Goal: Task Accomplishment & Management: Manage account settings

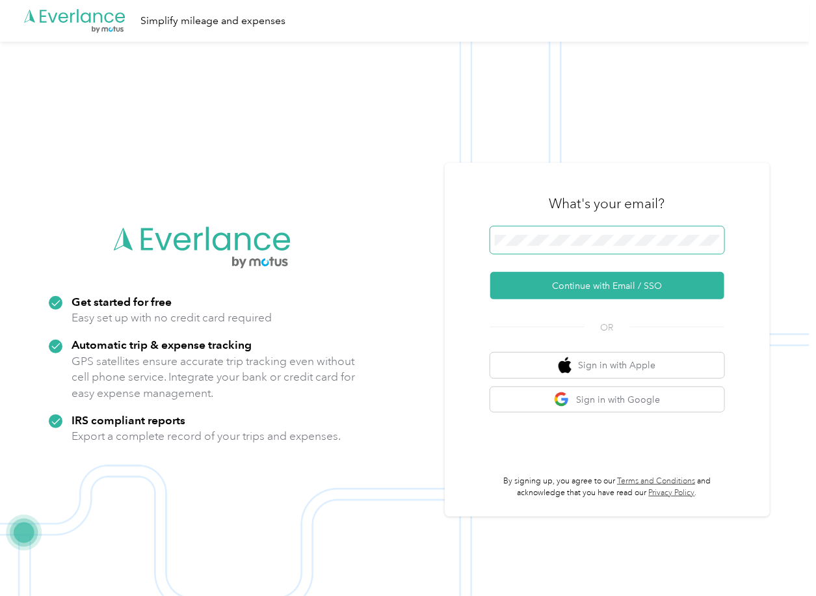
click at [560, 246] on span at bounding box center [607, 239] width 234 height 27
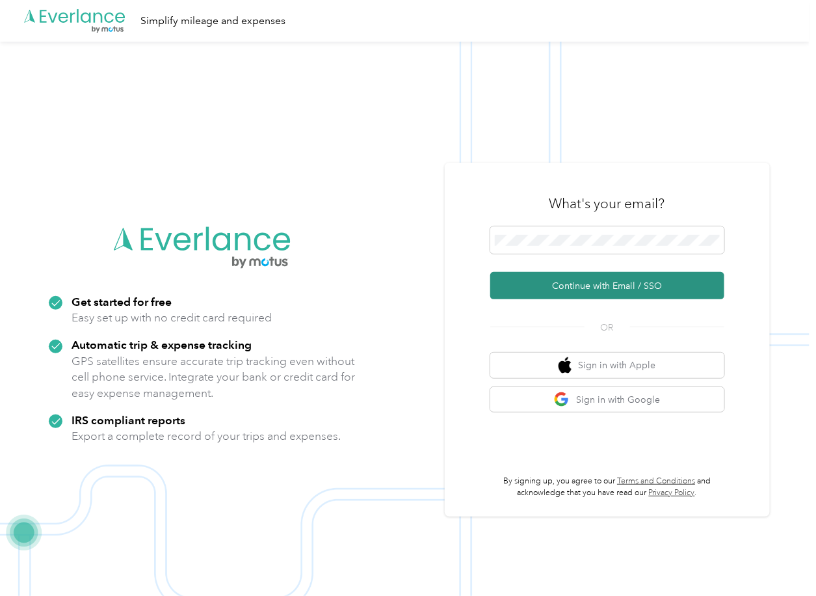
click at [529, 284] on button "Continue with Email / SSO" at bounding box center [607, 285] width 234 height 27
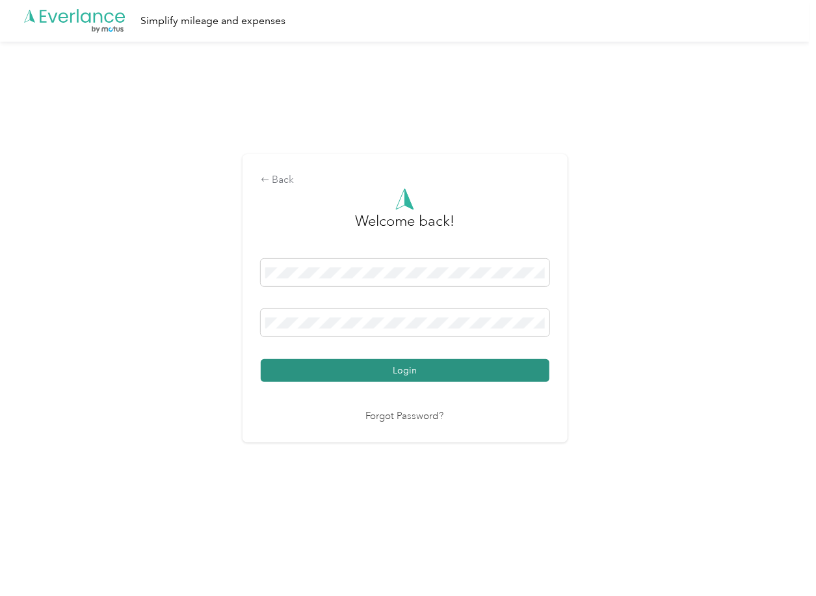
click at [328, 371] on button "Login" at bounding box center [405, 370] width 289 height 23
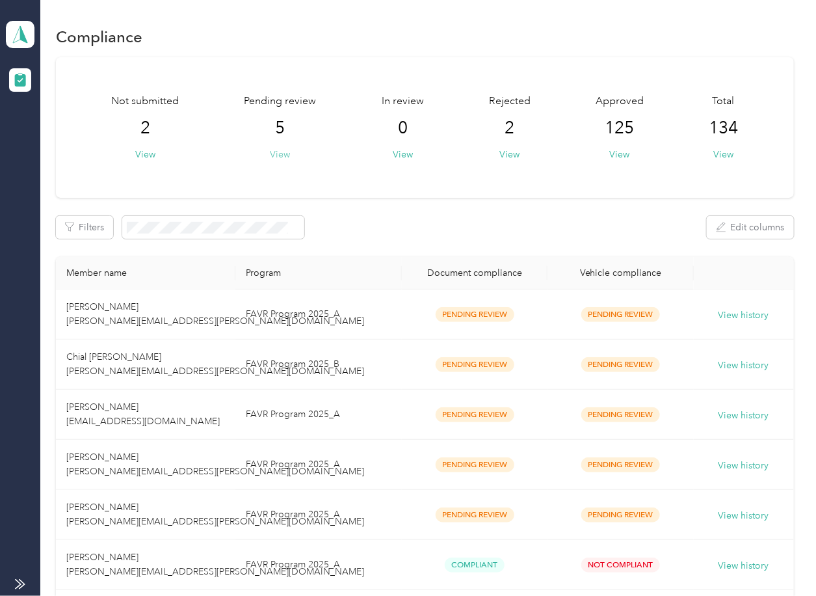
click at [282, 155] on button "View" at bounding box center [280, 155] width 20 height 14
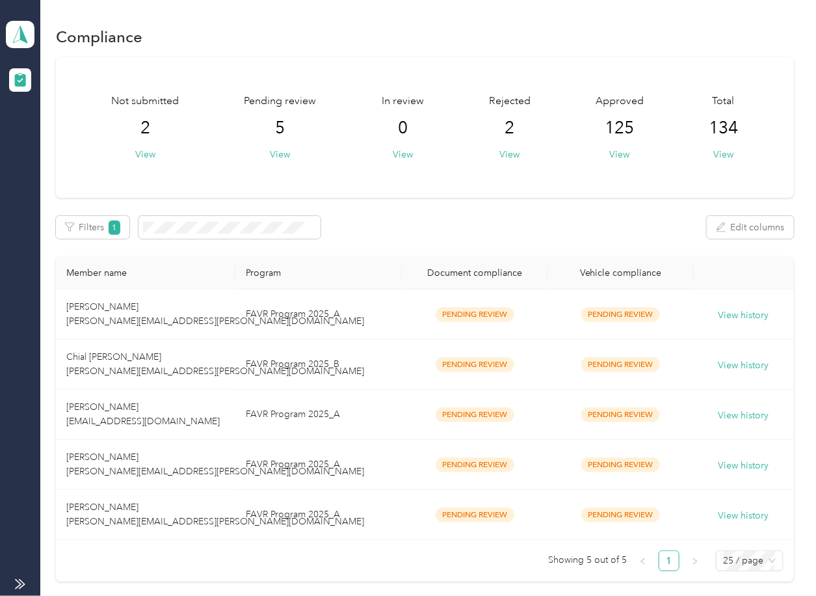
drag, startPoint x: 428, startPoint y: 199, endPoint x: 349, endPoint y: 264, distance: 102.6
click at [428, 199] on div "Not submitted 2 View Pending review 5 View In review 0 View Rejected 2 View App…" at bounding box center [424, 319] width 737 height 525
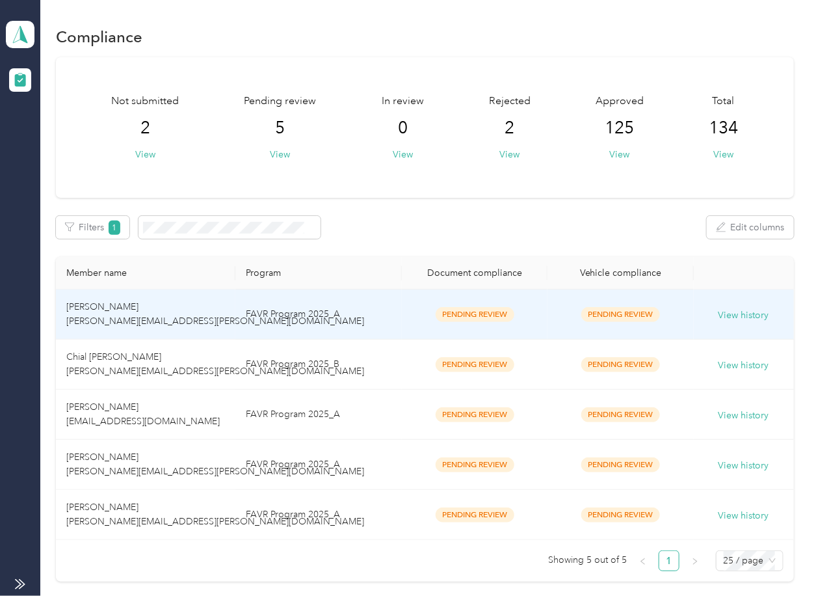
scroll to position [119, 0]
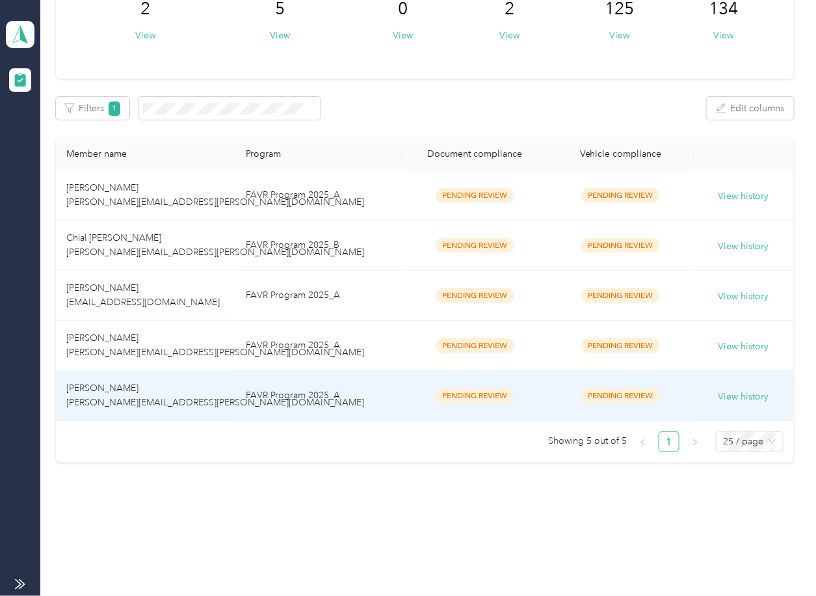
click at [155, 388] on td "[PERSON_NAME] [PERSON_NAME][EMAIL_ADDRESS][PERSON_NAME][DOMAIN_NAME]" at bounding box center [145, 396] width 179 height 50
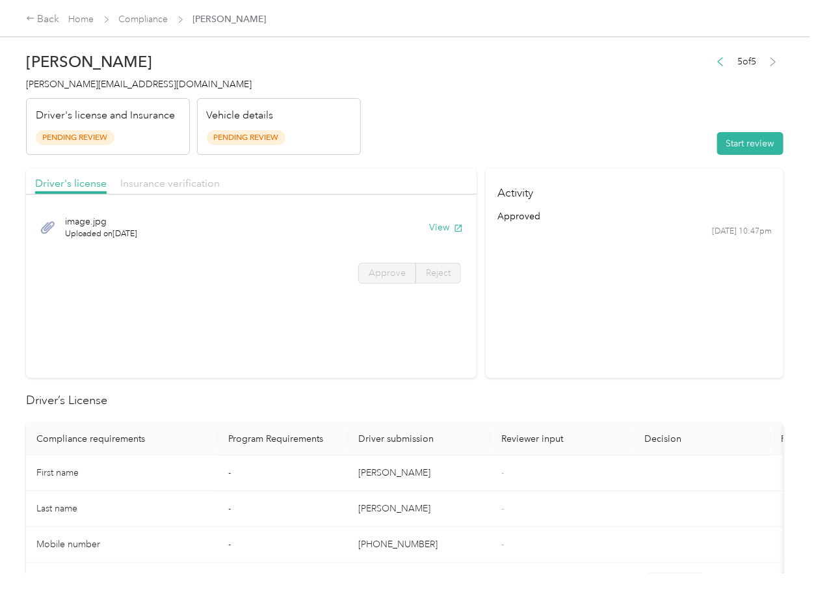
click at [172, 188] on span "Insurance verification" at bounding box center [169, 183] width 99 height 12
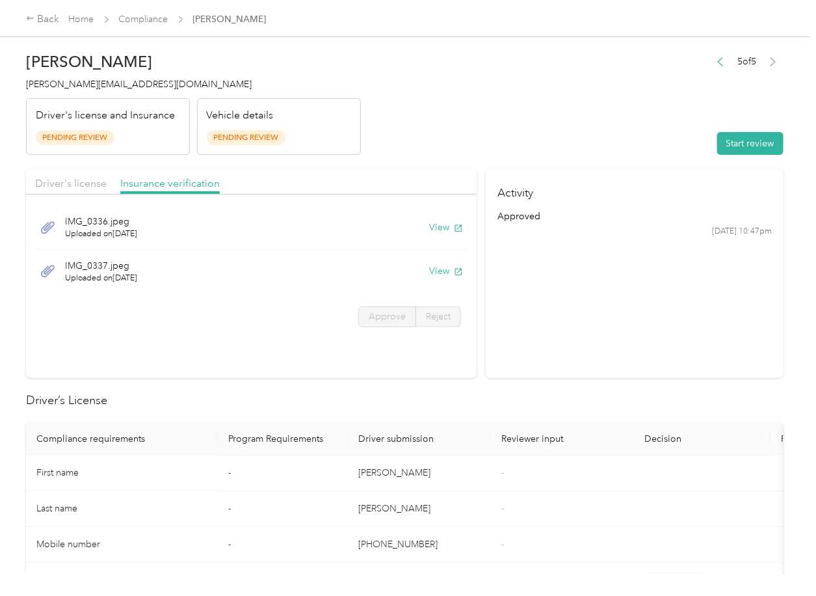
click at [84, 191] on div "Driver's license" at bounding box center [71, 184] width 72 height 16
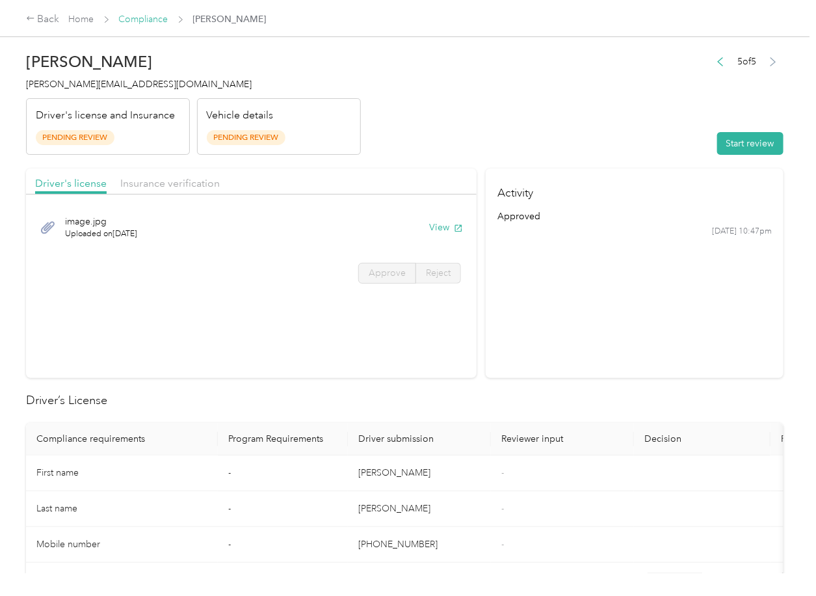
click at [144, 15] on link "Compliance" at bounding box center [143, 19] width 49 height 11
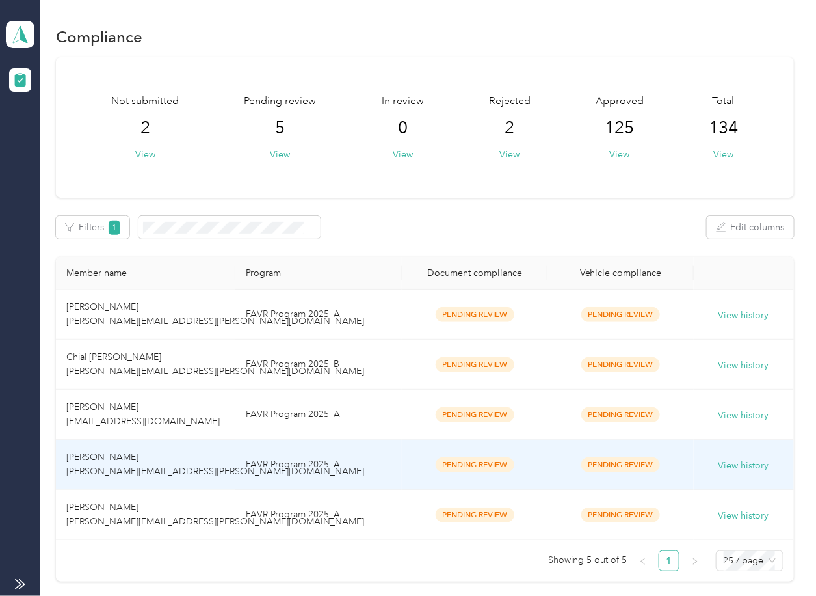
click at [123, 459] on span "[PERSON_NAME] [PERSON_NAME][EMAIL_ADDRESS][PERSON_NAME][DOMAIN_NAME]" at bounding box center [215, 463] width 298 height 25
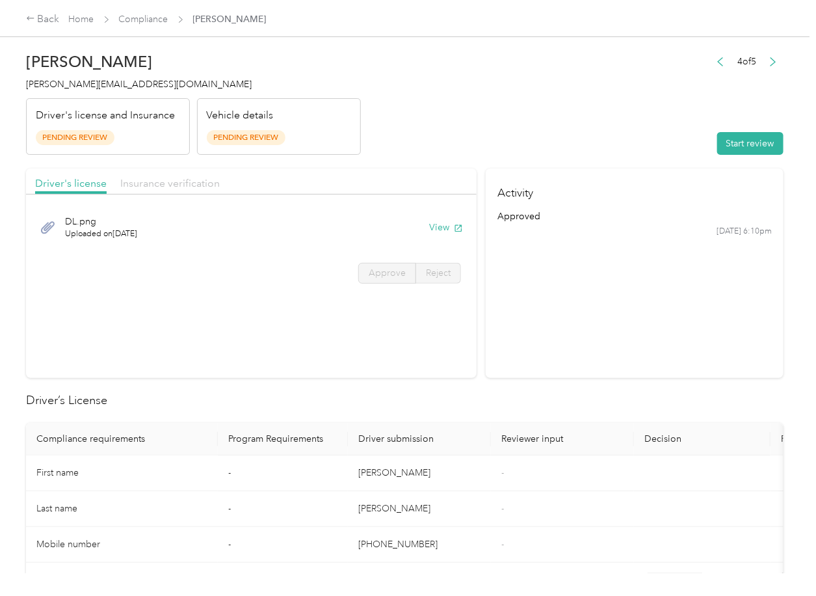
click at [142, 186] on span "Insurance verification" at bounding box center [169, 183] width 99 height 12
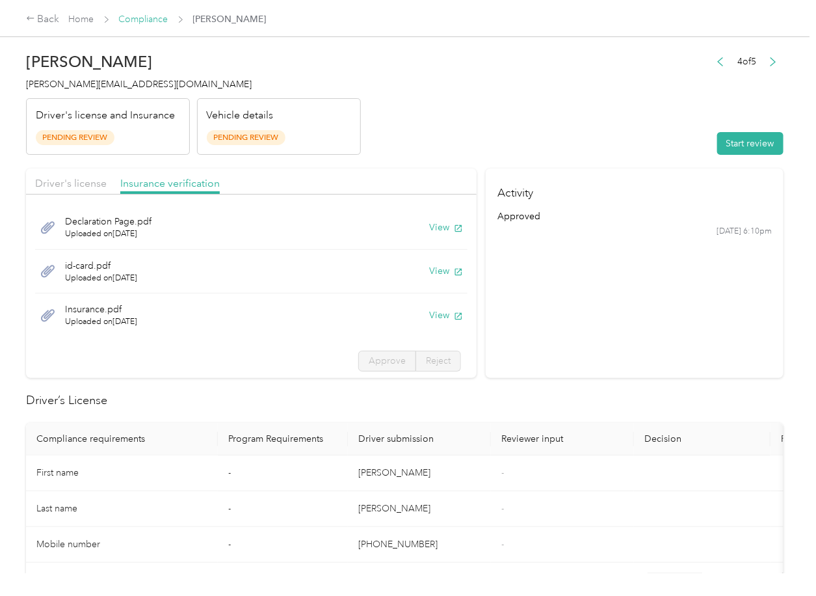
click at [133, 21] on link "Compliance" at bounding box center [143, 19] width 49 height 11
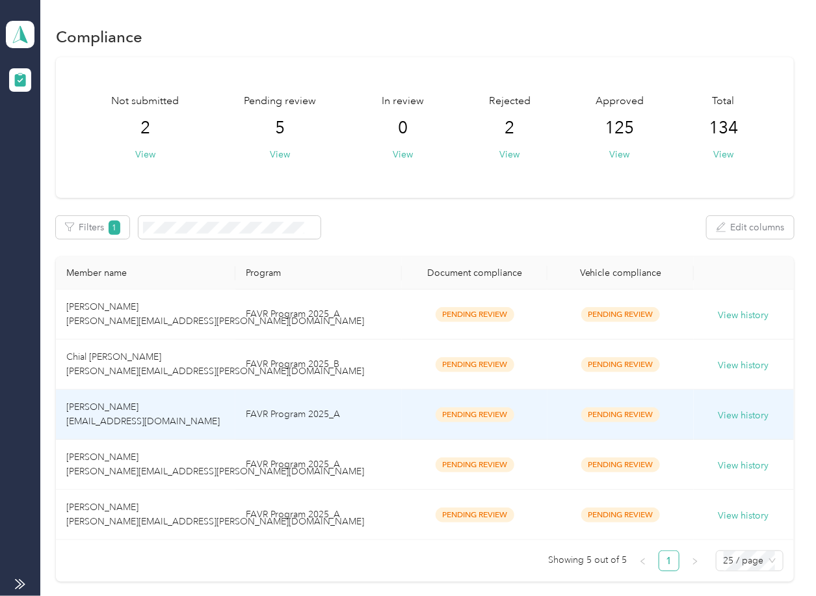
click at [129, 402] on span "[PERSON_NAME] [EMAIL_ADDRESS][DOMAIN_NAME]" at bounding box center [142, 413] width 153 height 25
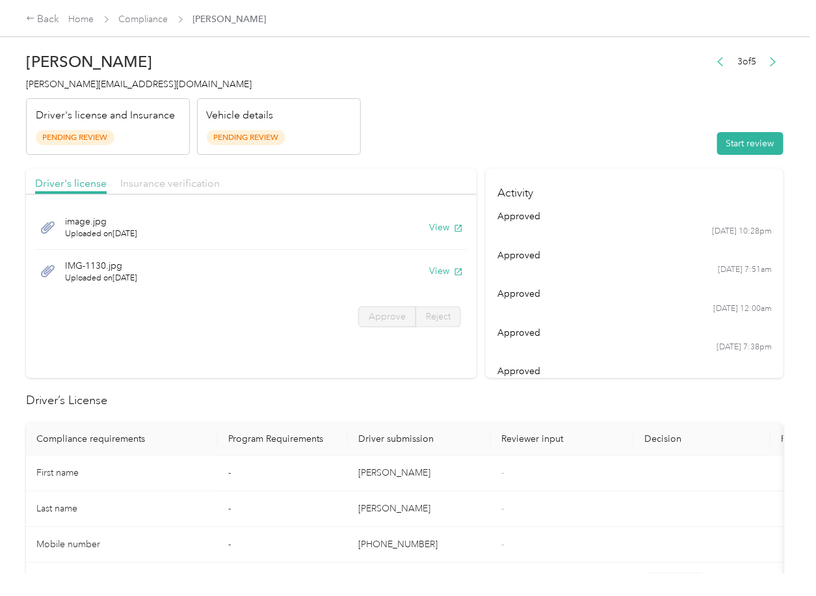
click at [168, 181] on span "Insurance verification" at bounding box center [169, 183] width 99 height 12
click at [64, 176] on div "Driver's license" at bounding box center [71, 184] width 72 height 16
click at [137, 10] on div "Back Home Compliance [PERSON_NAME]" at bounding box center [408, 18] width 816 height 36
click at [131, 21] on link "Compliance" at bounding box center [143, 19] width 49 height 11
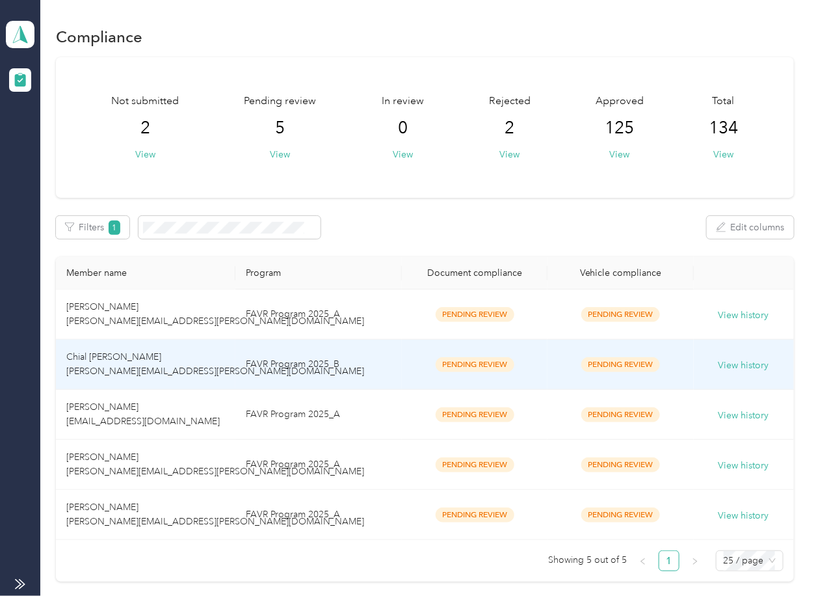
click at [135, 358] on td "Chial [PERSON_NAME] [PERSON_NAME][EMAIL_ADDRESS][PERSON_NAME][DOMAIN_NAME]" at bounding box center [145, 364] width 179 height 50
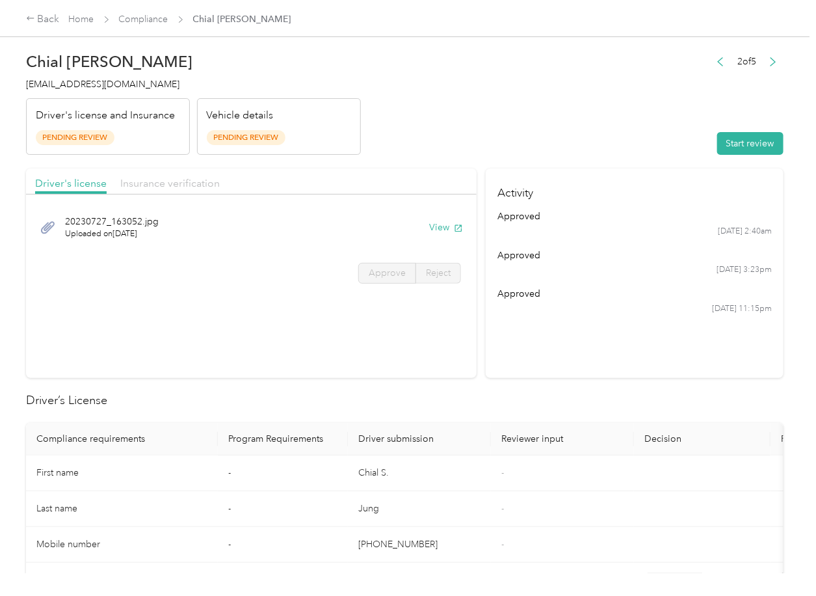
click at [170, 185] on span "Insurance verification" at bounding box center [169, 183] width 99 height 12
click at [134, 14] on link "Compliance" at bounding box center [143, 19] width 49 height 11
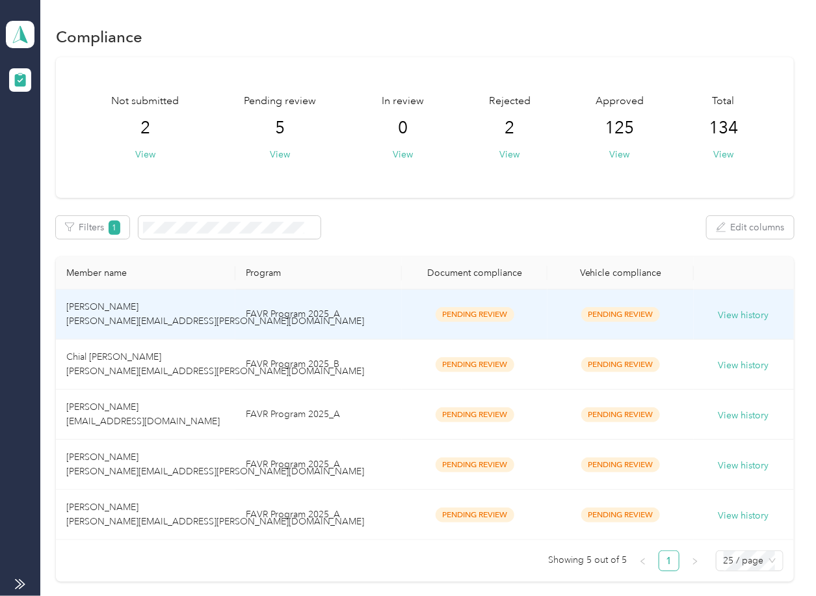
click at [169, 311] on td "[PERSON_NAME] [PERSON_NAME][EMAIL_ADDRESS][PERSON_NAME][DOMAIN_NAME]" at bounding box center [145, 314] width 179 height 50
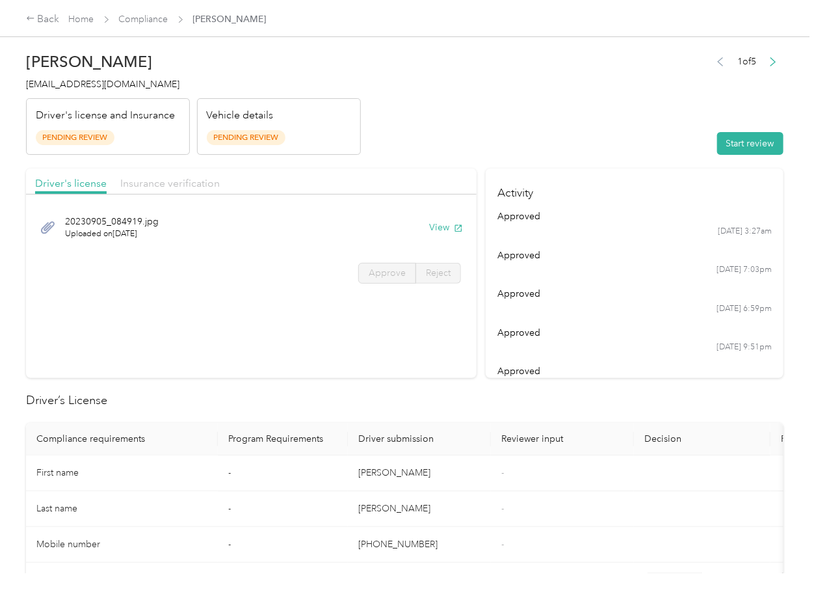
click at [157, 183] on span "Insurance verification" at bounding box center [169, 183] width 99 height 12
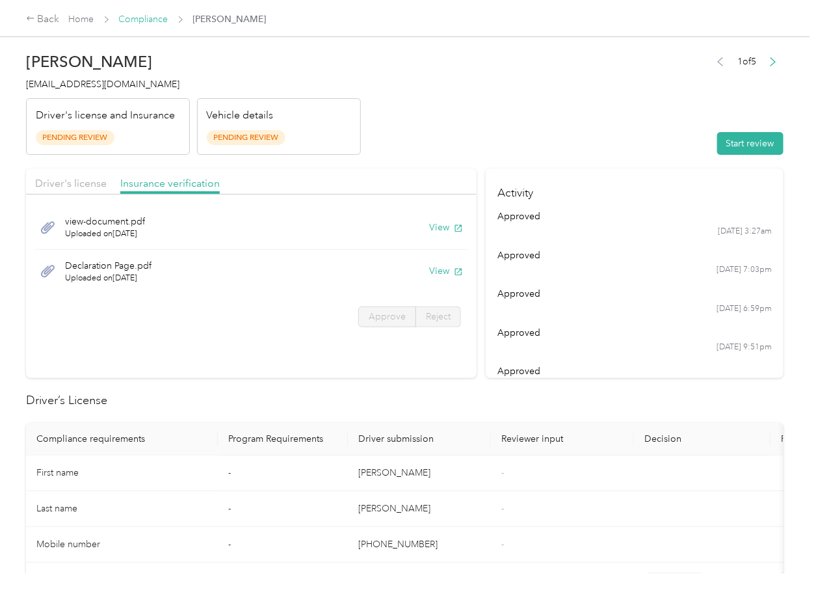
click at [150, 18] on link "Compliance" at bounding box center [143, 19] width 49 height 11
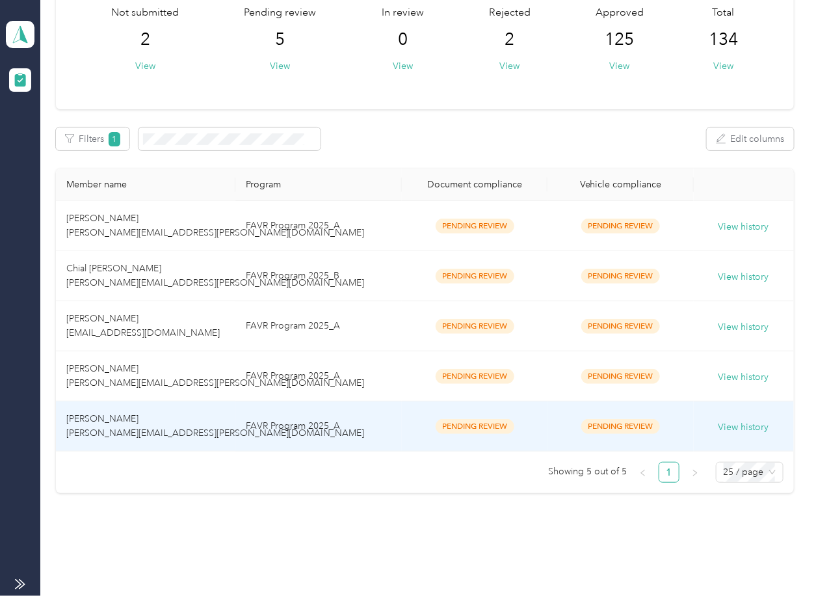
scroll to position [119, 0]
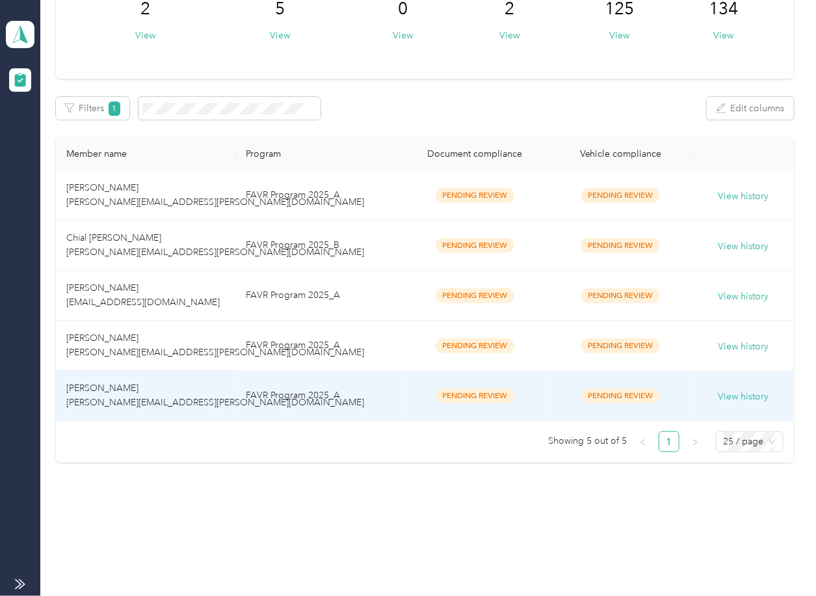
click at [163, 407] on td "[PERSON_NAME] [PERSON_NAME][EMAIL_ADDRESS][PERSON_NAME][DOMAIN_NAME]" at bounding box center [145, 396] width 179 height 50
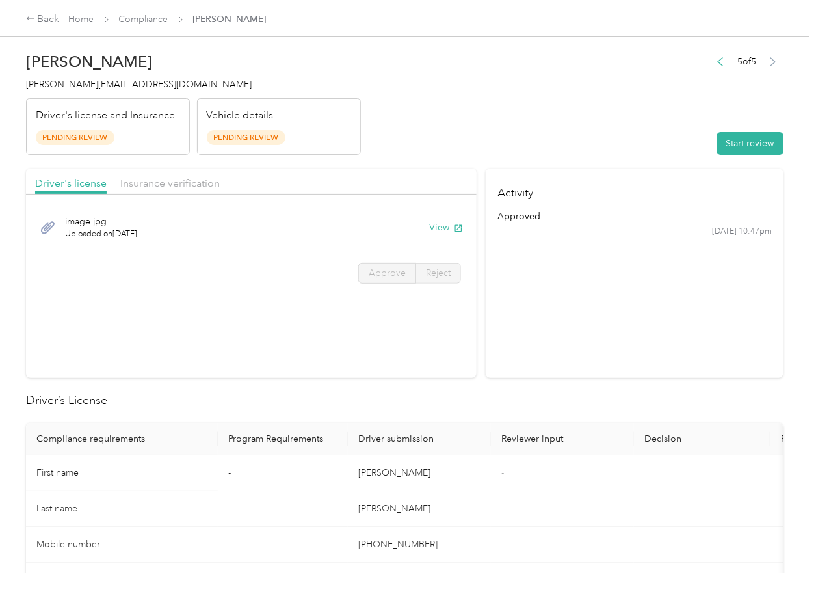
drag, startPoint x: 624, startPoint y: 378, endPoint x: 521, endPoint y: 270, distance: 148.5
click at [624, 377] on section "Activity approved [DATE] 10:47pm" at bounding box center [635, 272] width 298 height 209
click at [449, 228] on button "View" at bounding box center [446, 227] width 34 height 14
click at [425, 153] on header "[PERSON_NAME] [EMAIL_ADDRESS][DOMAIN_NAME] Driver's license and Insurance Pendi…" at bounding box center [404, 100] width 757 height 109
click at [170, 185] on span "Insurance verification" at bounding box center [169, 183] width 99 height 12
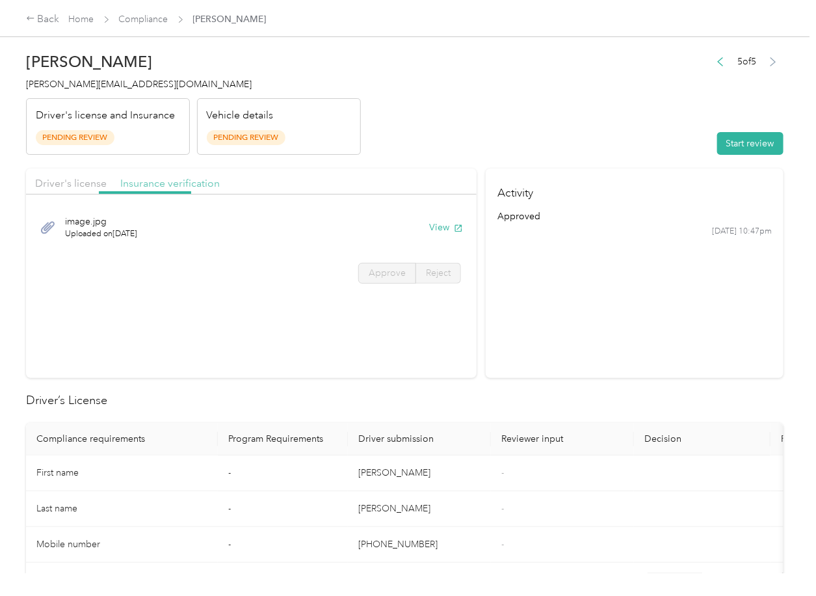
click at [174, 185] on span "Insurance verification" at bounding box center [169, 183] width 99 height 12
click at [437, 224] on button "View" at bounding box center [446, 227] width 34 height 14
click at [438, 270] on button "View" at bounding box center [446, 271] width 34 height 14
click at [581, 270] on section "Activity approved [DATE] 10:47pm" at bounding box center [635, 272] width 298 height 209
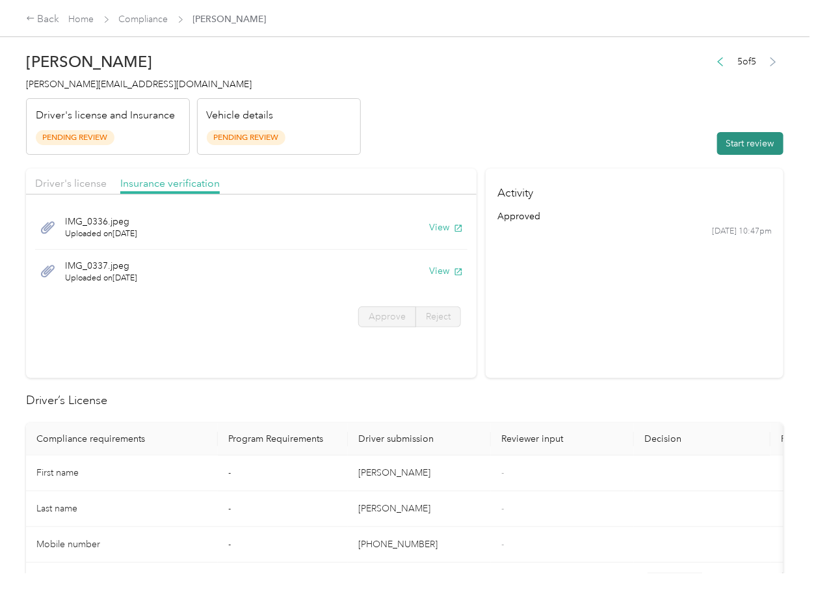
click at [727, 151] on button "Start review" at bounding box center [750, 143] width 66 height 23
click at [381, 316] on span "Approve" at bounding box center [387, 316] width 37 height 11
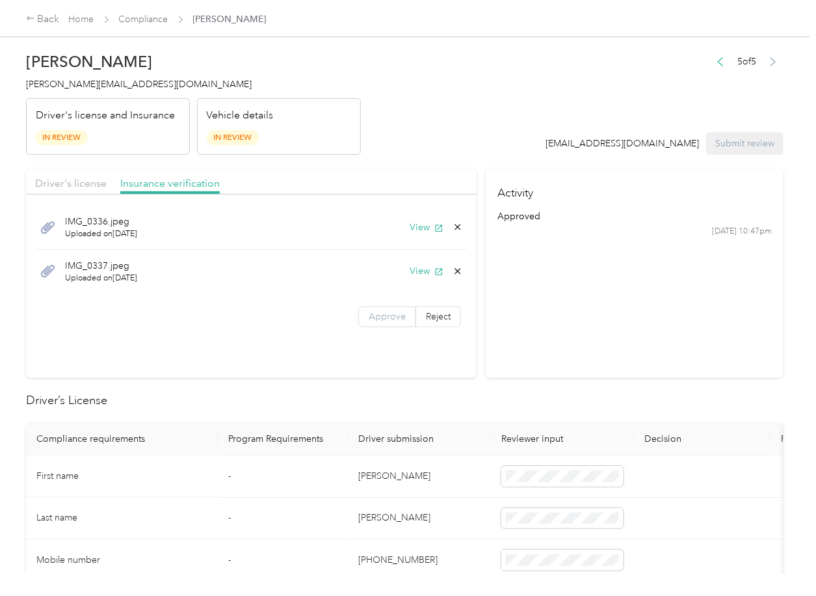
click at [381, 316] on span "Approve" at bounding box center [387, 316] width 37 height 11
click at [59, 184] on span "Driver's license" at bounding box center [71, 183] width 72 height 12
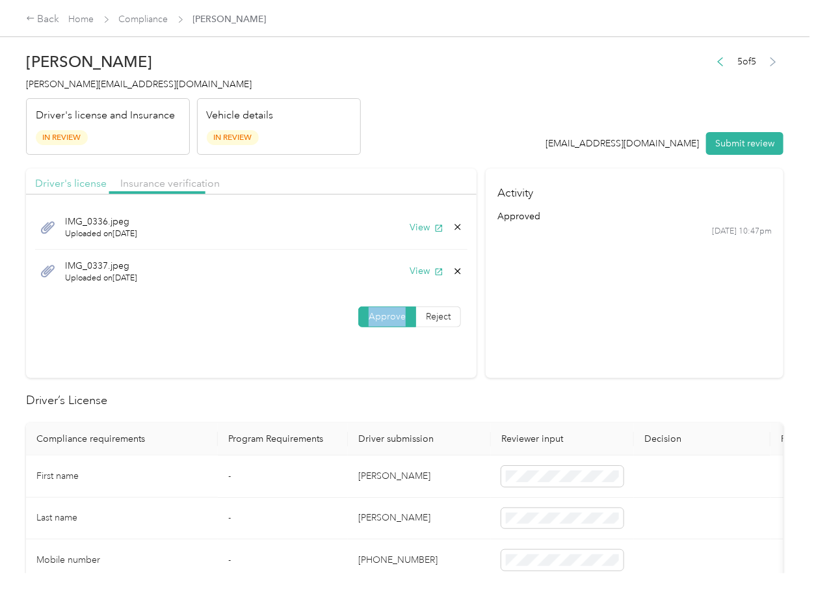
click at [77, 184] on span "Driver's license" at bounding box center [71, 183] width 72 height 12
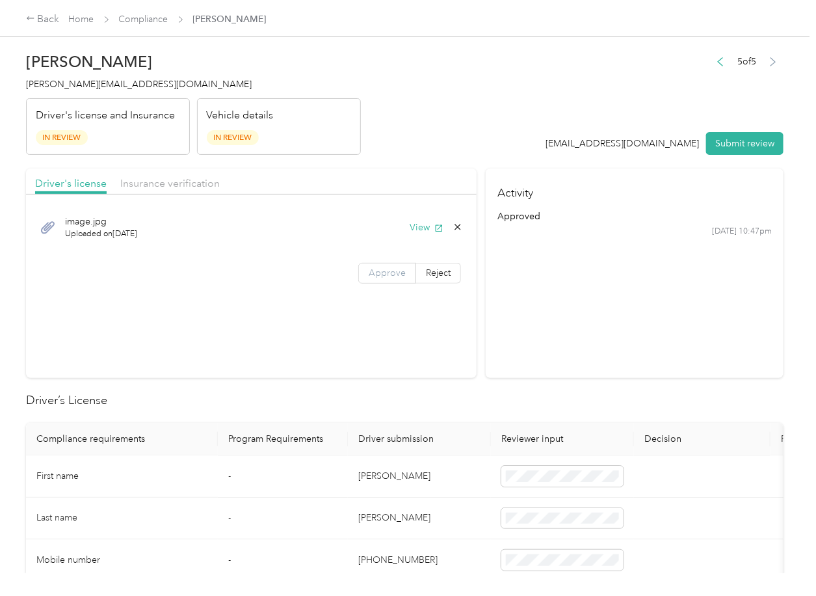
click at [399, 276] on span "Approve" at bounding box center [387, 272] width 37 height 11
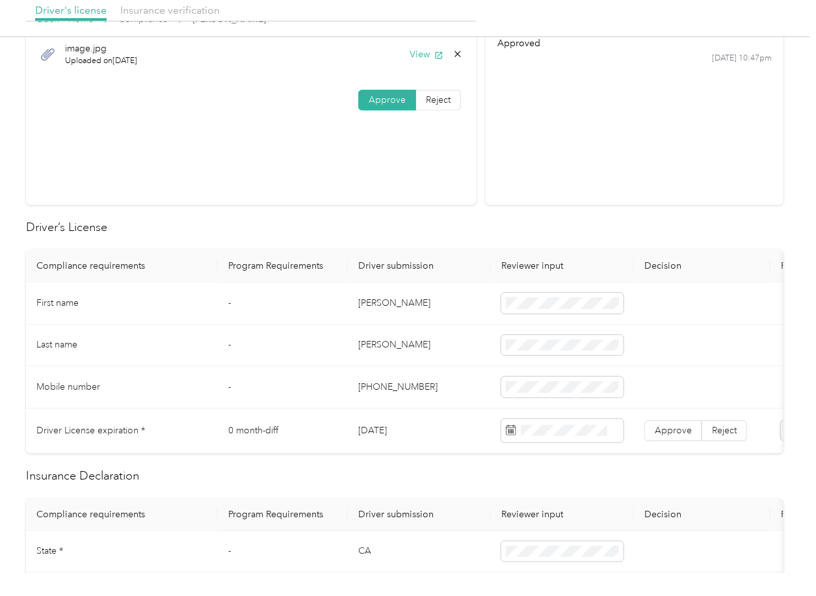
scroll to position [0, 112]
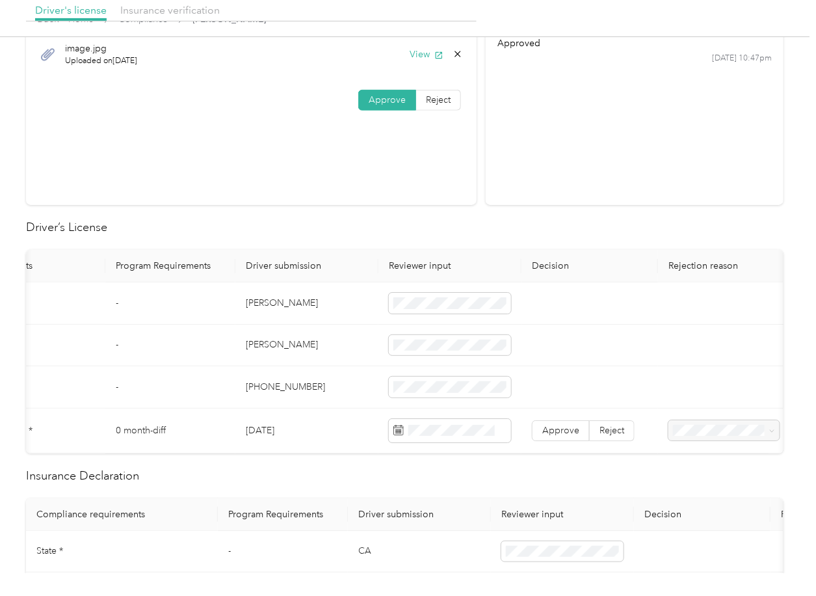
click at [278, 441] on td "[DATE]" at bounding box center [306, 430] width 143 height 45
copy td "[DATE]"
click at [340, 233] on h2 "Driver’s License" at bounding box center [404, 227] width 757 height 18
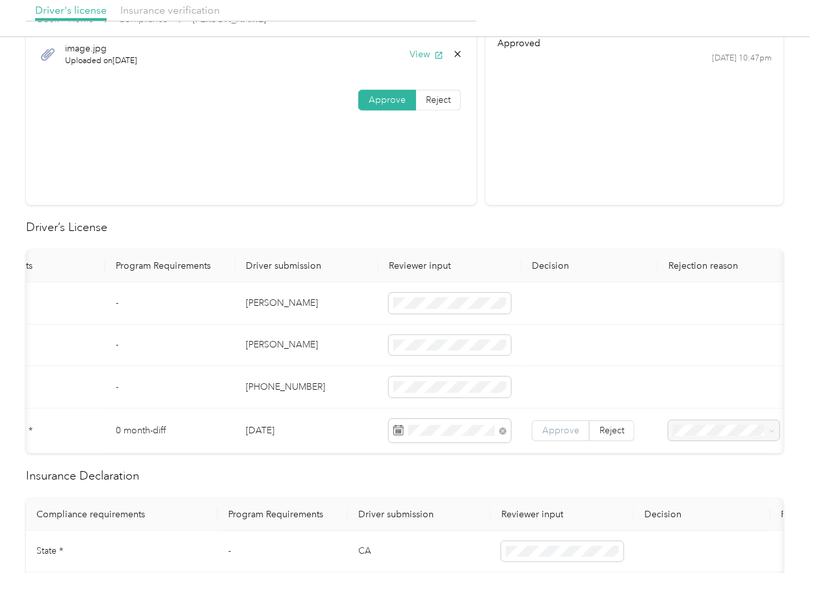
click at [542, 427] on span "Approve" at bounding box center [560, 430] width 37 height 11
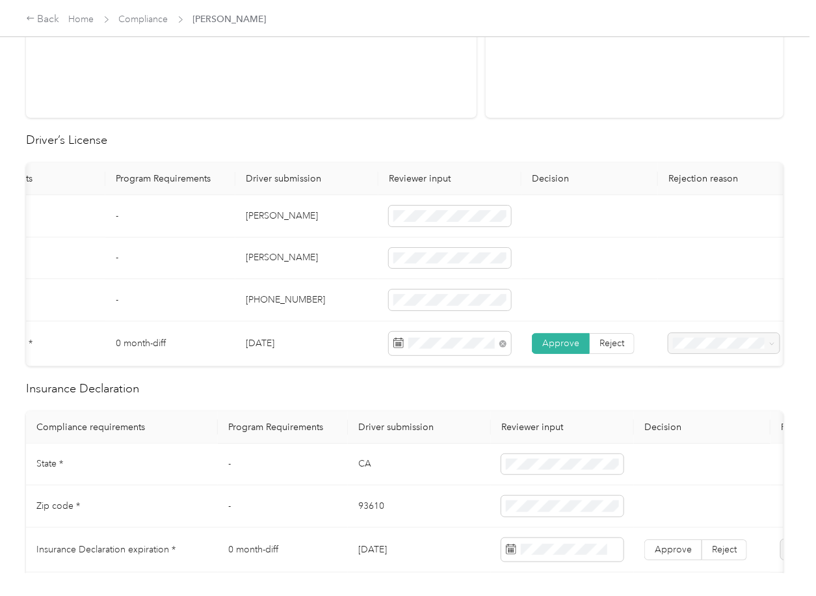
scroll to position [347, 0]
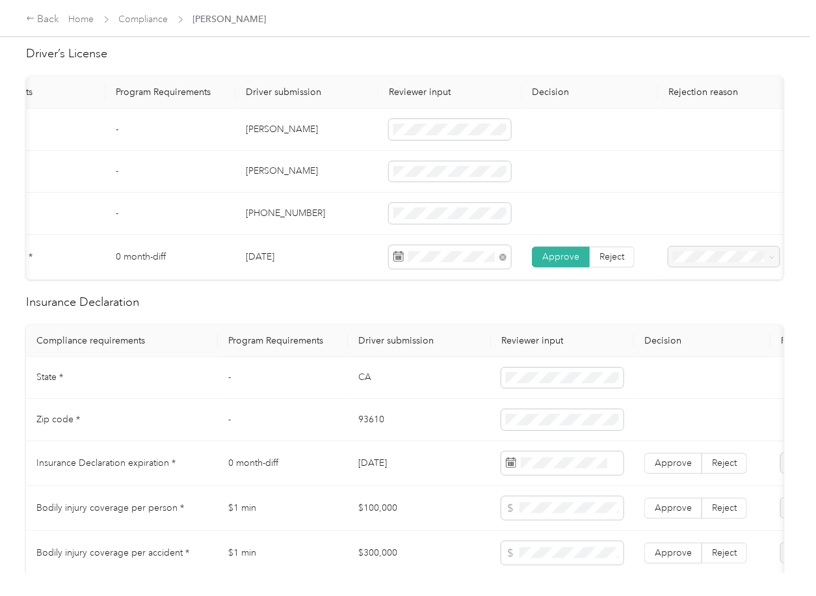
click at [382, 392] on td "CA" at bounding box center [419, 378] width 143 height 42
copy td "CA"
click at [376, 426] on td "93610" at bounding box center [419, 420] width 143 height 42
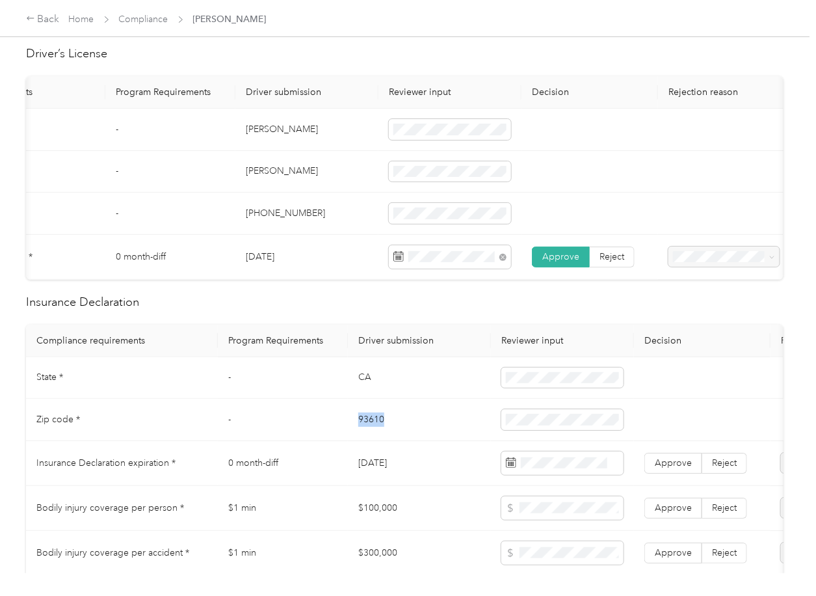
click at [376, 426] on td "93610" at bounding box center [419, 420] width 143 height 42
copy td "93610"
click at [543, 430] on span at bounding box center [562, 419] width 122 height 21
click at [456, 441] on td "93610" at bounding box center [419, 420] width 143 height 42
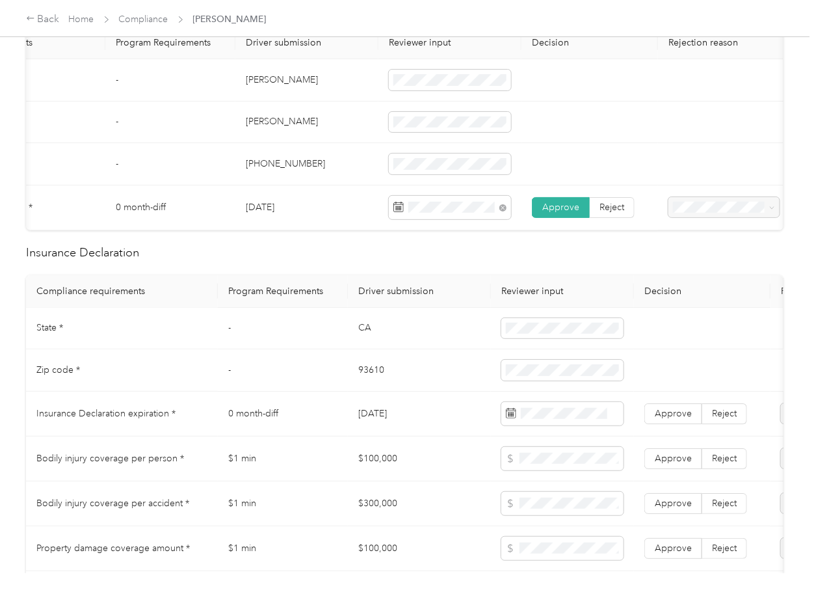
scroll to position [520, 0]
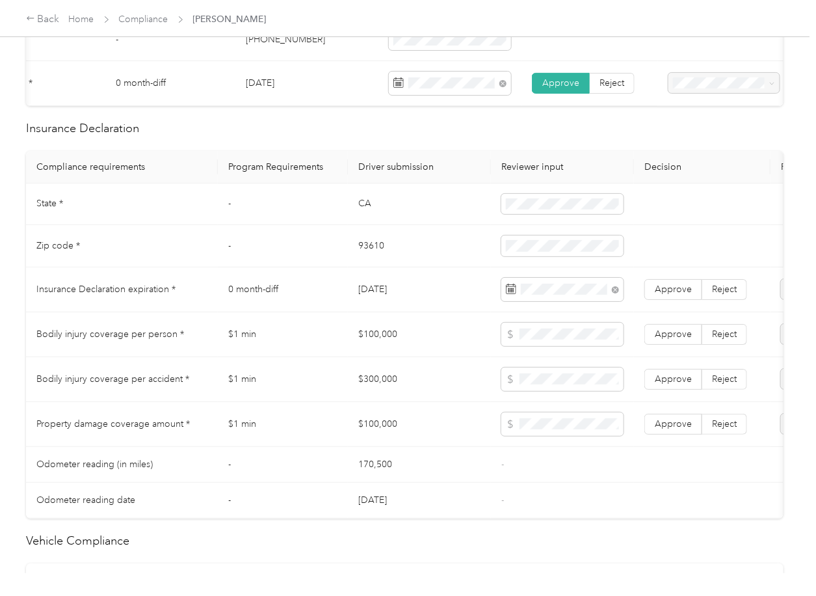
click at [335, 372] on td "$1 min" at bounding box center [283, 379] width 130 height 45
click at [663, 295] on span "Approve" at bounding box center [673, 288] width 37 height 11
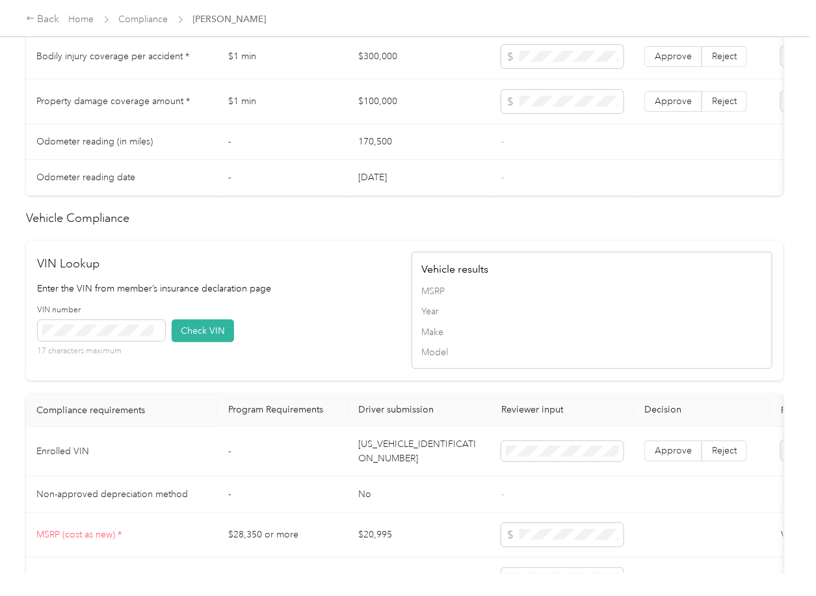
scroll to position [867, 0]
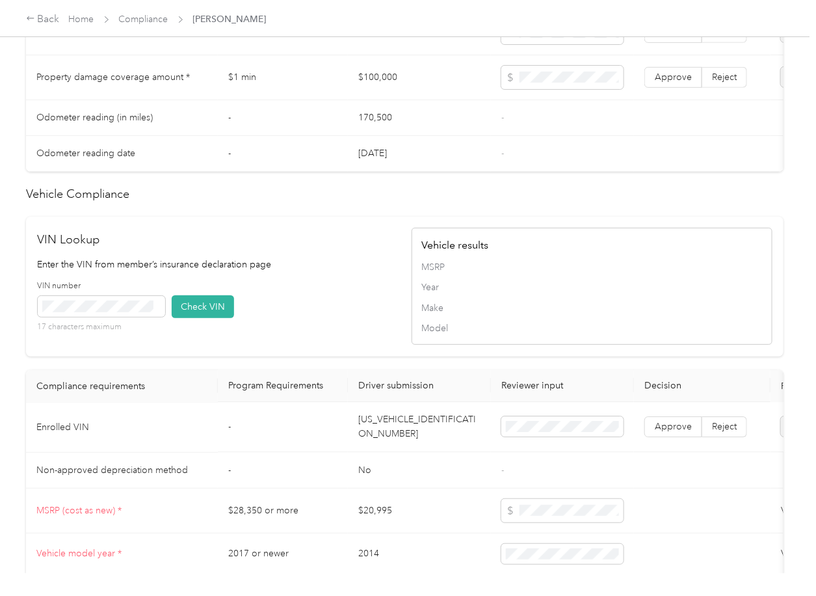
click at [401, 444] on td "[US_VEHICLE_IDENTIFICATION_NUMBER]" at bounding box center [419, 427] width 143 height 50
copy td "[US_VEHICLE_IDENTIFICATION_NUMBER]"
drag, startPoint x: 256, startPoint y: 182, endPoint x: 151, endPoint y: 281, distance: 144.0
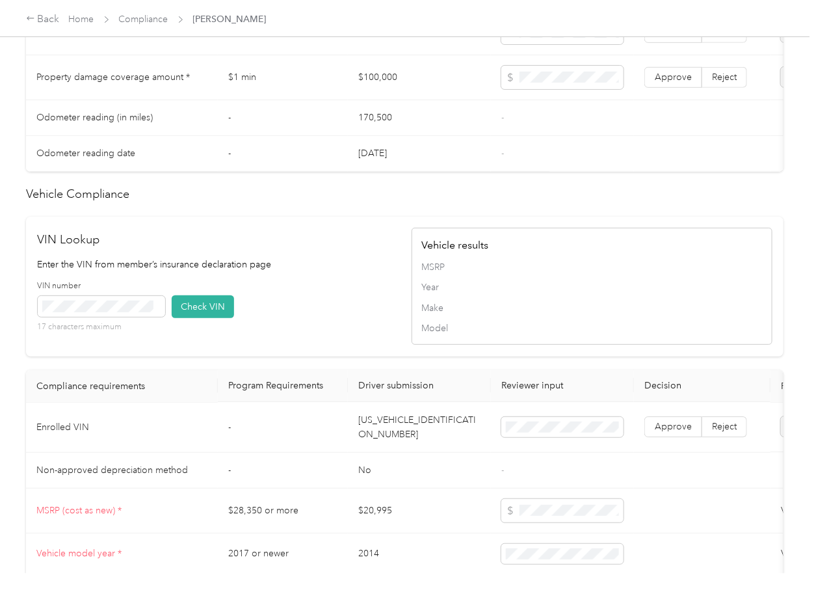
drag, startPoint x: 198, startPoint y: 330, endPoint x: 358, endPoint y: 398, distance: 173.9
click at [199, 318] on button "Check VIN" at bounding box center [203, 306] width 62 height 23
click at [659, 432] on span "Approve" at bounding box center [673, 426] width 37 height 11
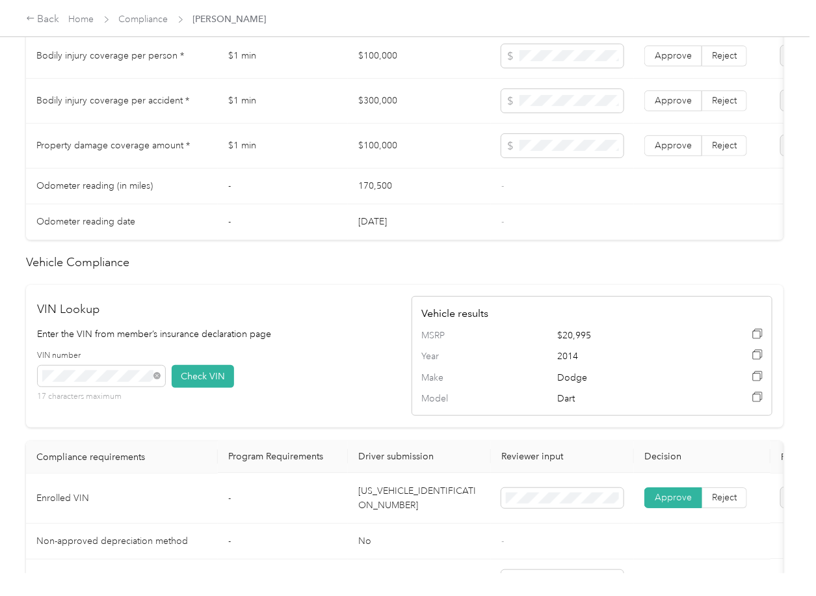
scroll to position [520, 0]
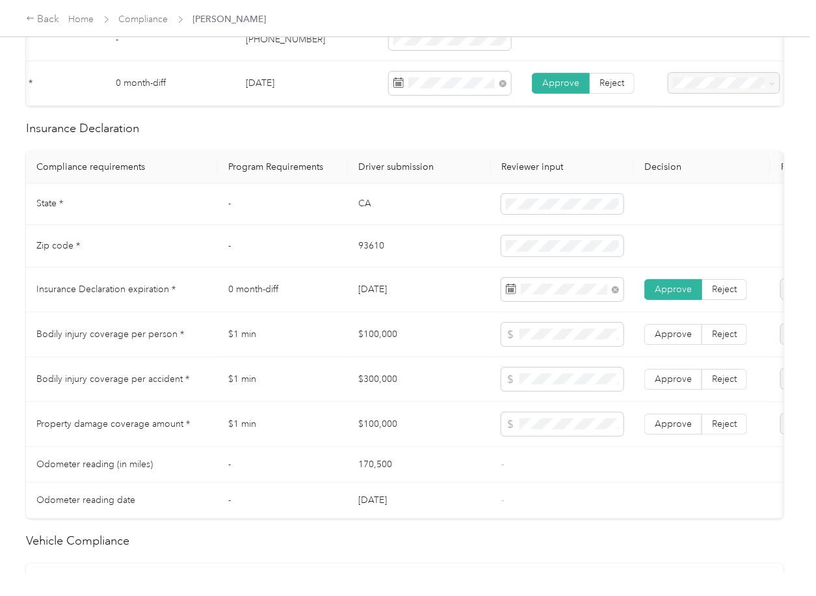
click at [375, 350] on td "$100,000" at bounding box center [419, 334] width 143 height 45
copy td "$100,000"
click at [393, 388] on td "$300,000" at bounding box center [419, 379] width 143 height 45
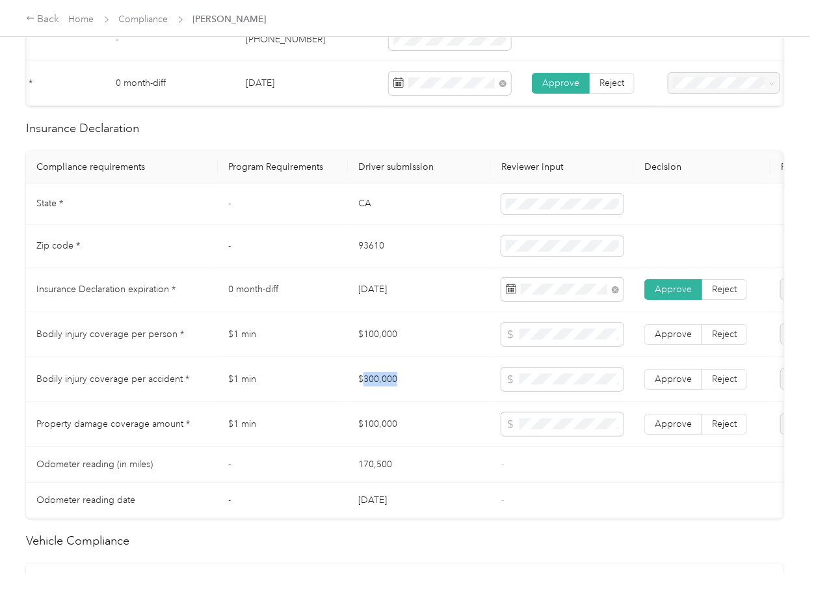
click at [393, 388] on td "$300,000" at bounding box center [419, 379] width 143 height 45
copy td "$300,000"
click at [680, 384] on span "Approve" at bounding box center [673, 378] width 37 height 11
drag, startPoint x: 668, startPoint y: 339, endPoint x: 675, endPoint y: 358, distance: 19.6
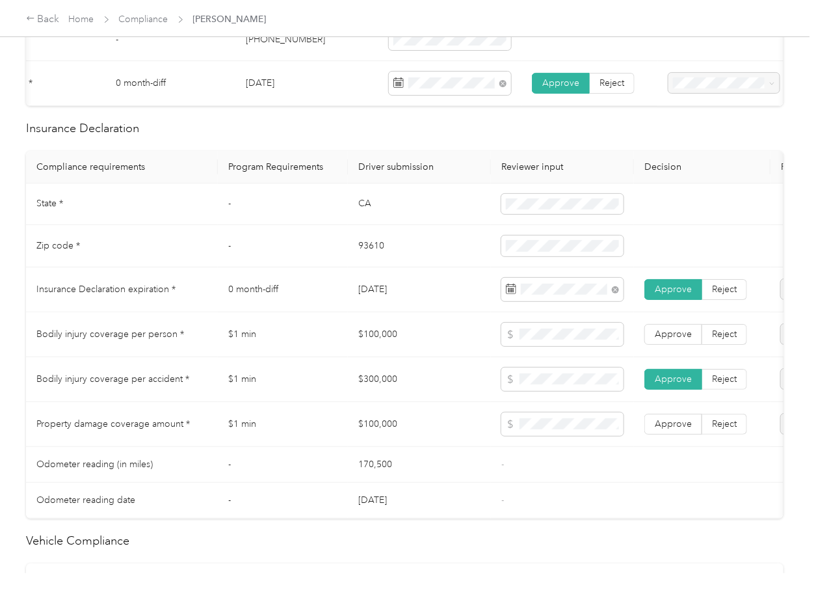
click at [667, 338] on label "Approve" at bounding box center [673, 334] width 58 height 21
click at [660, 429] on span "Approve" at bounding box center [673, 423] width 37 height 11
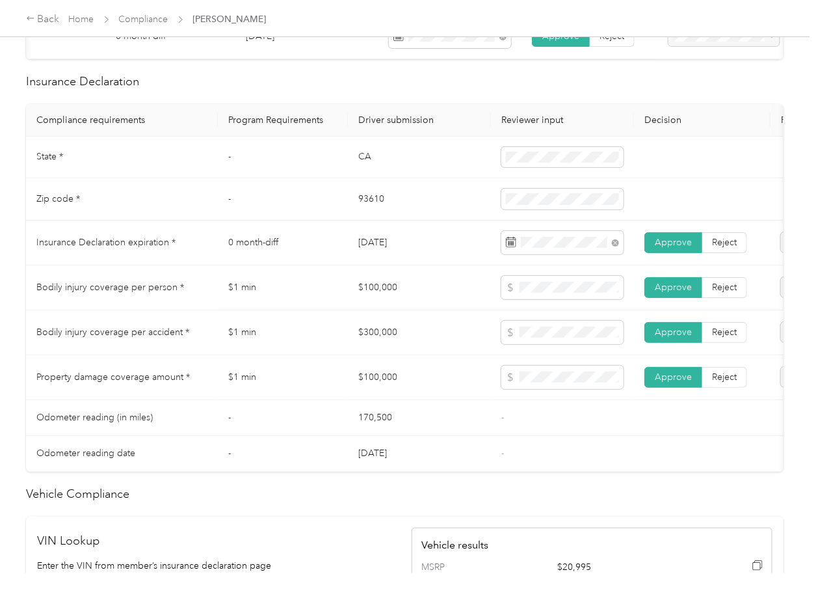
scroll to position [607, 0]
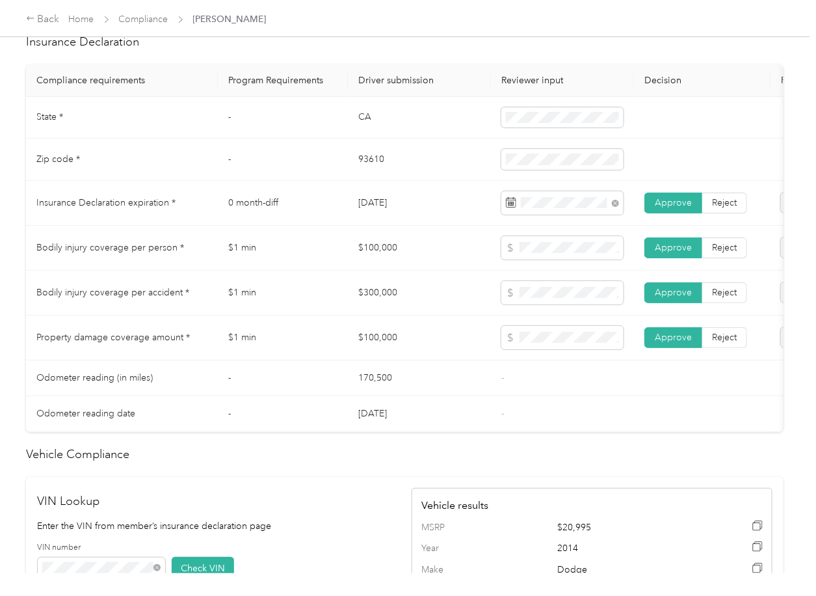
click at [427, 305] on td "$300,000" at bounding box center [419, 292] width 143 height 45
click at [409, 347] on td "$100,000" at bounding box center [419, 337] width 143 height 45
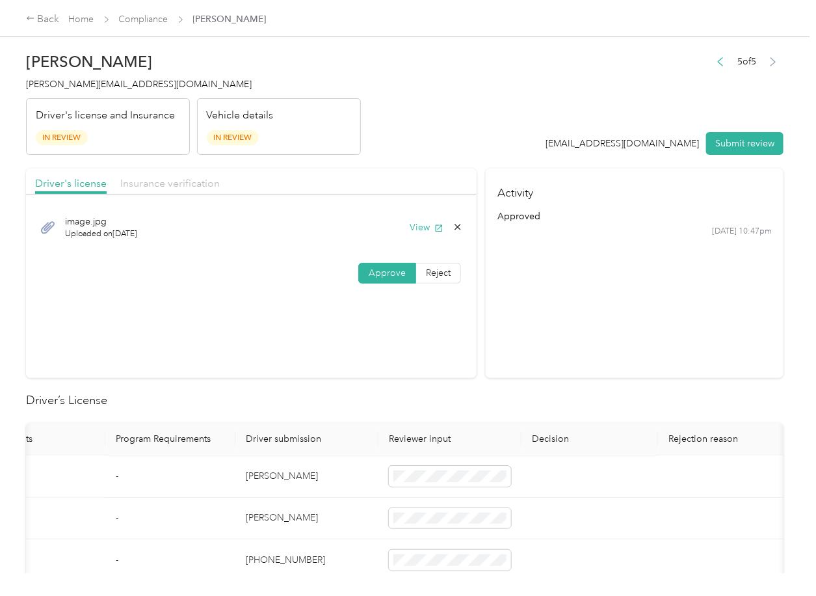
click at [164, 185] on span "Insurance verification" at bounding box center [169, 183] width 99 height 12
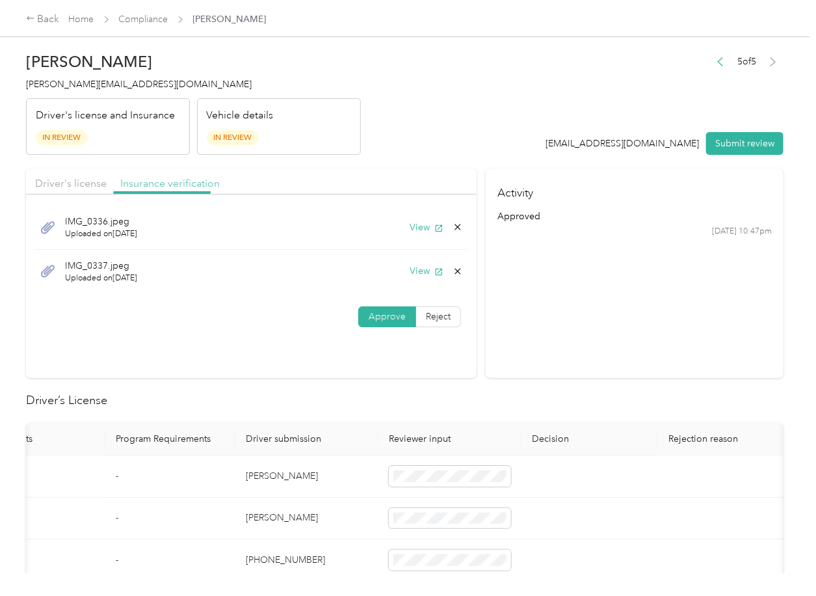
click at [163, 185] on span "Insurance verification" at bounding box center [169, 183] width 99 height 12
click at [721, 142] on button "Submit review" at bounding box center [744, 143] width 77 height 23
click at [103, 80] on span "[PERSON_NAME][EMAIL_ADDRESS][DOMAIN_NAME]" at bounding box center [139, 84] width 226 height 11
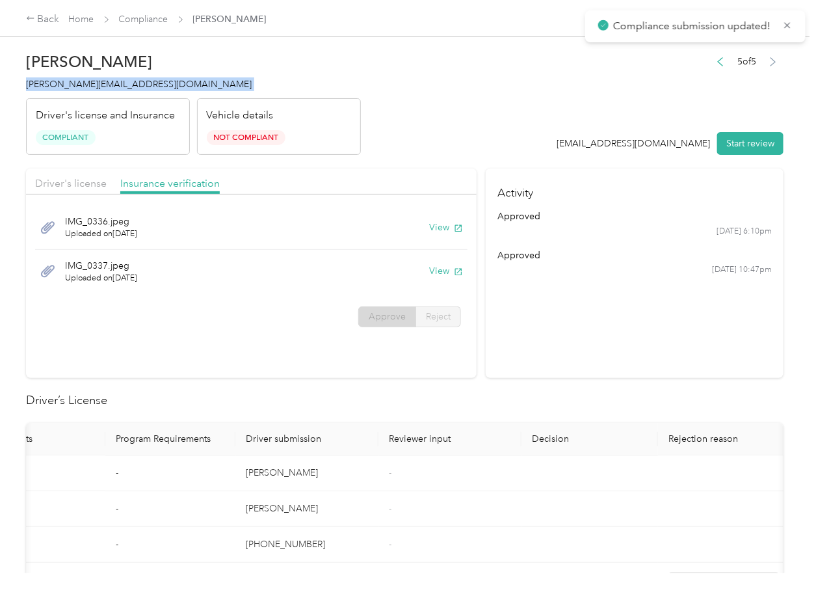
click at [103, 80] on span "[PERSON_NAME][EMAIL_ADDRESS][DOMAIN_NAME]" at bounding box center [139, 84] width 226 height 11
copy span "[PERSON_NAME][EMAIL_ADDRESS][DOMAIN_NAME]"
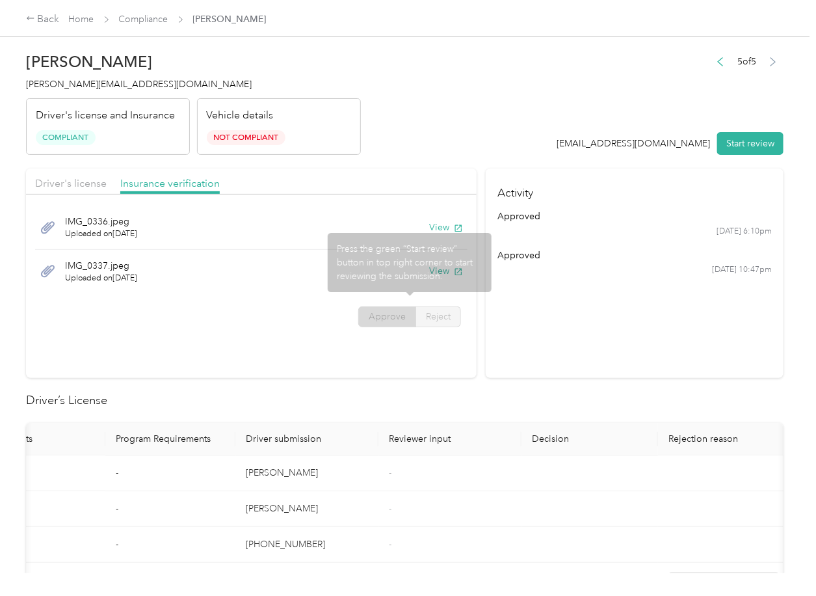
scroll to position [347, 0]
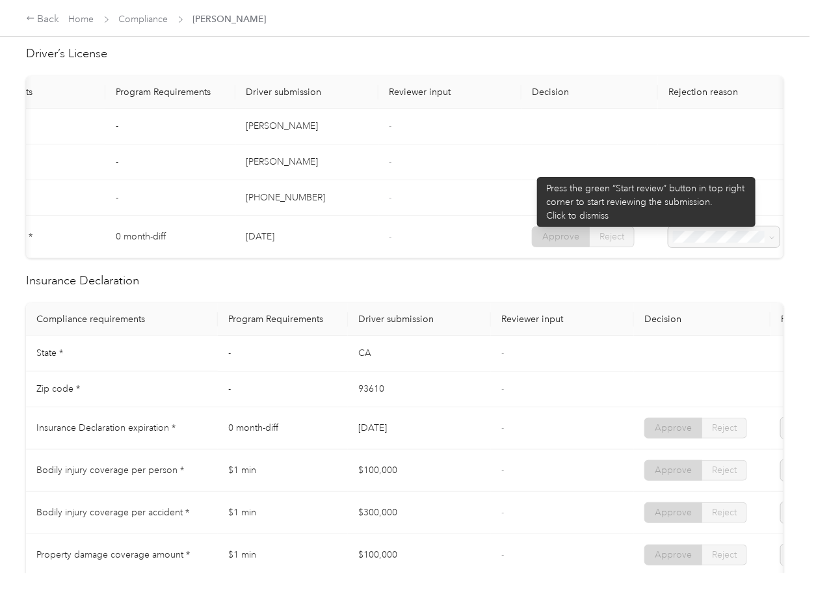
click at [479, 232] on td "-" at bounding box center [449, 237] width 143 height 42
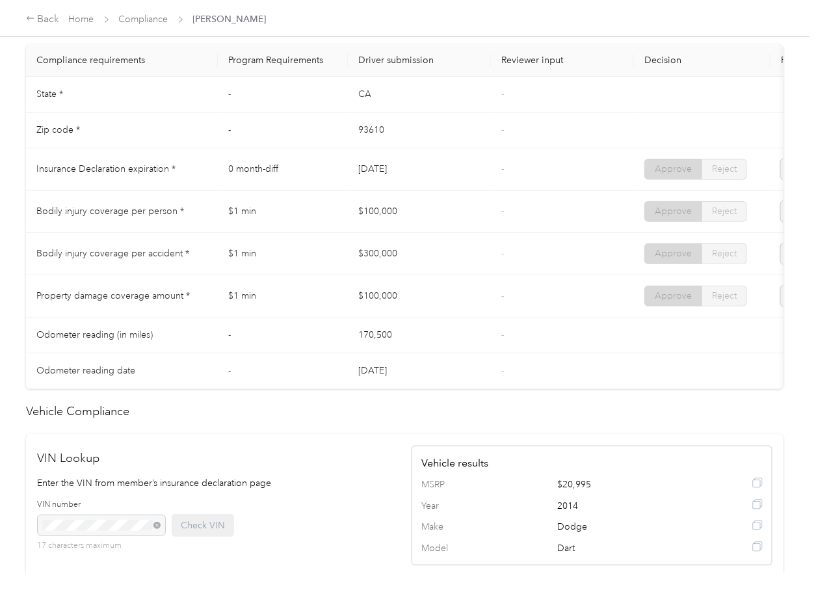
scroll to position [607, 0]
drag, startPoint x: 372, startPoint y: 191, endPoint x: 430, endPoint y: 176, distance: 60.6
click at [430, 176] on td "[DATE]" at bounding box center [419, 168] width 143 height 42
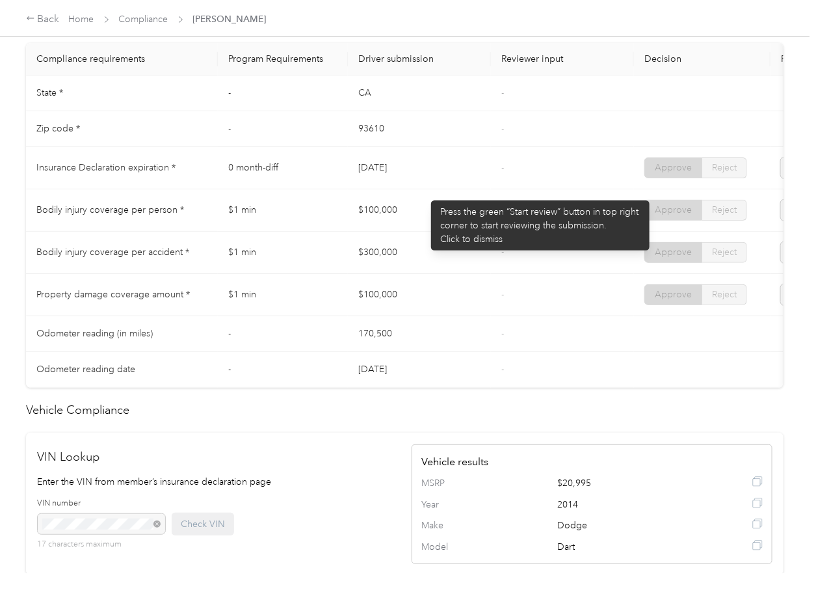
drag, startPoint x: 410, startPoint y: 211, endPoint x: 409, endPoint y: 220, distance: 8.6
click at [410, 213] on td "$100,000" at bounding box center [419, 210] width 143 height 42
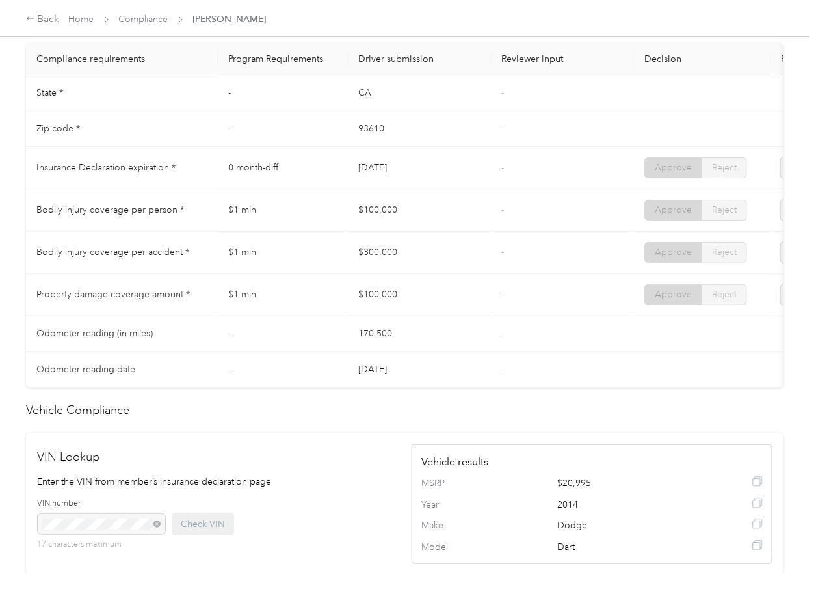
click at [397, 224] on td "$100,000" at bounding box center [419, 210] width 143 height 42
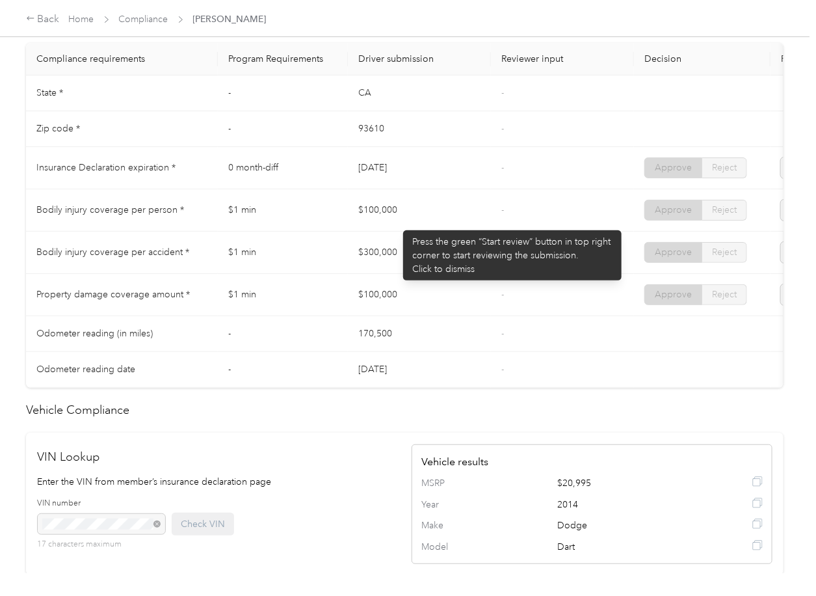
click at [397, 224] on td "$100,000" at bounding box center [419, 210] width 143 height 42
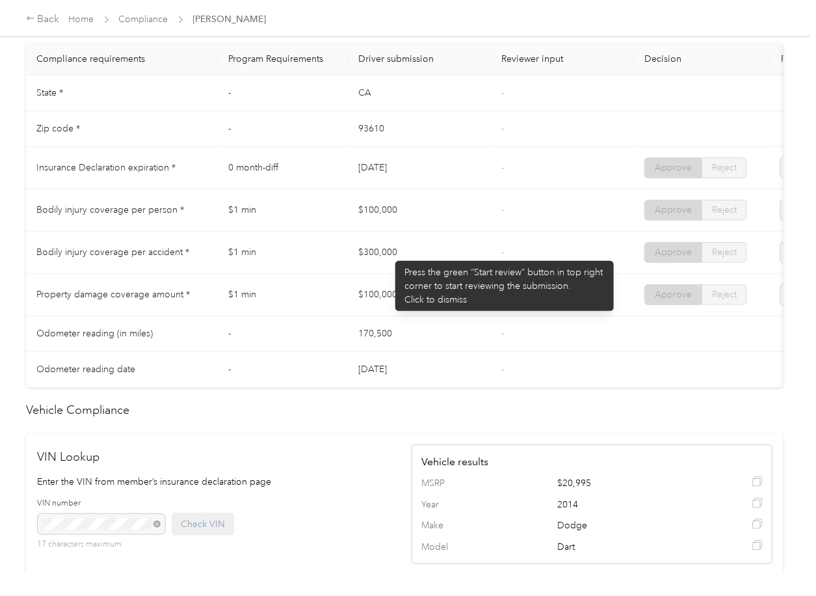
click at [389, 259] on td "$300,000" at bounding box center [419, 252] width 143 height 42
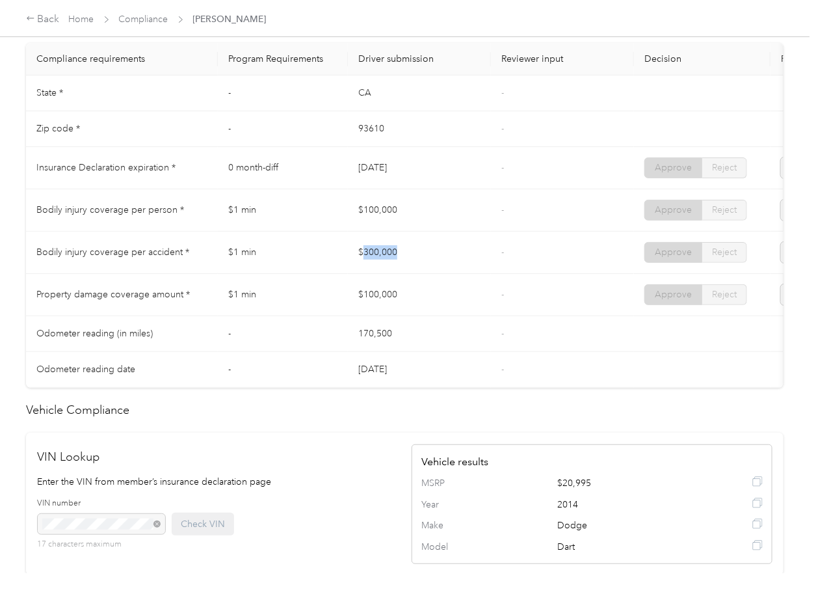
click at [389, 259] on td "$300,000" at bounding box center [419, 252] width 143 height 42
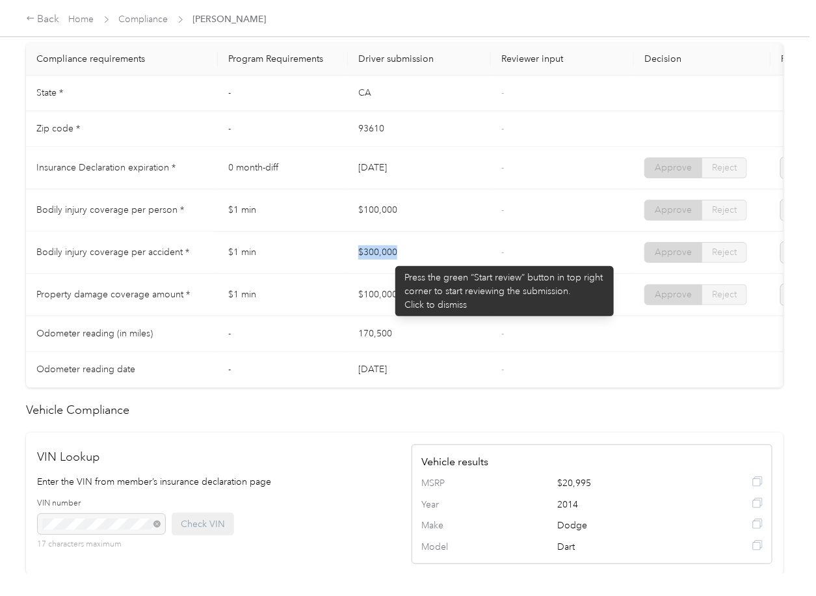
click at [389, 259] on td "$300,000" at bounding box center [419, 252] width 143 height 42
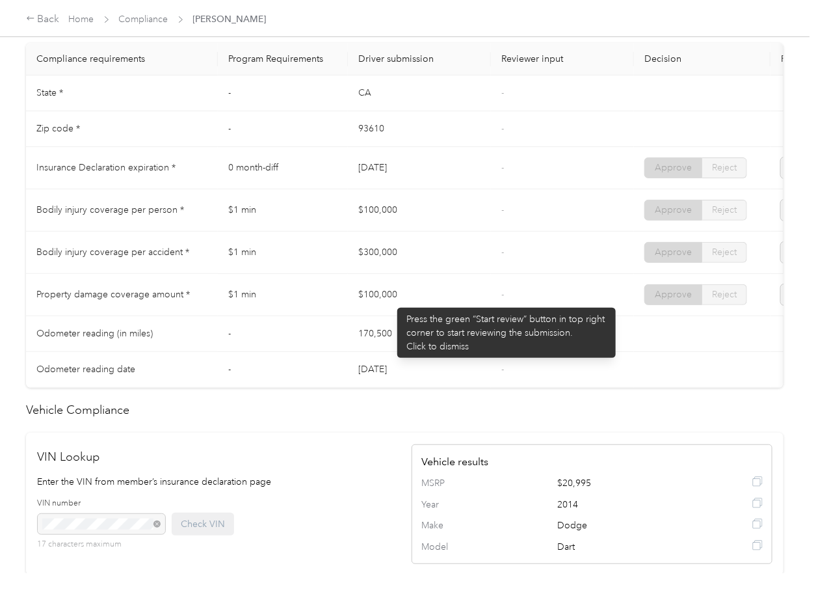
click at [389, 303] on td "$100,000" at bounding box center [419, 295] width 143 height 42
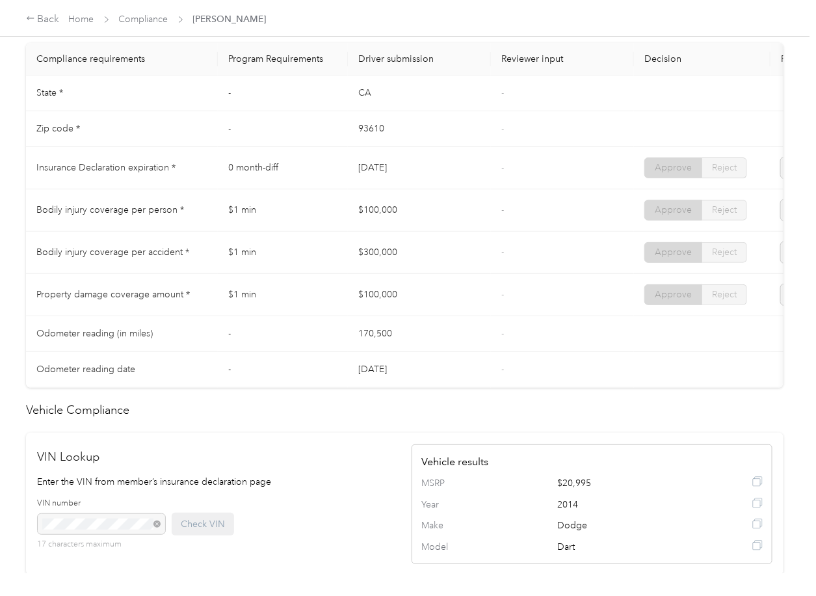
click at [453, 294] on td "$100,000" at bounding box center [419, 295] width 143 height 42
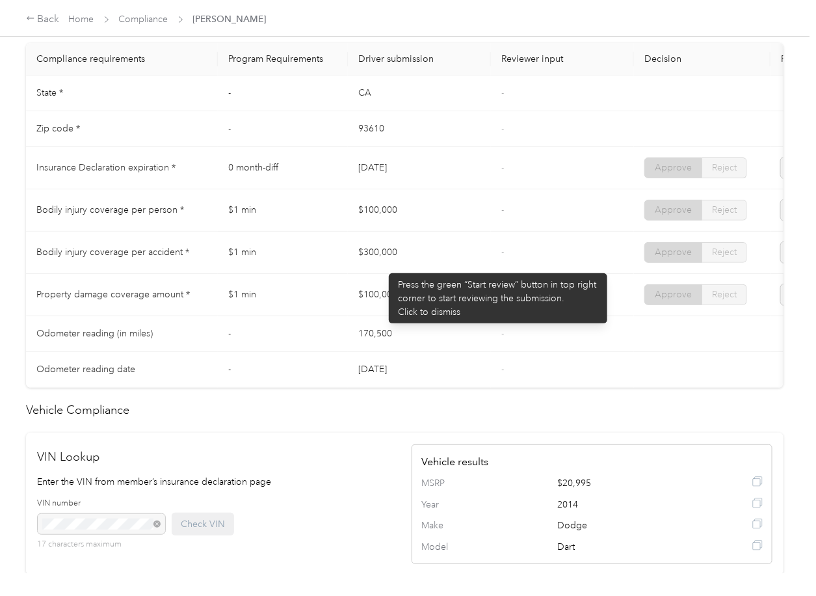
click at [382, 265] on td "$300,000" at bounding box center [419, 252] width 143 height 42
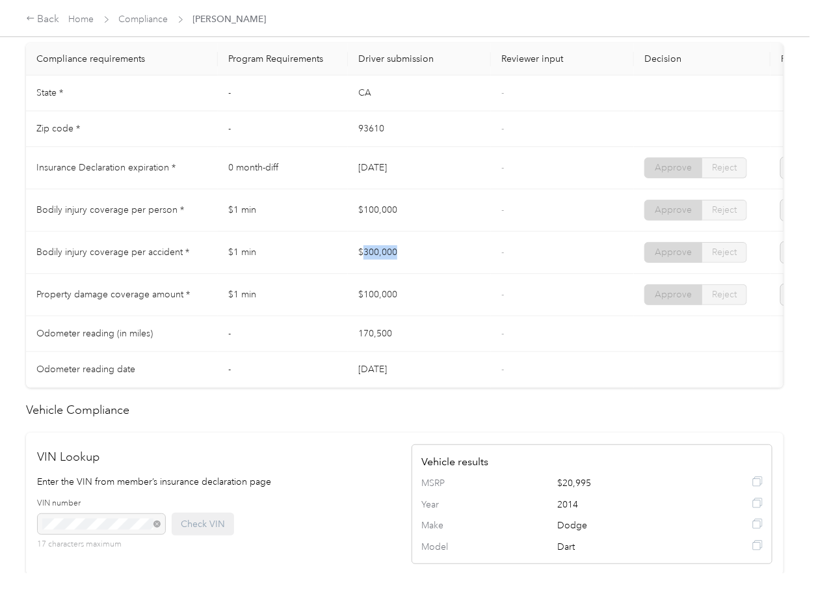
click at [382, 265] on td "$300,000" at bounding box center [419, 252] width 143 height 42
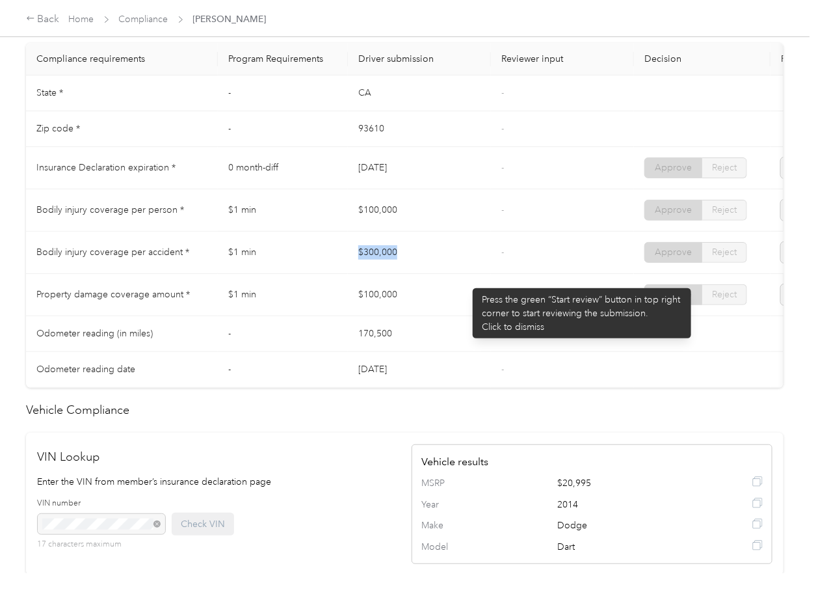
click at [466, 274] on td "$300,000" at bounding box center [419, 252] width 143 height 42
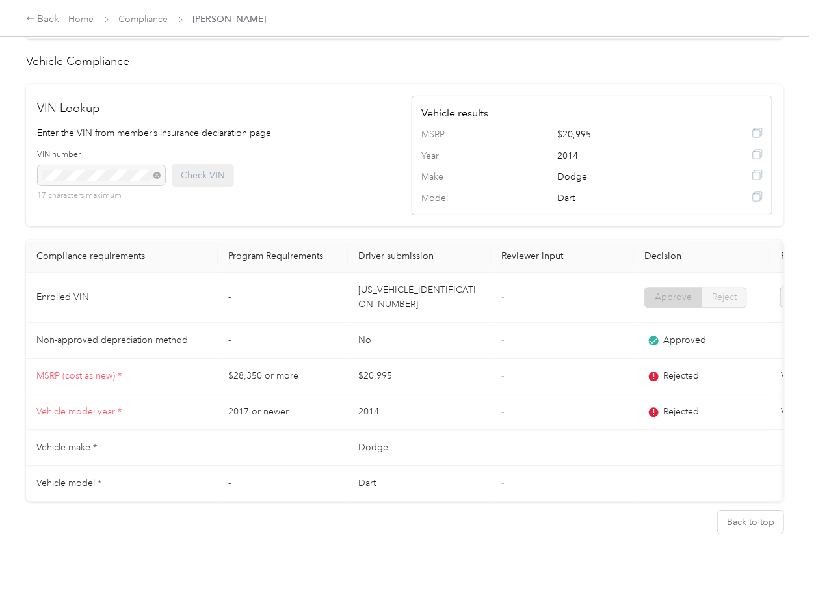
scroll to position [1023, 0]
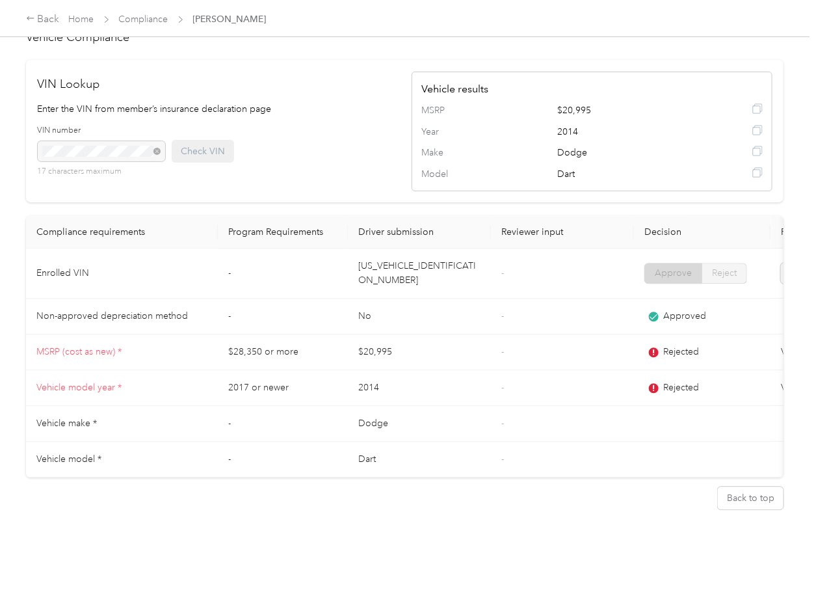
click at [568, 370] on td "-" at bounding box center [562, 388] width 143 height 36
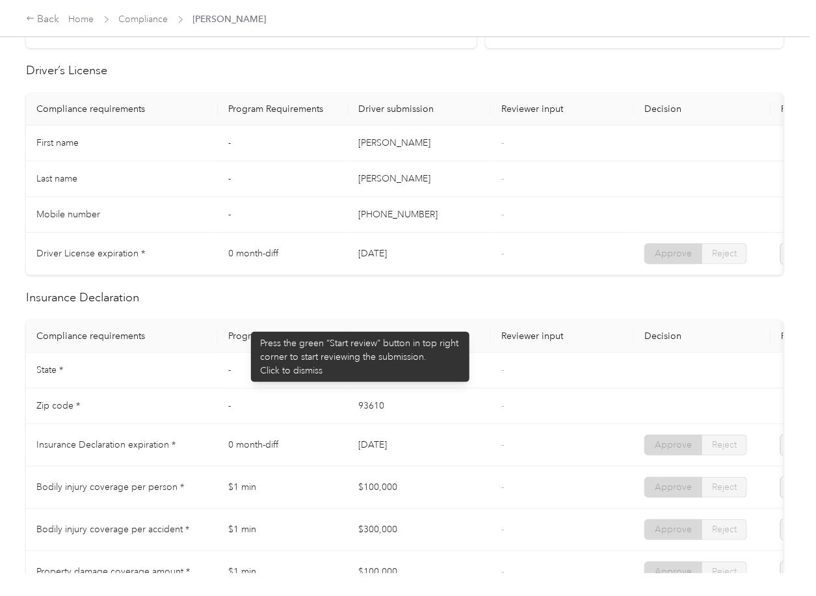
scroll to position [0, 0]
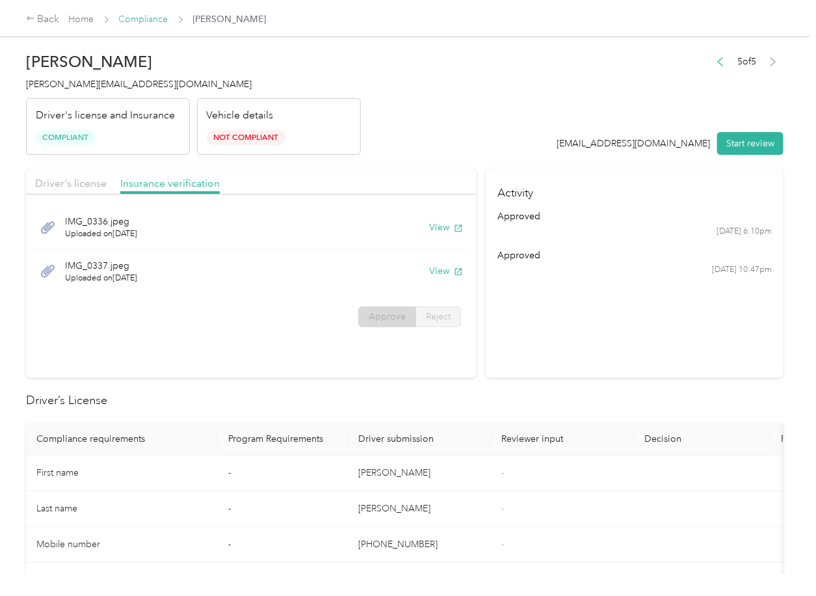
click at [129, 20] on link "Compliance" at bounding box center [143, 19] width 49 height 11
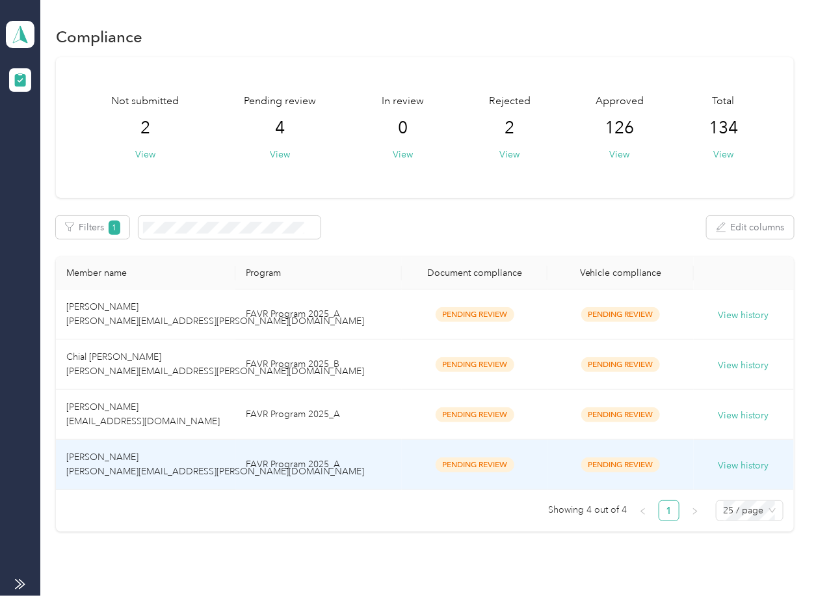
click at [184, 458] on td "[PERSON_NAME] [PERSON_NAME][EMAIL_ADDRESS][PERSON_NAME][DOMAIN_NAME]" at bounding box center [145, 465] width 179 height 50
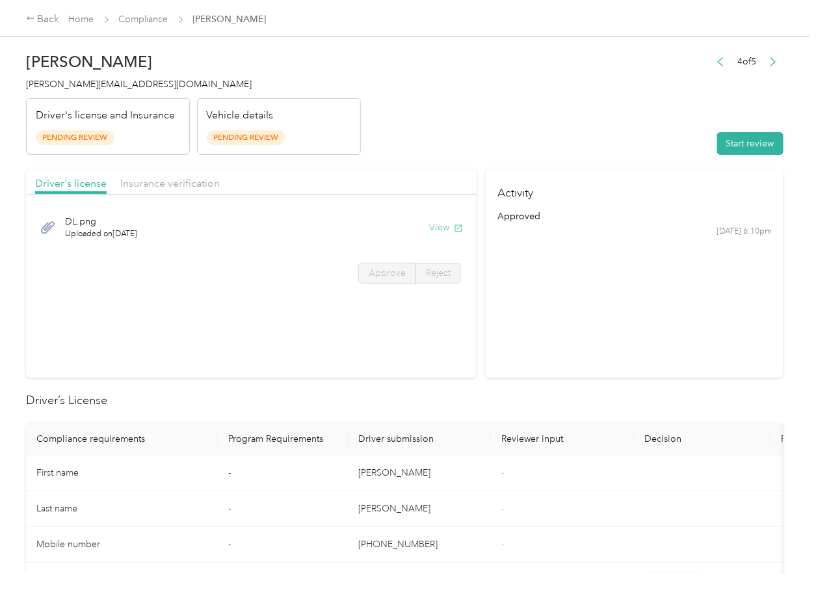
click at [438, 227] on button "View" at bounding box center [446, 227] width 34 height 14
click at [359, 173] on div "Driver's license Insurance verification" at bounding box center [251, 181] width 451 height 26
click at [183, 192] on div "Driver's license Insurance verification" at bounding box center [251, 181] width 451 height 26
click at [183, 186] on span "Insurance verification" at bounding box center [169, 183] width 99 height 12
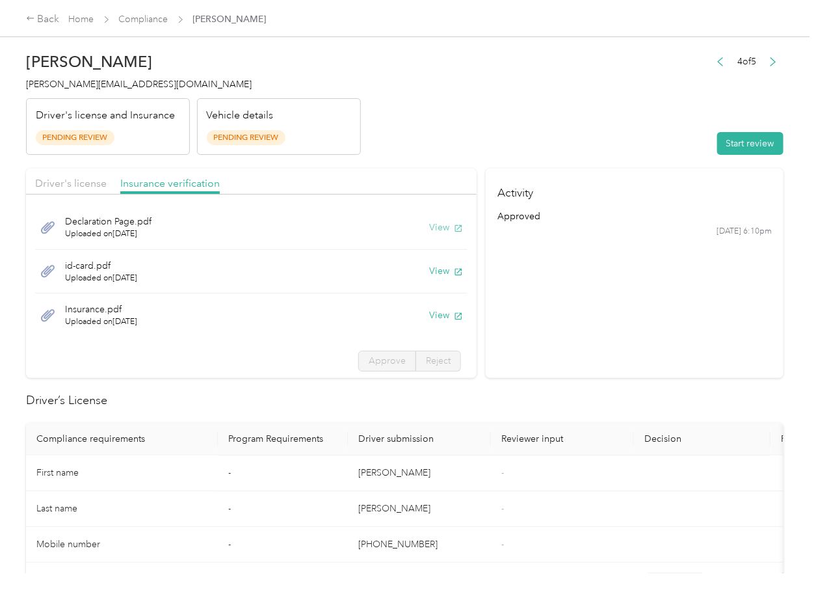
click at [429, 226] on button "View" at bounding box center [446, 227] width 34 height 14
click at [429, 274] on button "View" at bounding box center [446, 271] width 34 height 14
click at [429, 317] on button "View" at bounding box center [446, 315] width 34 height 14
click at [614, 326] on section "Activity approved [DATE] 6:10pm" at bounding box center [635, 272] width 298 height 209
drag, startPoint x: 744, startPoint y: 101, endPoint x: 726, endPoint y: 127, distance: 31.9
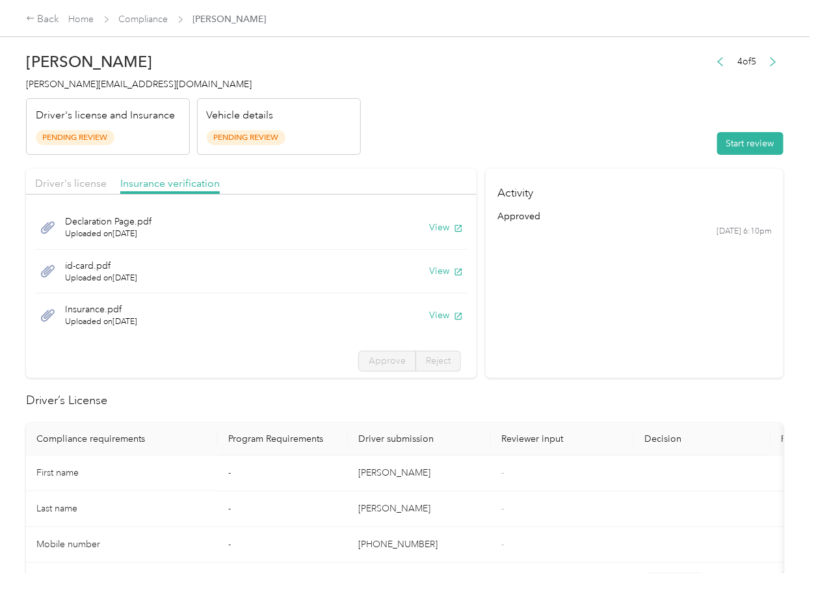
click at [744, 101] on div "4 of 5 Start review" at bounding box center [746, 104] width 73 height 103
click at [710, 153] on div "Start review" at bounding box center [746, 143] width 73 height 23
click at [717, 140] on button "Start review" at bounding box center [750, 143] width 66 height 23
click at [369, 361] on span "Approve" at bounding box center [387, 360] width 37 height 11
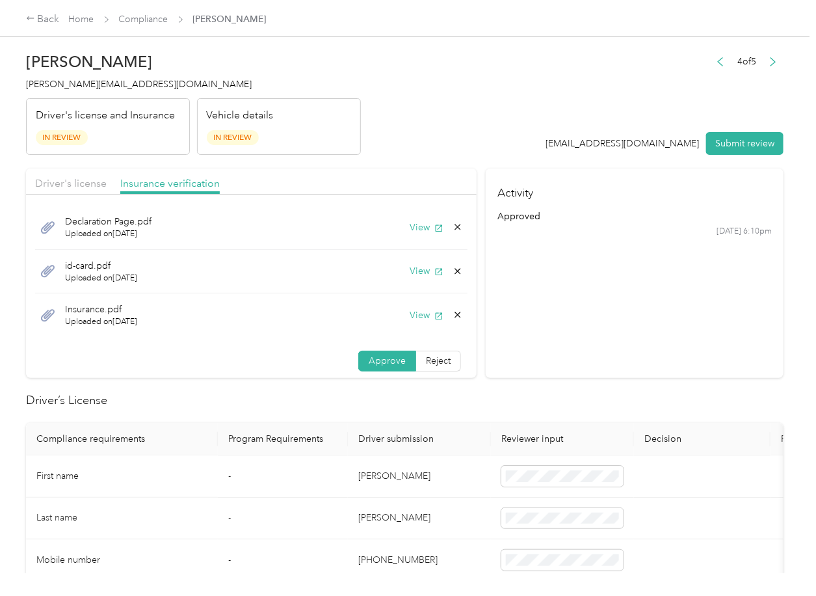
click at [369, 361] on span "Approve" at bounding box center [387, 360] width 37 height 11
click at [88, 185] on span "Driver's license" at bounding box center [71, 183] width 72 height 12
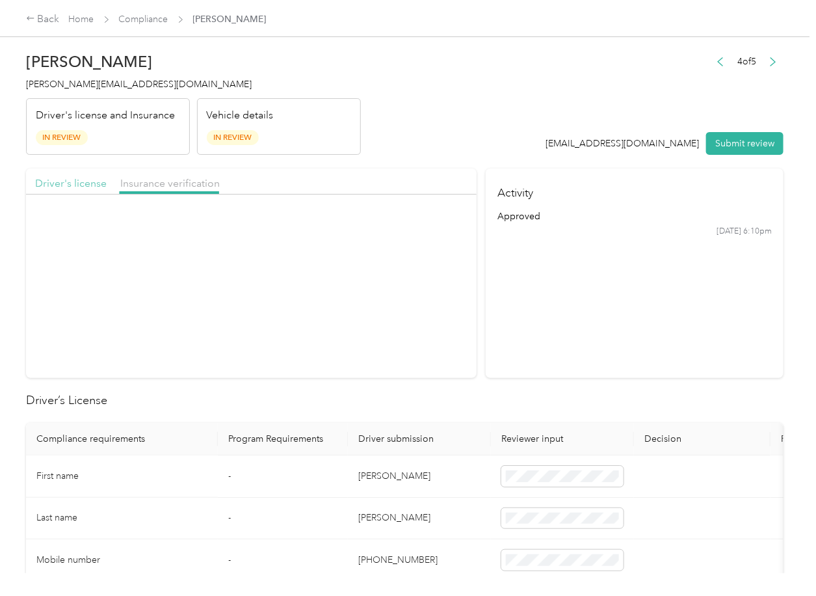
click at [85, 185] on span "Driver's license" at bounding box center [71, 183] width 72 height 12
click at [392, 277] on span "Approve" at bounding box center [387, 272] width 37 height 11
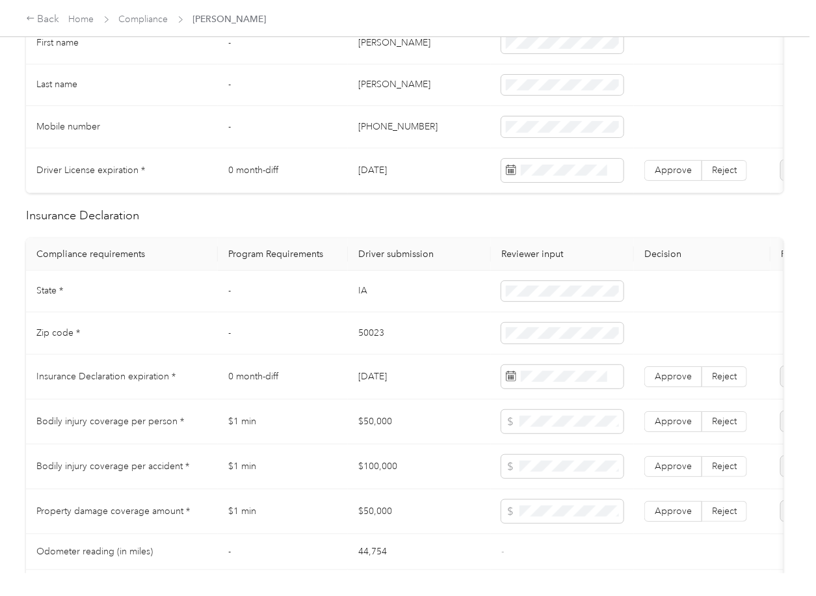
scroll to position [347, 0]
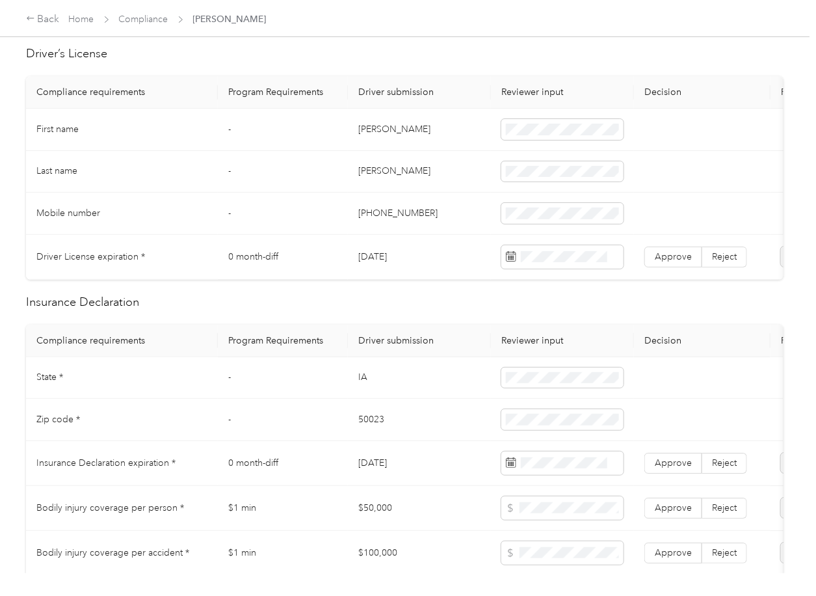
click at [378, 261] on td "[DATE]" at bounding box center [419, 257] width 143 height 45
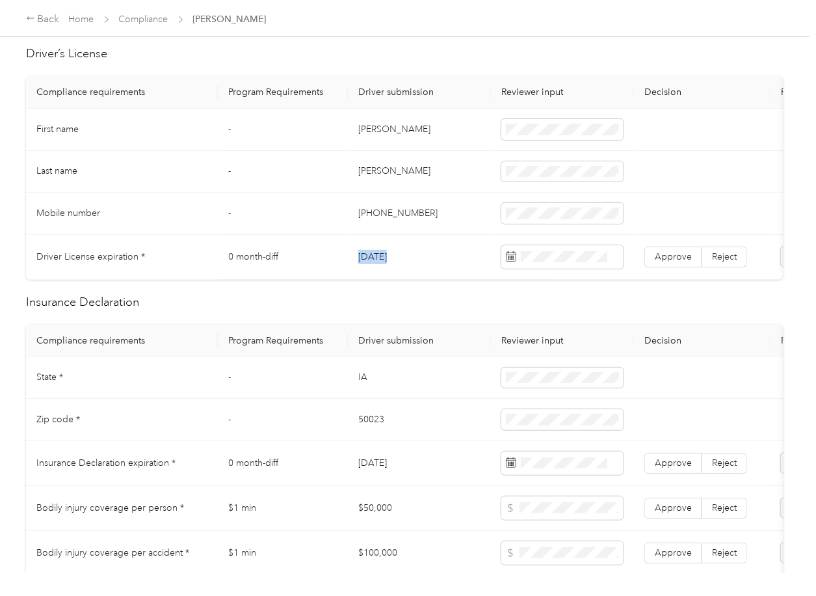
copy td "[DATE]"
click at [666, 257] on span "Approve" at bounding box center [673, 256] width 37 height 11
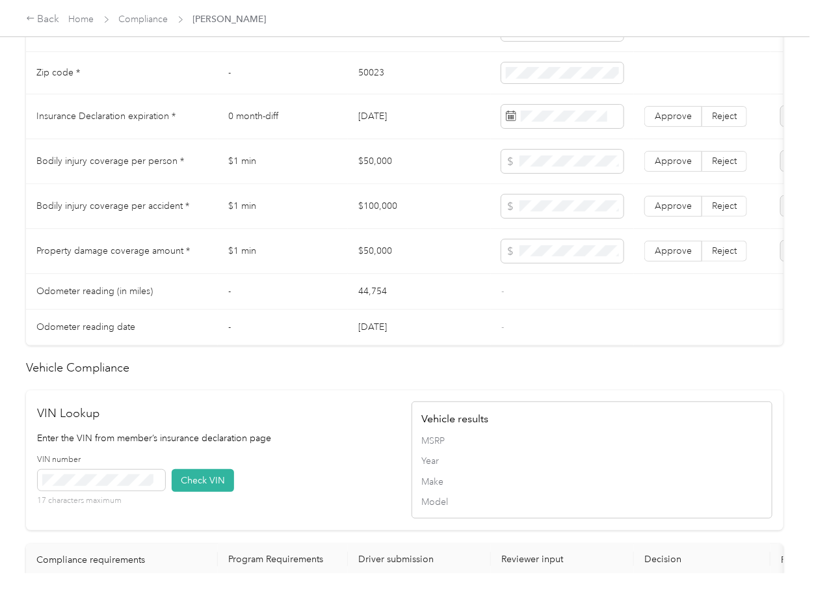
scroll to position [607, 0]
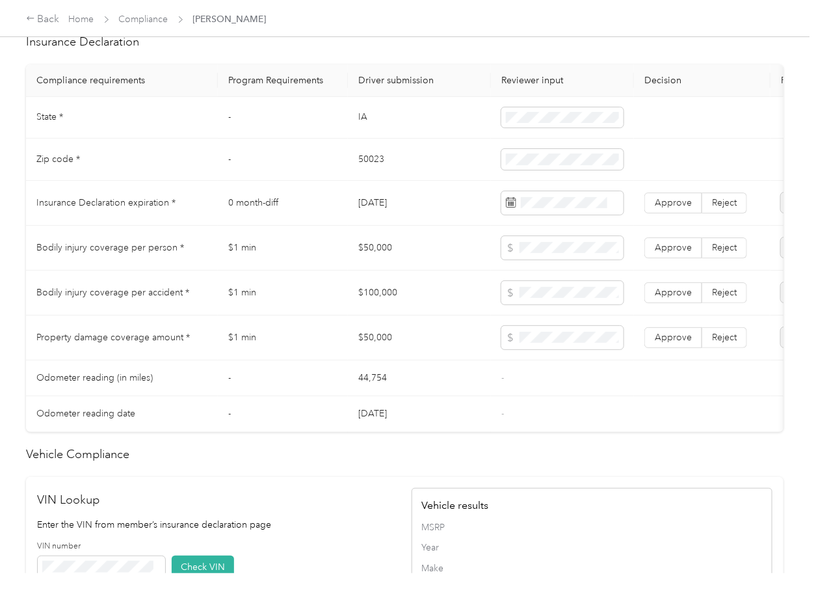
click at [358, 133] on td "IA" at bounding box center [419, 118] width 143 height 42
copy td "IA"
click at [380, 169] on td "50023" at bounding box center [419, 159] width 143 height 42
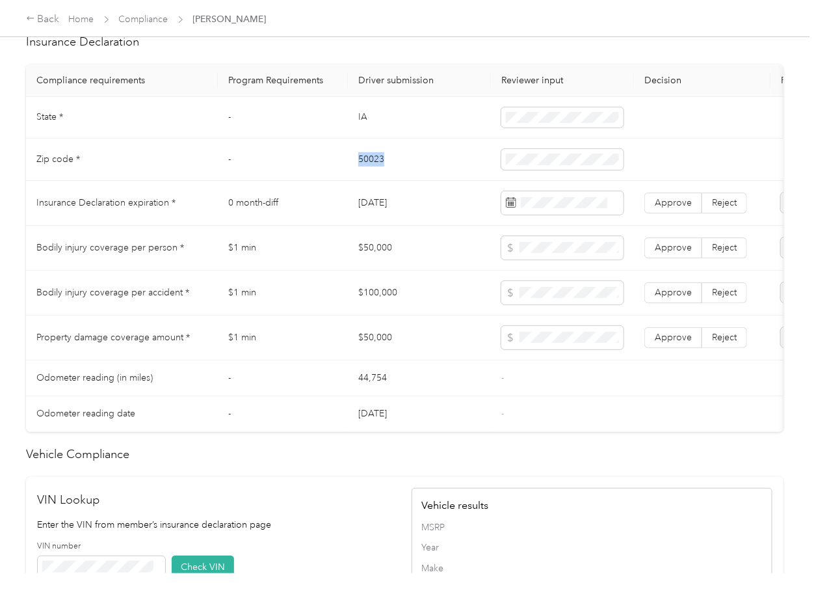
click at [380, 169] on td "50023" at bounding box center [419, 159] width 143 height 42
copy td "50023"
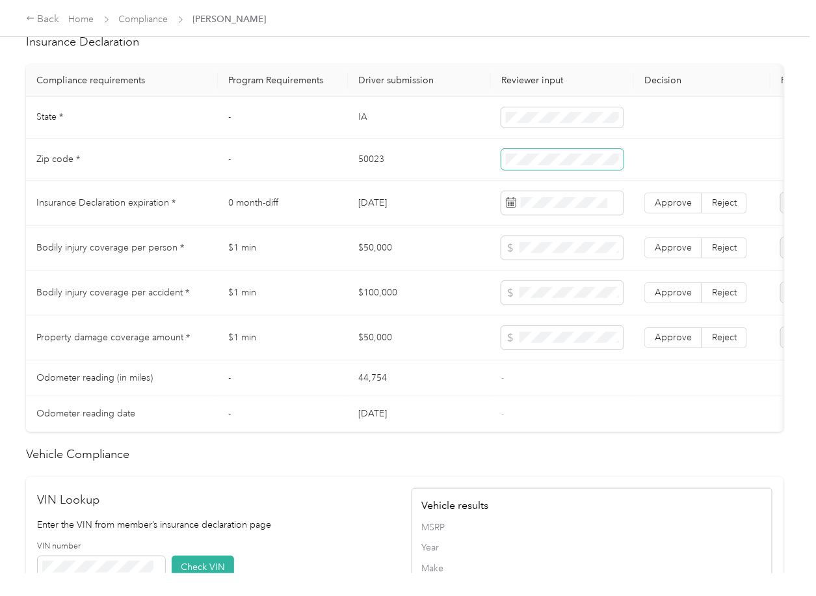
click at [525, 170] on span at bounding box center [562, 159] width 122 height 21
click at [356, 308] on td "$100,000" at bounding box center [419, 292] width 143 height 45
drag, startPoint x: 489, startPoint y: 220, endPoint x: 486, endPoint y: 212, distance: 8.2
click at [489, 220] on td "[DATE]" at bounding box center [419, 203] width 143 height 45
click at [661, 208] on span "Approve" at bounding box center [673, 202] width 37 height 11
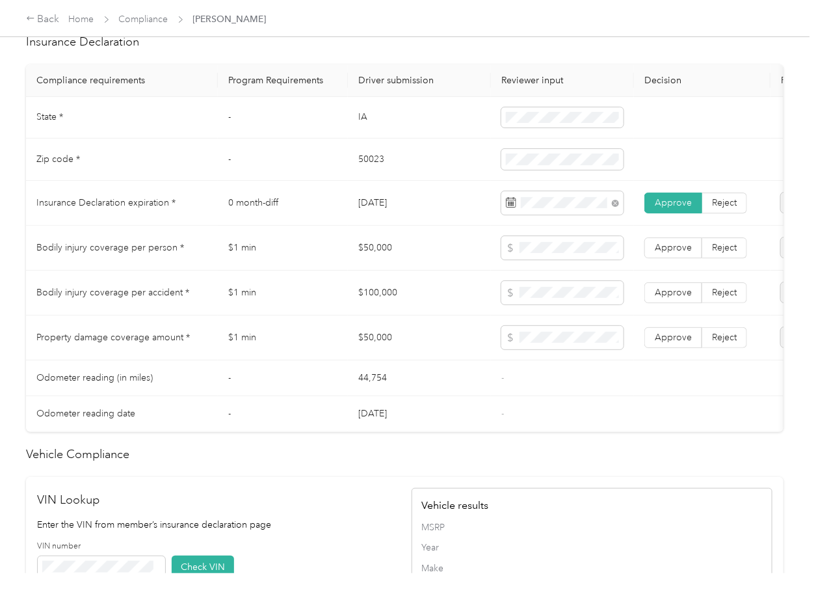
drag, startPoint x: 310, startPoint y: 249, endPoint x: 337, endPoint y: 255, distance: 27.9
click at [311, 249] on td "$1 min" at bounding box center [283, 248] width 130 height 45
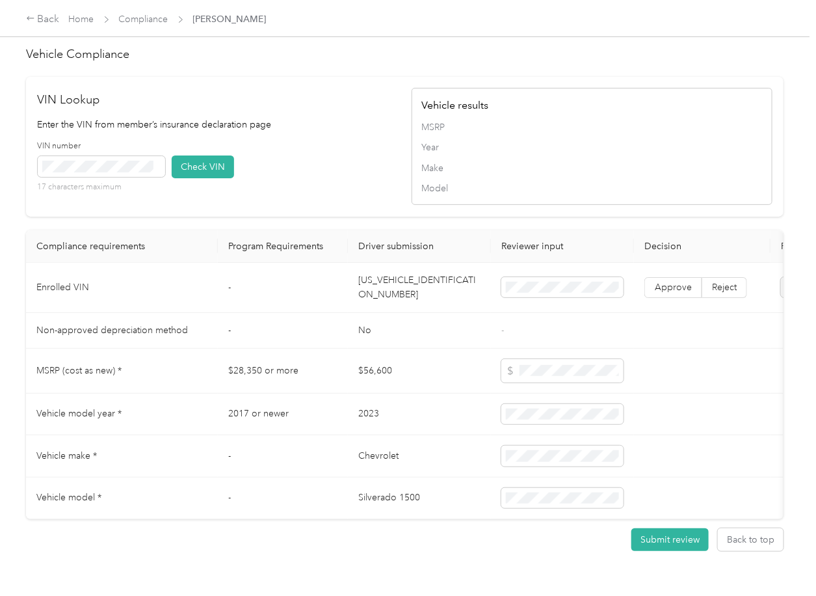
scroll to position [1092, 0]
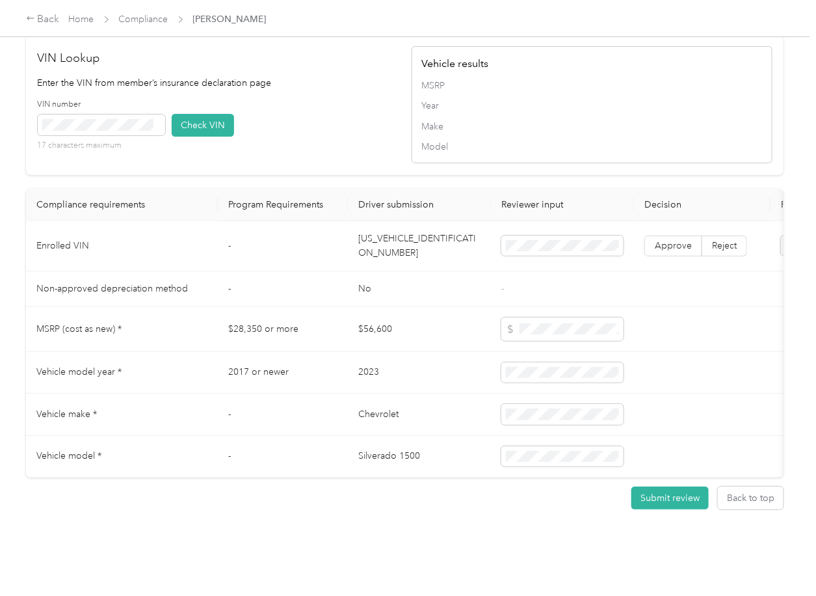
click at [411, 221] on td "[US_VEHICLE_IDENTIFICATION_NUMBER]" at bounding box center [419, 246] width 143 height 50
click at [228, 114] on button "Check VIN" at bounding box center [203, 125] width 62 height 23
click at [670, 240] on span "Approve" at bounding box center [673, 245] width 37 height 11
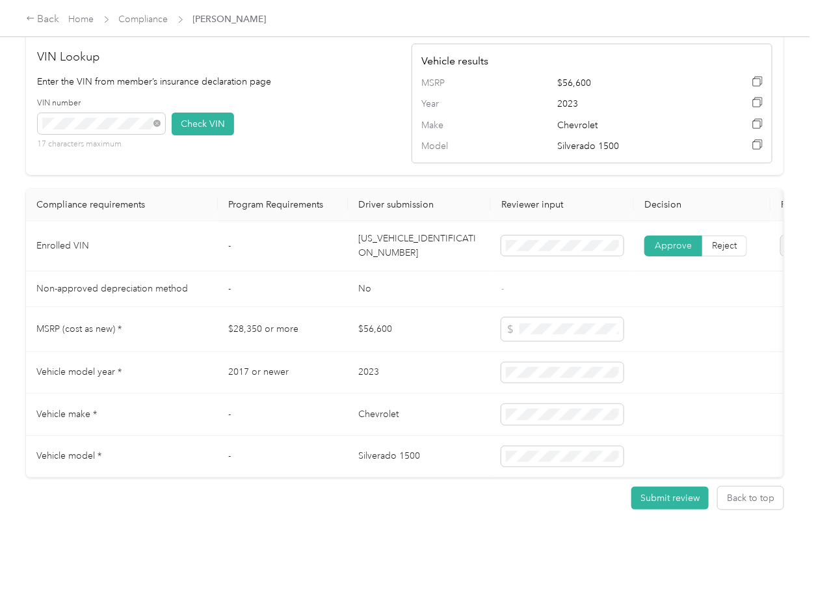
scroll to position [745, 0]
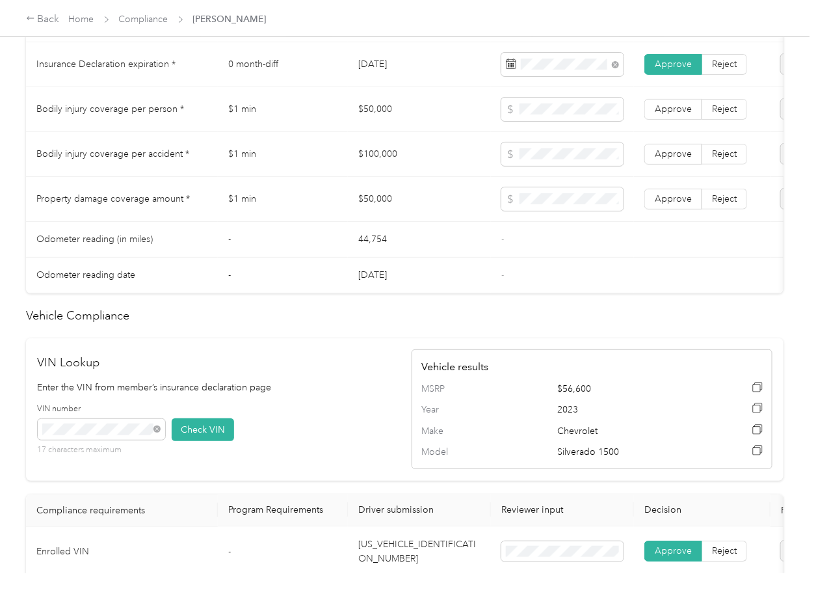
click at [372, 162] on td "$100,000" at bounding box center [419, 154] width 143 height 45
click at [480, 161] on tr "Bodily injury coverage per accident * $1 min $100,000 Approve Reject" at bounding box center [484, 154] width 917 height 45
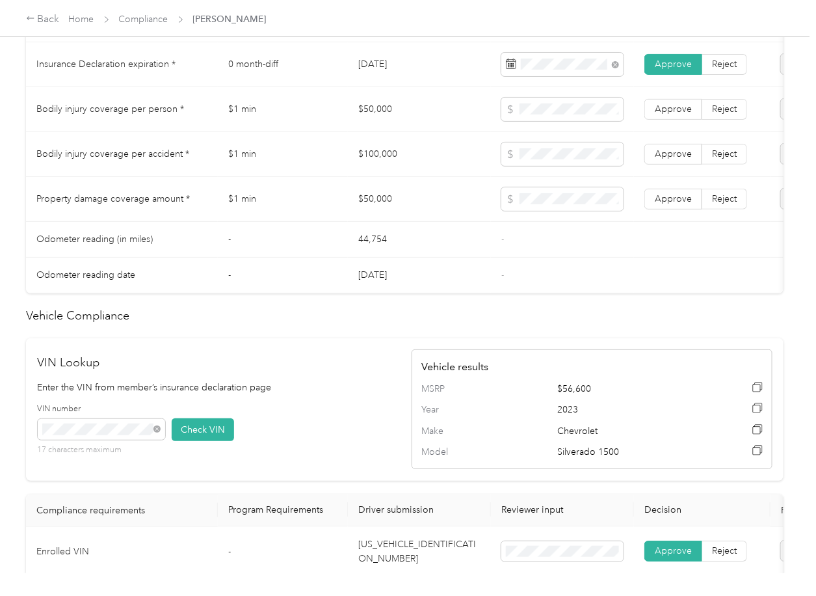
click at [683, 159] on span "Approve" at bounding box center [673, 153] width 37 height 11
click at [673, 120] on label "Approve" at bounding box center [673, 109] width 58 height 21
click at [668, 203] on label "Approve" at bounding box center [673, 199] width 58 height 21
click at [434, 257] on td "44,754" at bounding box center [419, 240] width 143 height 36
click at [281, 222] on td "$1 min" at bounding box center [283, 199] width 130 height 45
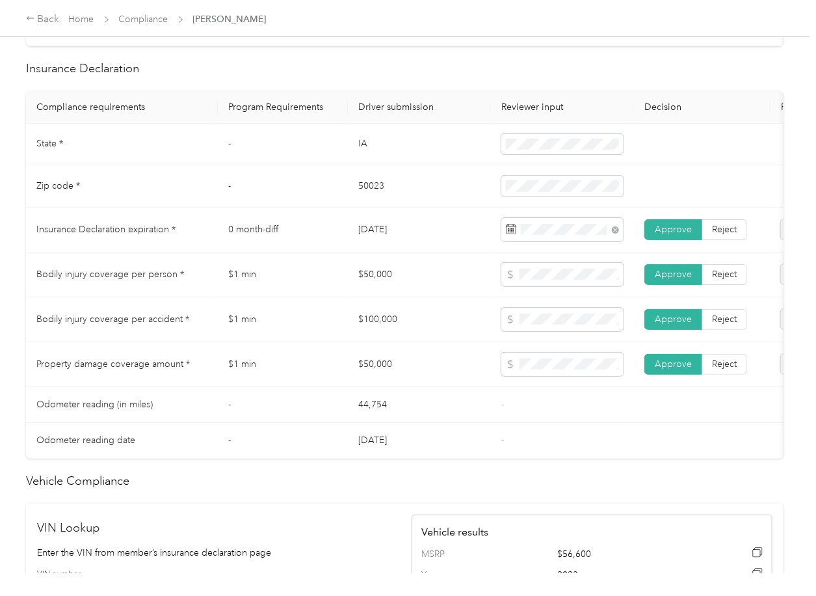
scroll to position [572, 0]
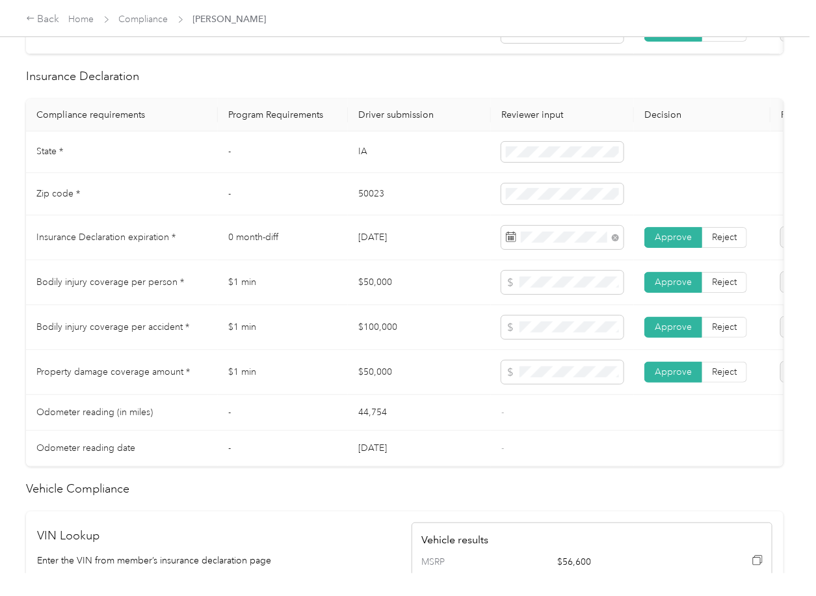
drag, startPoint x: 357, startPoint y: 286, endPoint x: 341, endPoint y: 404, distance: 119.4
click at [357, 286] on td "$50,000" at bounding box center [419, 282] width 143 height 45
click at [244, 340] on td "$1 min" at bounding box center [283, 327] width 130 height 45
click at [267, 260] on td "0 month-diff" at bounding box center [283, 237] width 130 height 45
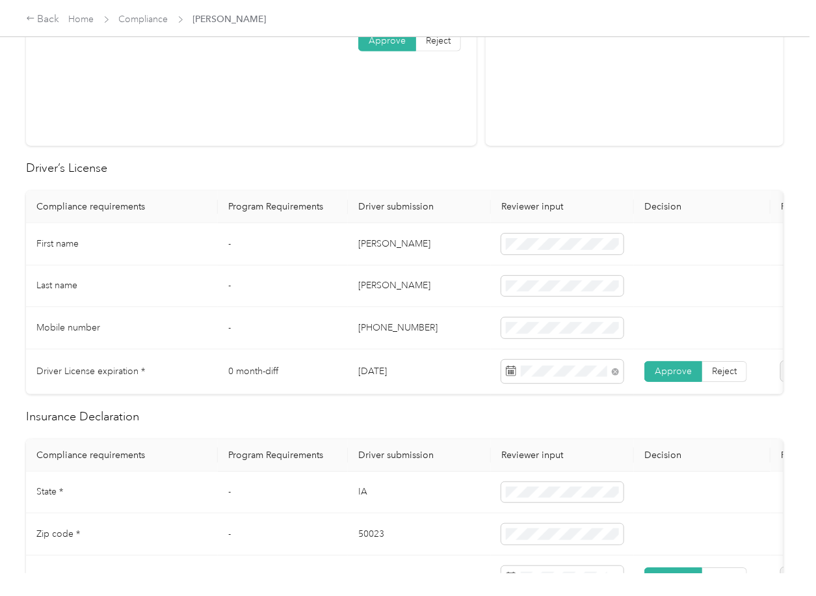
scroll to position [0, 0]
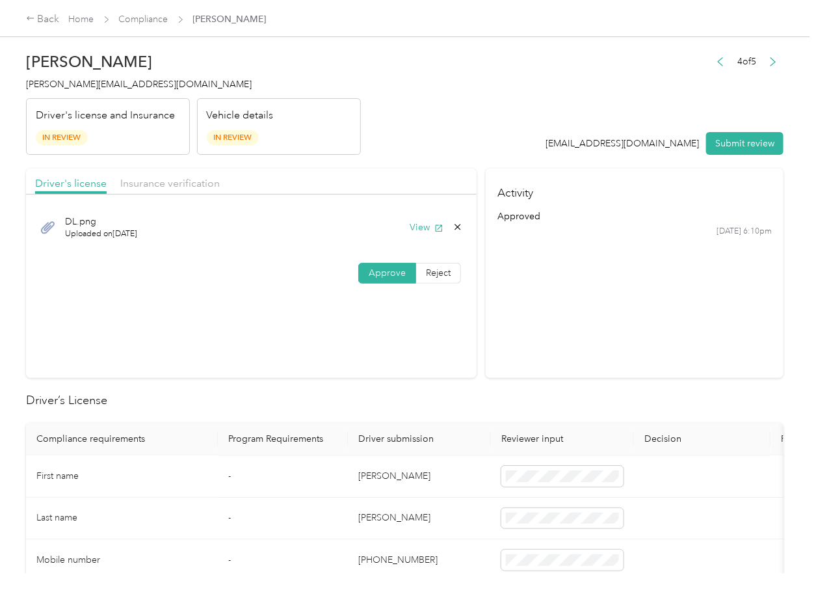
click at [183, 174] on div "Driver's license Insurance verification" at bounding box center [251, 181] width 451 height 26
click at [198, 185] on span "Insurance verification" at bounding box center [169, 183] width 99 height 12
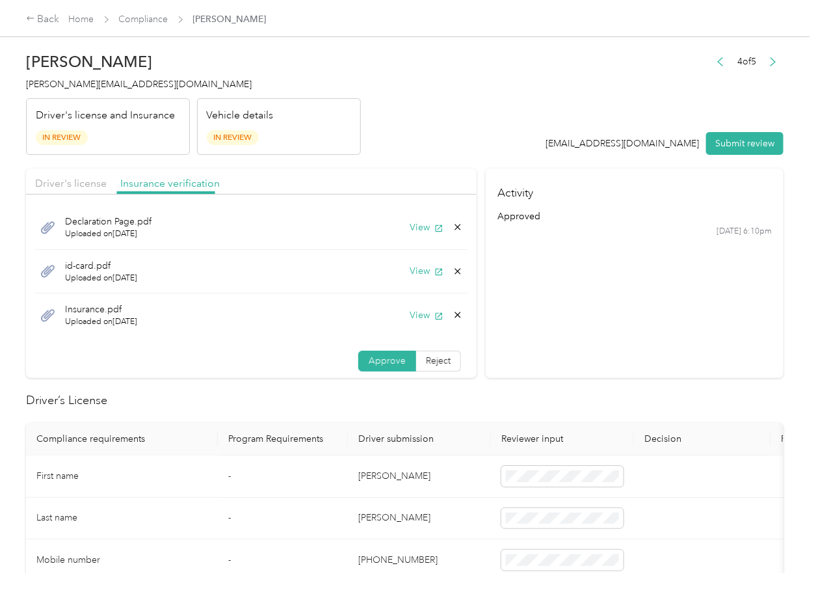
scroll to position [2, 0]
drag, startPoint x: 217, startPoint y: 180, endPoint x: 569, endPoint y: 244, distance: 358.2
click at [455, 315] on icon at bounding box center [458, 313] width 6 height 6
click at [412, 322] on button "Yes" at bounding box center [408, 322] width 25 height 21
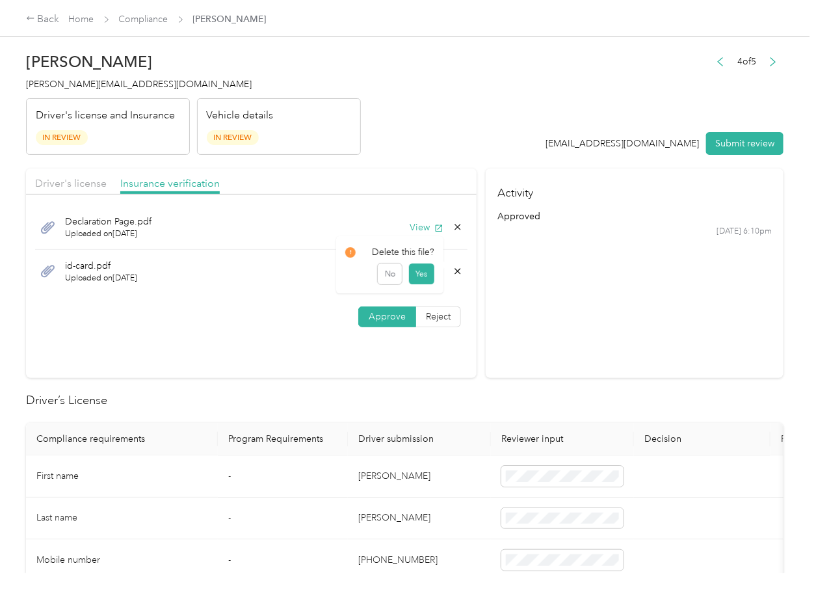
click at [454, 273] on icon at bounding box center [458, 271] width 10 height 10
click at [423, 278] on button "Yes" at bounding box center [421, 280] width 25 height 21
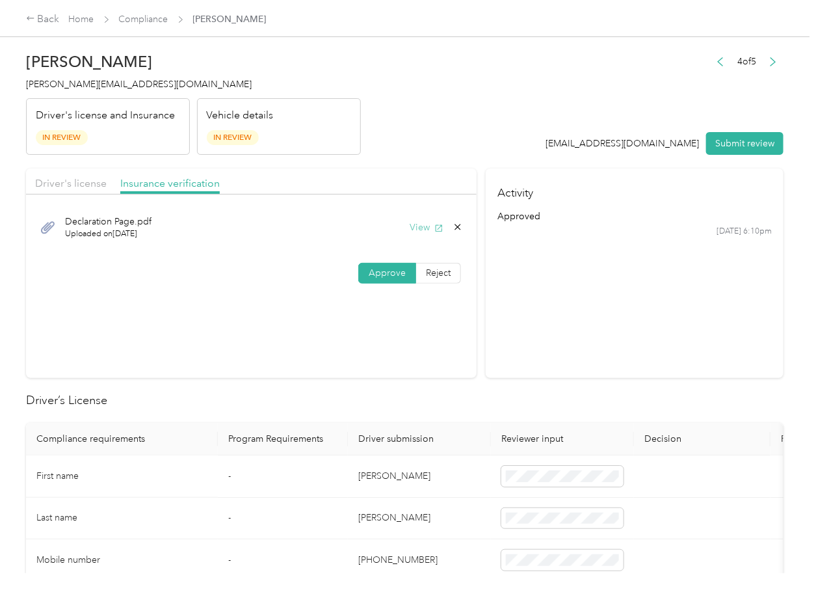
click at [419, 229] on button "View" at bounding box center [427, 227] width 34 height 14
click at [235, 276] on div "Approve Reject" at bounding box center [251, 273] width 451 height 21
click at [727, 144] on button "Submit review" at bounding box center [744, 143] width 77 height 23
click at [90, 75] on div "[PERSON_NAME] [PERSON_NAME][EMAIL_ADDRESS][PERSON_NAME][DOMAIN_NAME] Driver's l…" at bounding box center [193, 100] width 335 height 109
click at [79, 86] on span "[PERSON_NAME][EMAIL_ADDRESS][DOMAIN_NAME]" at bounding box center [139, 84] width 226 height 11
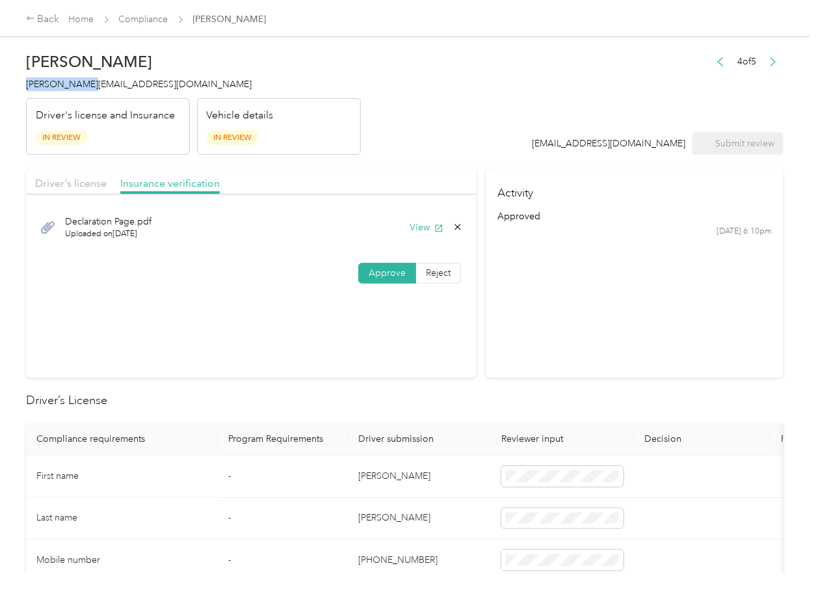
click at [79, 86] on span "[PERSON_NAME][EMAIL_ADDRESS][DOMAIN_NAME]" at bounding box center [139, 84] width 226 height 11
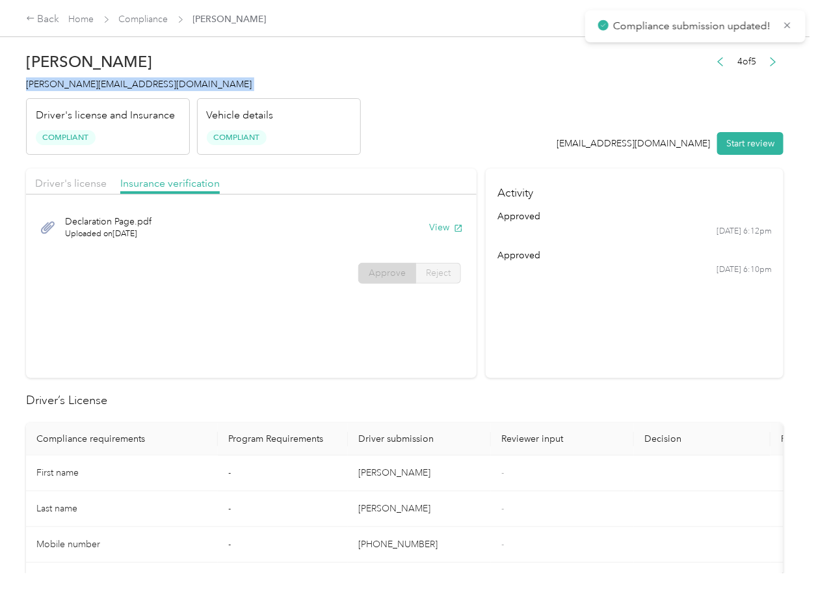
click at [79, 86] on span "[PERSON_NAME][EMAIL_ADDRESS][DOMAIN_NAME]" at bounding box center [139, 84] width 226 height 11
click at [483, 443] on th "Driver submission" at bounding box center [419, 439] width 143 height 33
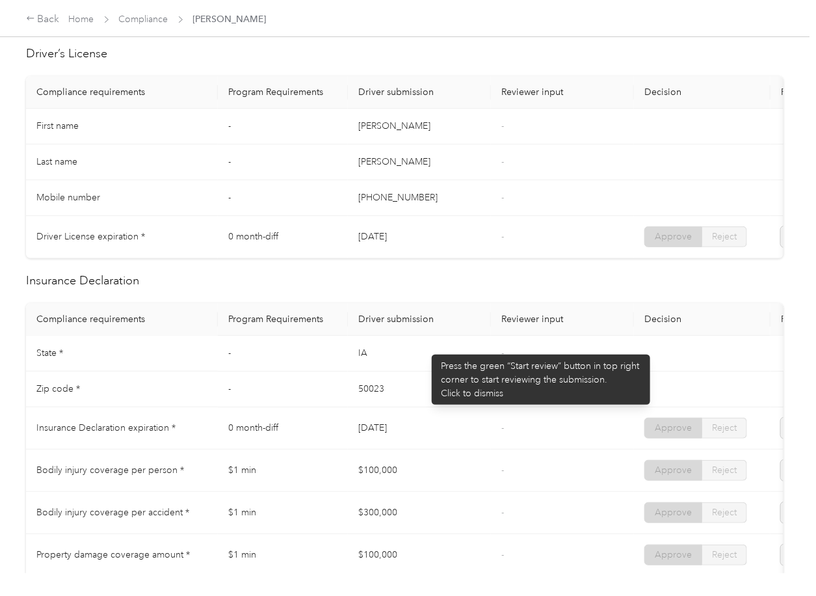
click at [425, 348] on td "IA" at bounding box center [419, 353] width 143 height 36
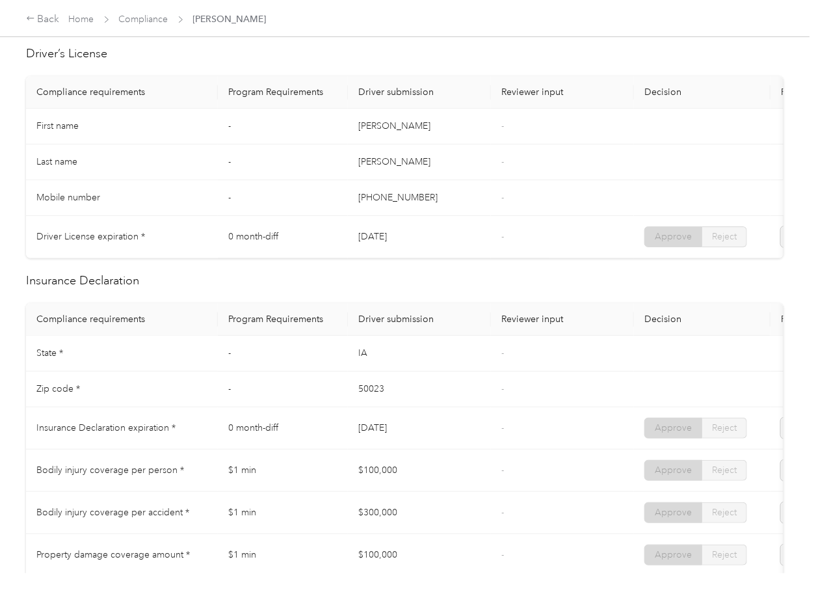
drag, startPoint x: 542, startPoint y: 190, endPoint x: 477, endPoint y: 256, distance: 92.4
click at [542, 191] on td "-" at bounding box center [562, 198] width 143 height 36
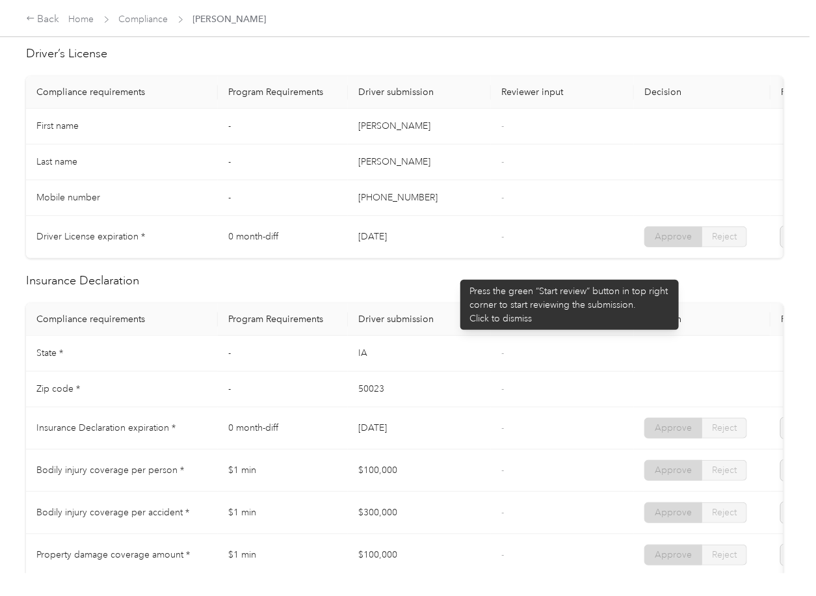
click at [454, 243] on div "Driver’s License Compliance requirements Program Requirements Driver submission…" at bounding box center [404, 577] width 757 height 1065
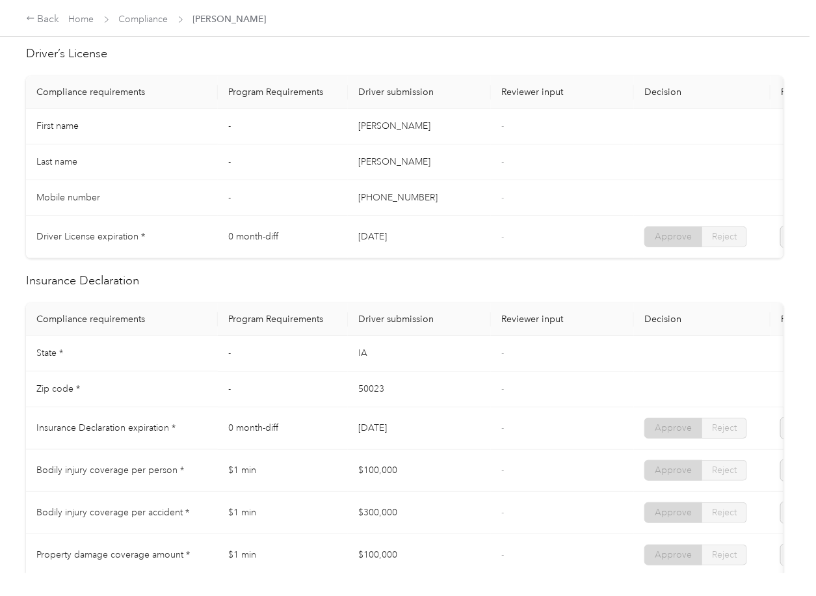
scroll to position [607, 0]
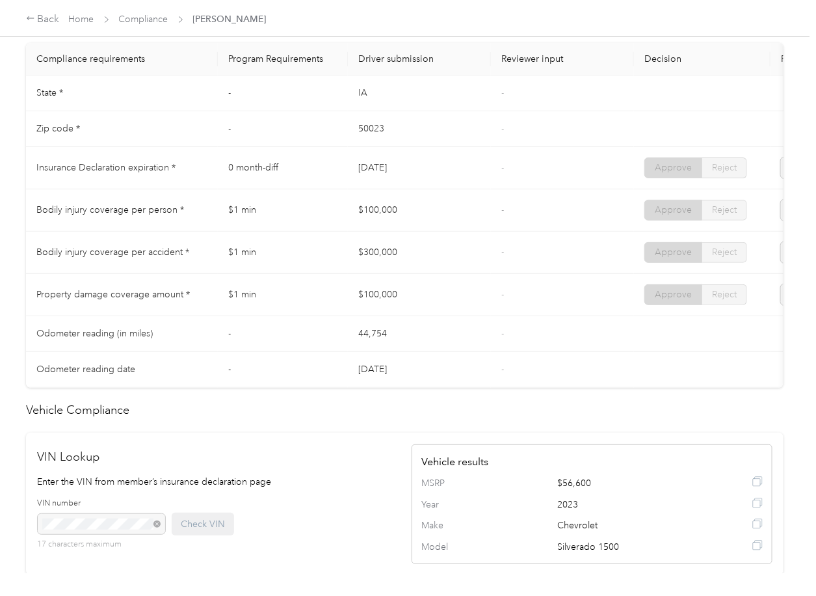
click at [365, 147] on td "50023" at bounding box center [419, 129] width 143 height 36
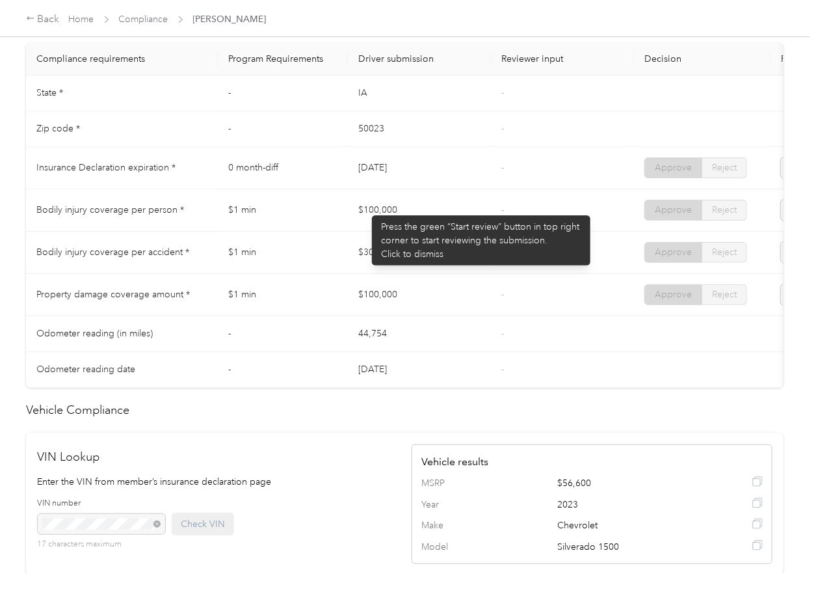
drag, startPoint x: 365, startPoint y: 209, endPoint x: 356, endPoint y: 255, distance: 47.1
click at [409, 213] on td "$100,000" at bounding box center [419, 210] width 143 height 42
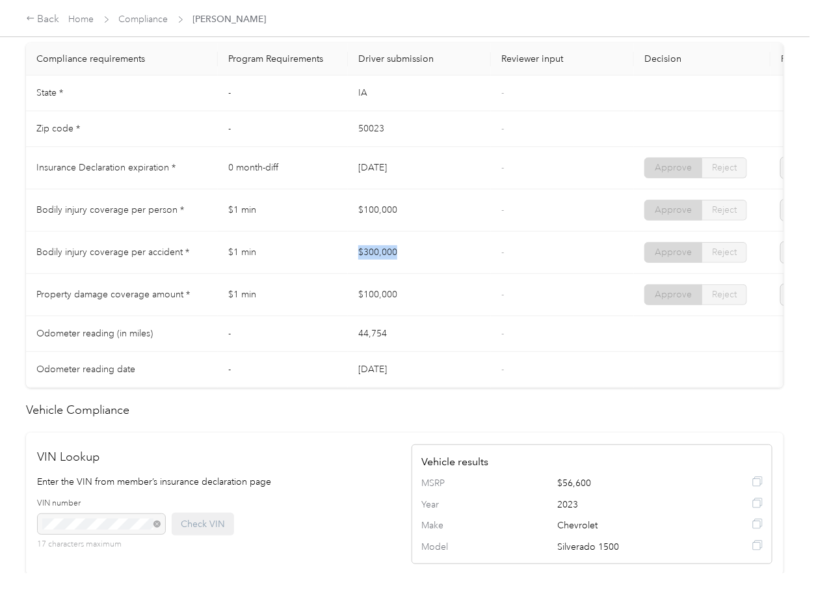
drag, startPoint x: 356, startPoint y: 255, endPoint x: 358, endPoint y: 299, distance: 44.2
click at [417, 267] on td "$300,000" at bounding box center [419, 252] width 143 height 42
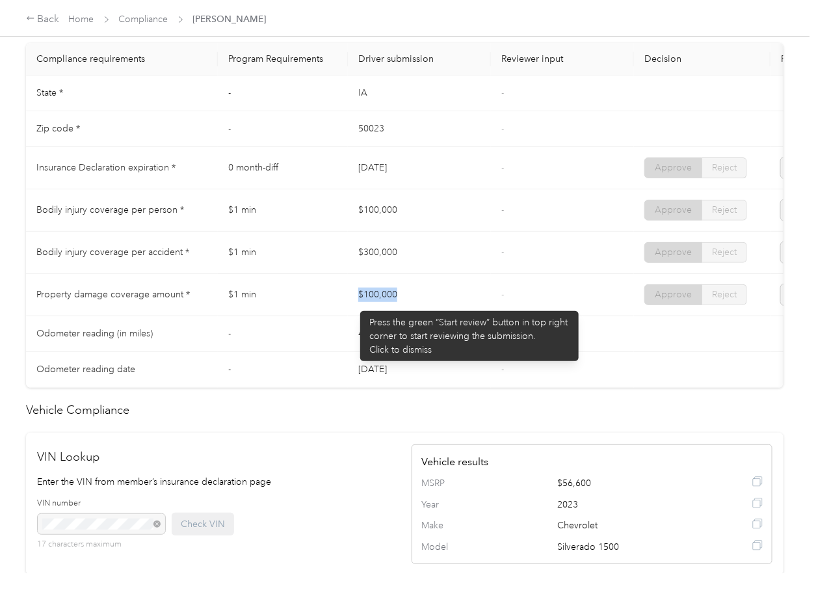
drag, startPoint x: 354, startPoint y: 304, endPoint x: 456, endPoint y: 311, distance: 102.9
click at [448, 311] on td "$100,000" at bounding box center [419, 295] width 143 height 42
click at [459, 311] on td "$100,000" at bounding box center [419, 295] width 143 height 42
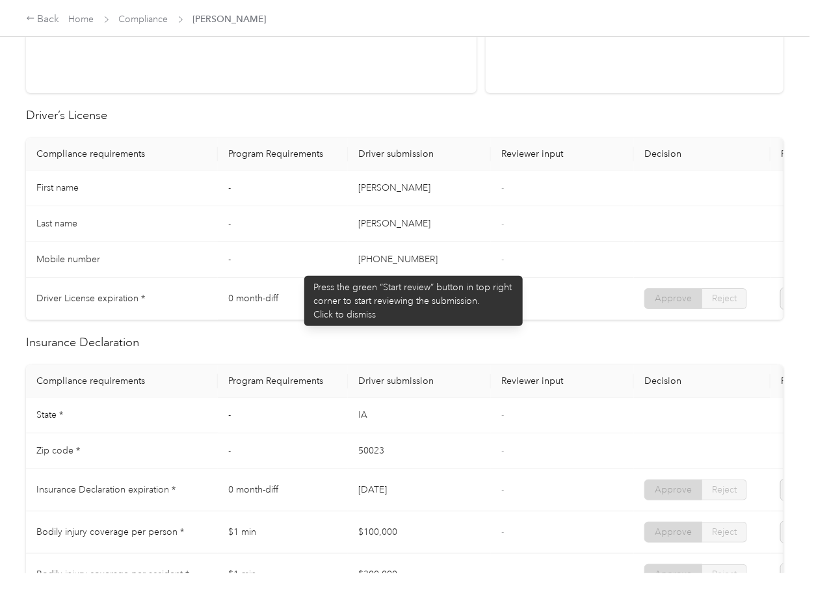
scroll to position [0, 0]
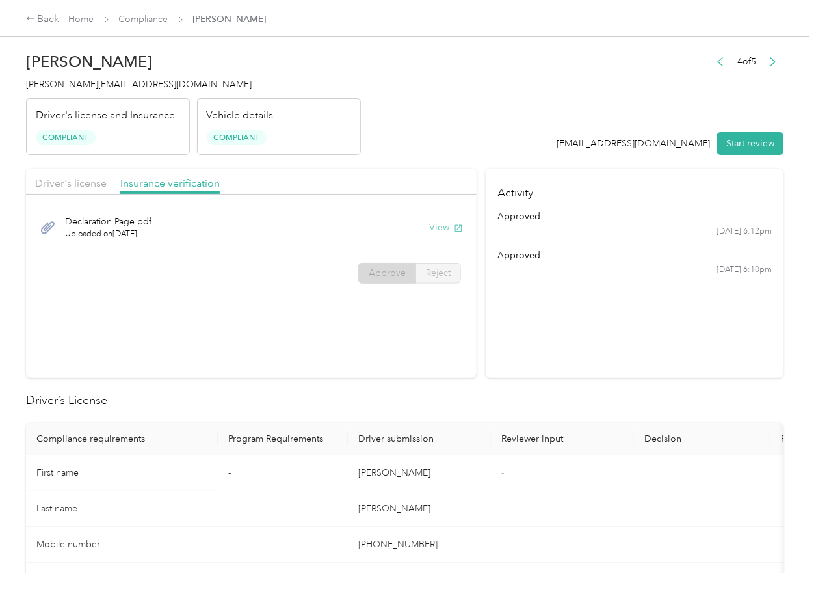
click at [438, 232] on button "View" at bounding box center [446, 227] width 34 height 14
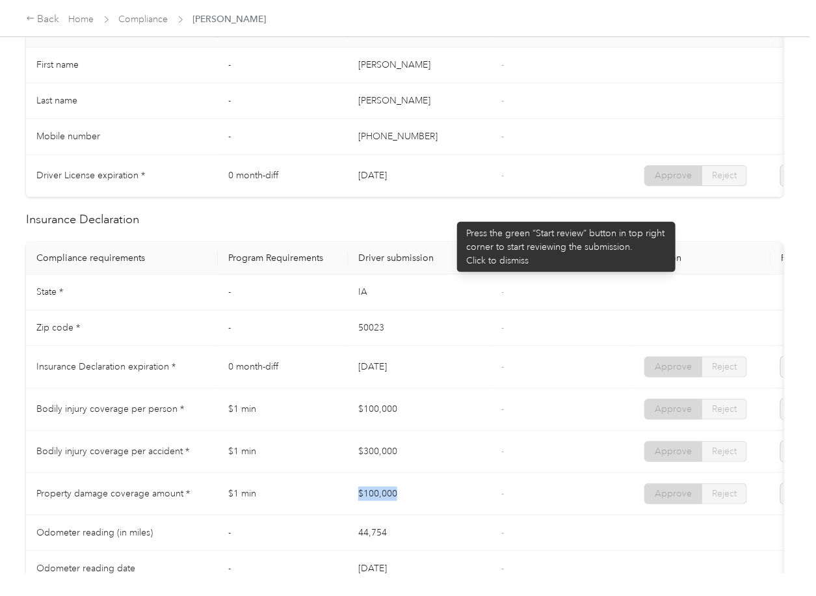
scroll to position [520, 0]
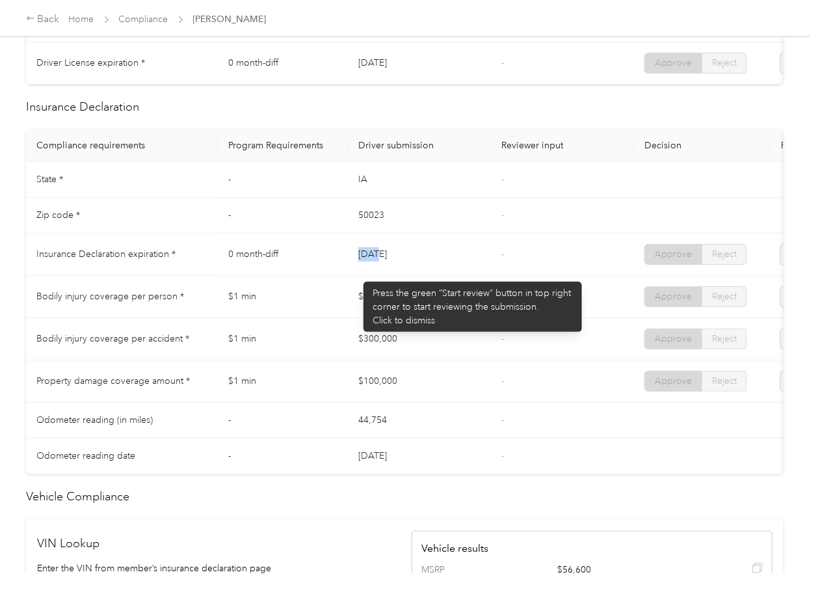
drag, startPoint x: 360, startPoint y: 259, endPoint x: 450, endPoint y: 268, distance: 90.1
click at [448, 268] on tr "Insurance Declaration expiration * 0 month-diff [DATE] - Approve Reject" at bounding box center [484, 254] width 917 height 42
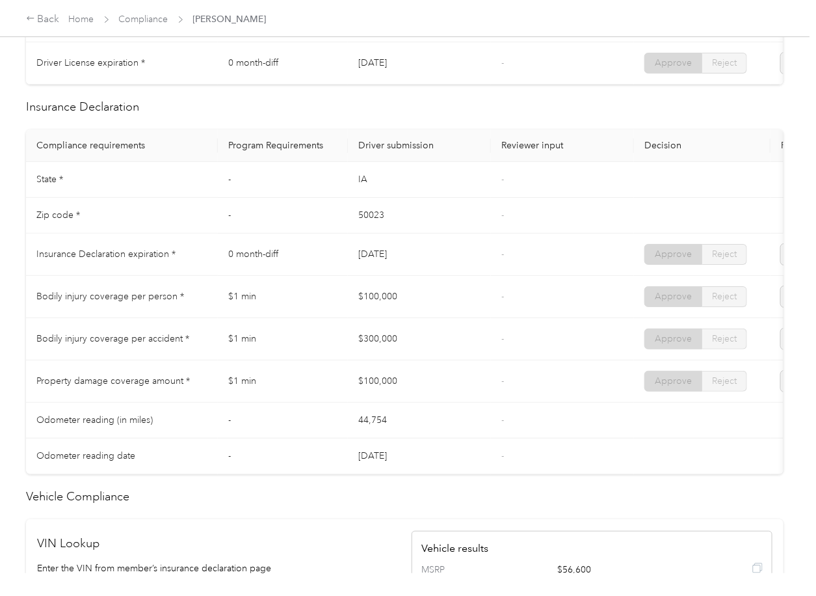
click at [429, 294] on td "$100,000" at bounding box center [419, 297] width 143 height 42
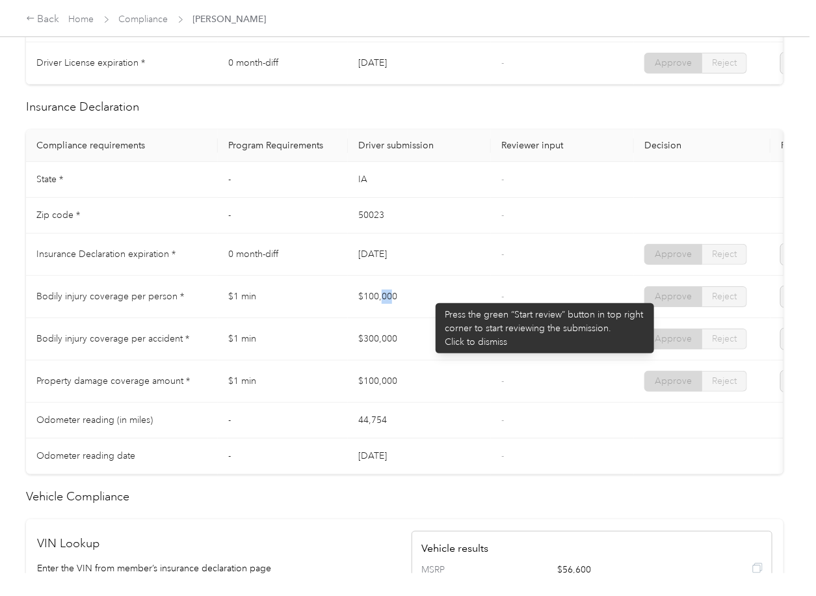
drag, startPoint x: 382, startPoint y: 311, endPoint x: 418, endPoint y: 333, distance: 42.6
click at [417, 332] on tbody "State * - [US_STATE] - Zip code * - 50023 - Insurance Declaration expiration * …" at bounding box center [484, 318] width 917 height 312
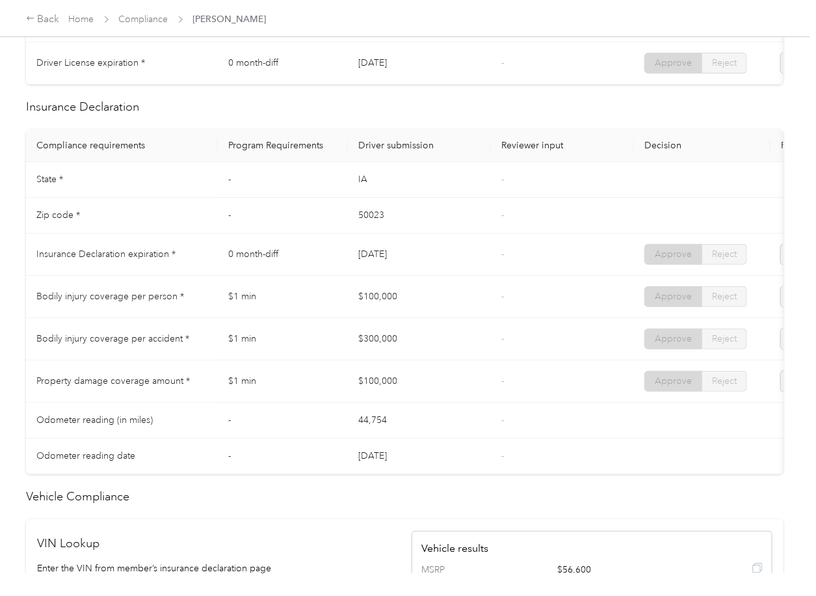
click at [425, 378] on td "$100,000" at bounding box center [419, 381] width 143 height 42
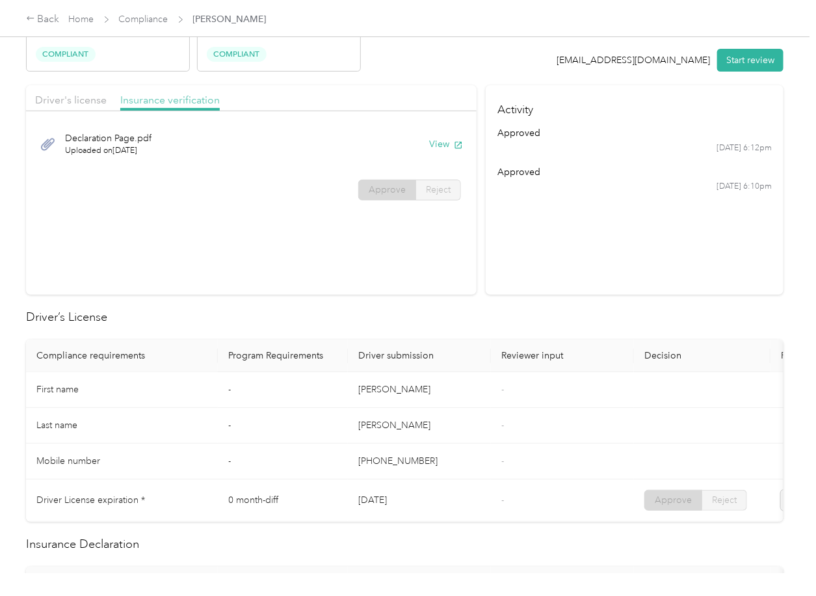
scroll to position [0, 0]
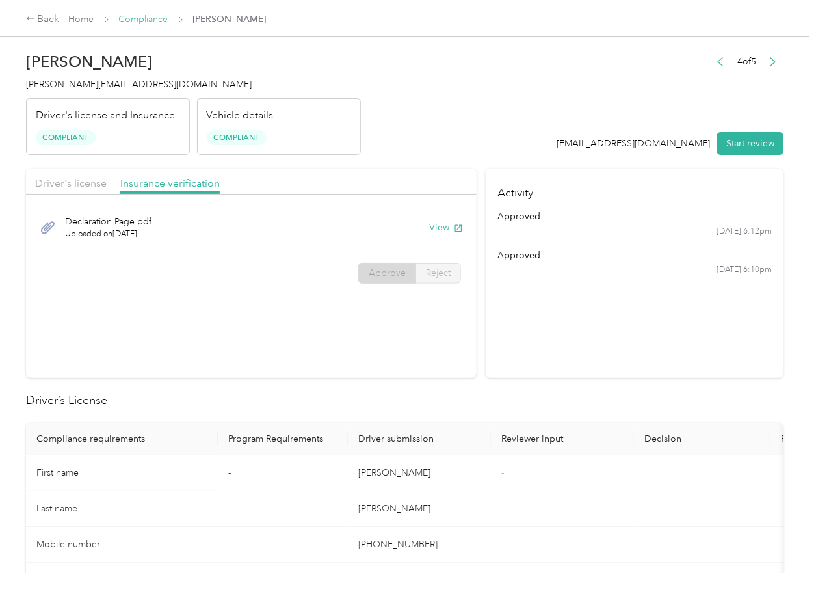
click at [144, 19] on link "Compliance" at bounding box center [143, 19] width 49 height 11
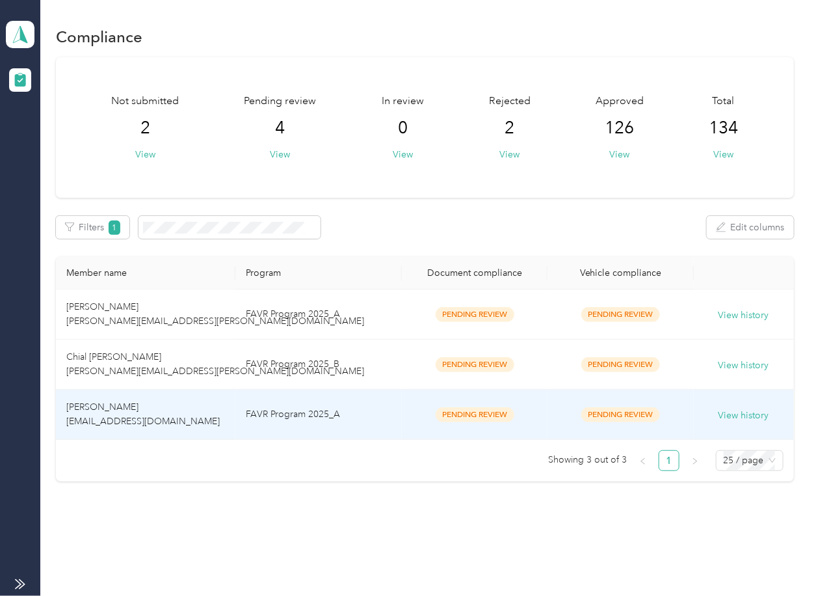
click at [175, 421] on span "[PERSON_NAME] [EMAIL_ADDRESS][DOMAIN_NAME]" at bounding box center [142, 413] width 153 height 25
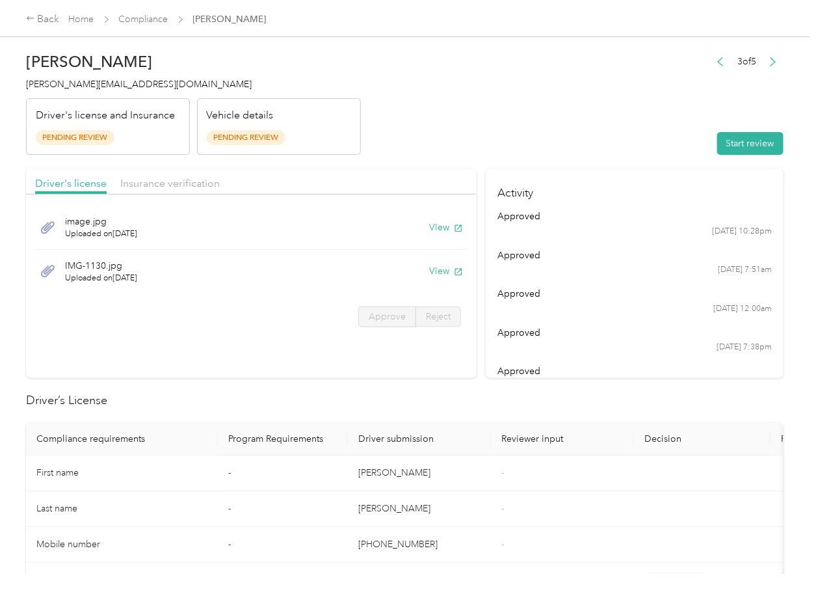
click at [410, 375] on section "Driver's license Insurance verification image.jpg Uploaded on [DATE] View IMG-1…" at bounding box center [251, 272] width 451 height 209
click at [435, 222] on button "View" at bounding box center [446, 227] width 34 height 14
click at [443, 273] on button "View" at bounding box center [446, 271] width 34 height 14
drag, startPoint x: 392, startPoint y: 174, endPoint x: 373, endPoint y: 177, distance: 19.3
click at [392, 174] on div "Driver's license Insurance verification" at bounding box center [251, 181] width 451 height 26
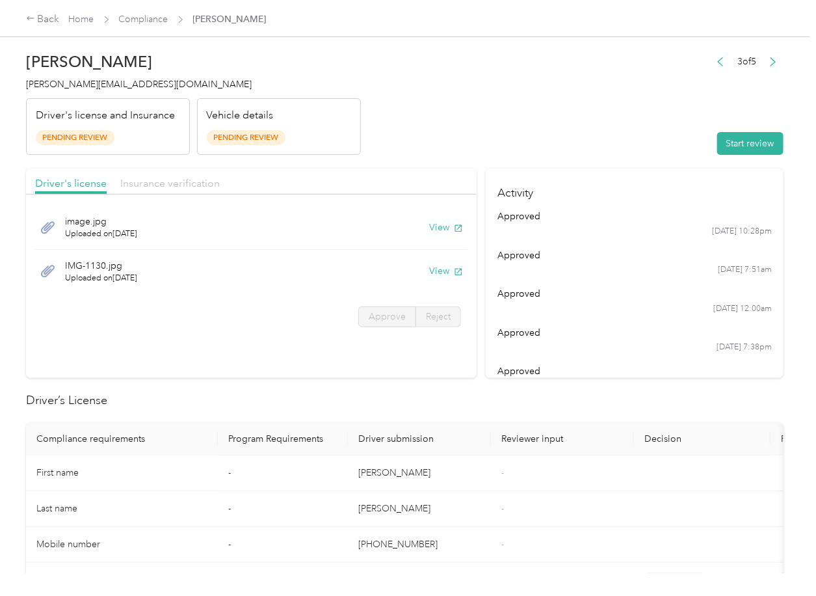
click at [157, 185] on span "Insurance verification" at bounding box center [169, 183] width 99 height 12
click at [176, 182] on span "Insurance verification" at bounding box center [169, 183] width 99 height 12
click at [444, 226] on button "View" at bounding box center [446, 227] width 34 height 14
click at [439, 267] on button "View" at bounding box center [446, 271] width 34 height 14
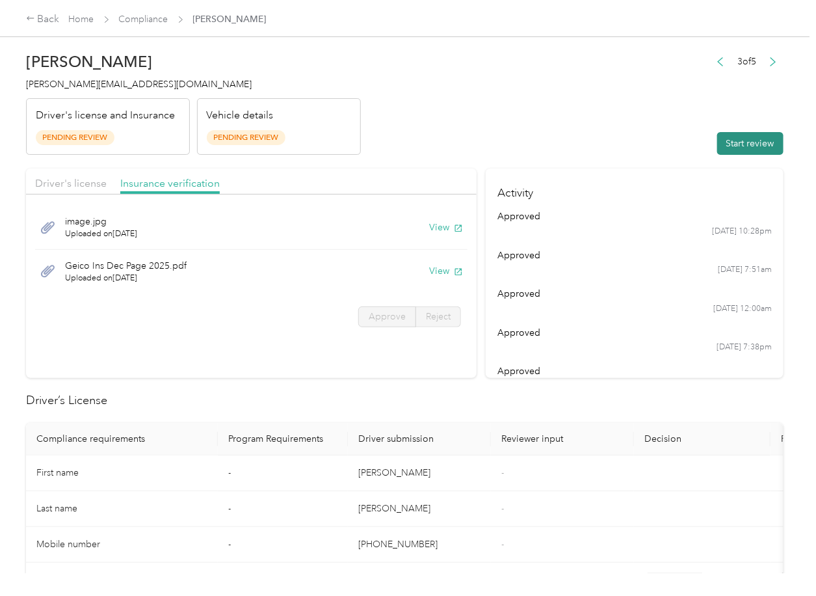
drag, startPoint x: 505, startPoint y: 119, endPoint x: 725, endPoint y: 140, distance: 221.4
click at [505, 119] on header "[PERSON_NAME] [EMAIL_ADDRESS][DOMAIN_NAME] Driver's license and Insurance Pendi…" at bounding box center [404, 100] width 757 height 109
click at [733, 139] on button "Start review" at bounding box center [750, 143] width 66 height 23
click at [104, 189] on span "Driver's license" at bounding box center [71, 183] width 72 height 12
click at [90, 189] on span "Driver's license" at bounding box center [71, 183] width 72 height 12
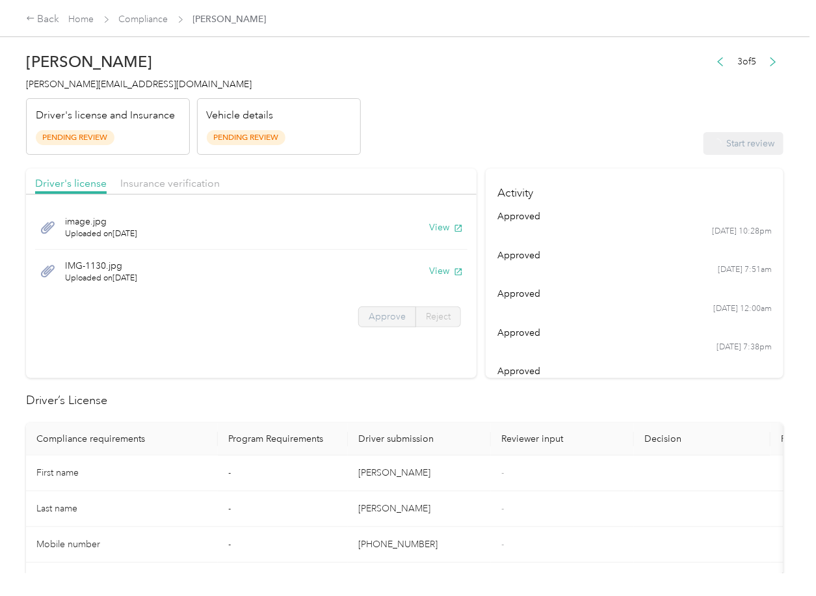
click at [370, 310] on label "Approve" at bounding box center [387, 316] width 58 height 21
click at [369, 317] on span "Approve" at bounding box center [387, 316] width 37 height 11
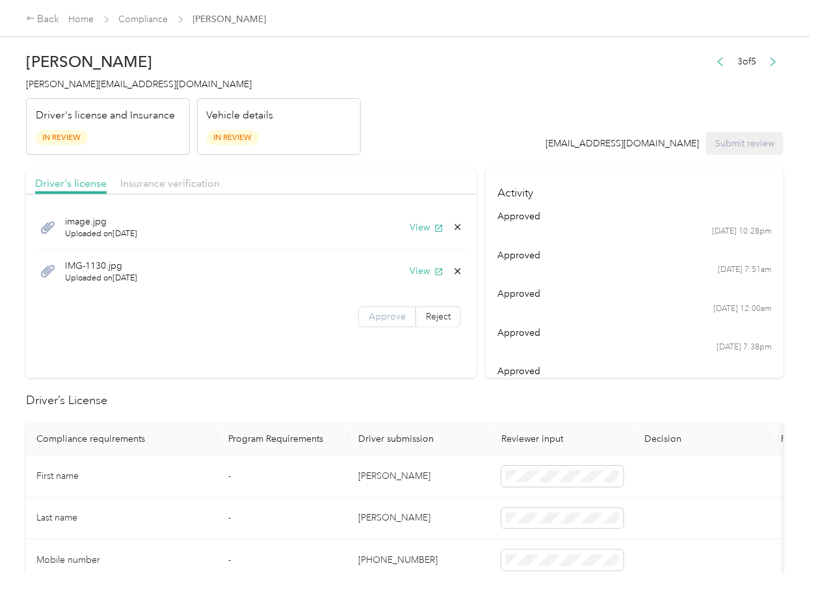
click at [369, 317] on span "Approve" at bounding box center [387, 316] width 37 height 11
click at [151, 183] on span "Insurance verification" at bounding box center [169, 183] width 99 height 12
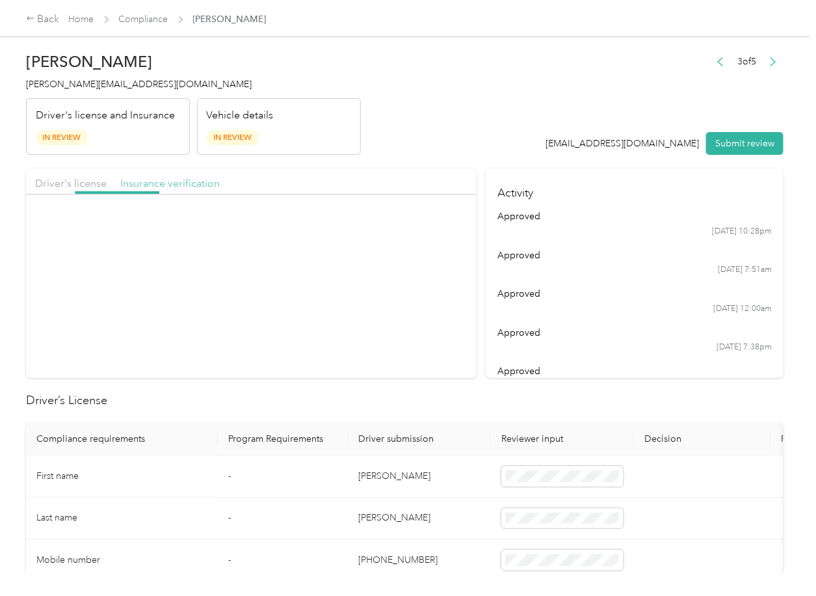
click at [165, 182] on span "Insurance verification" at bounding box center [169, 183] width 99 height 12
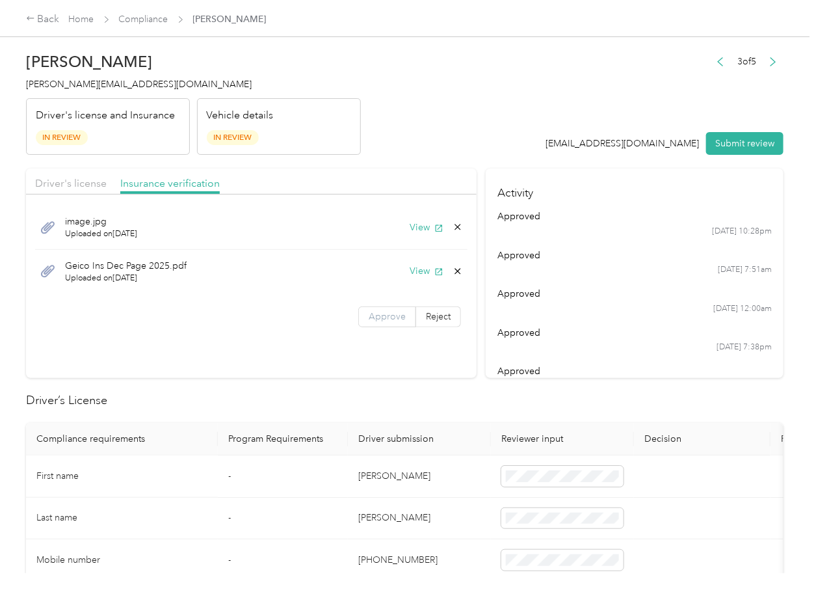
click at [366, 308] on label "Approve" at bounding box center [387, 316] width 58 height 21
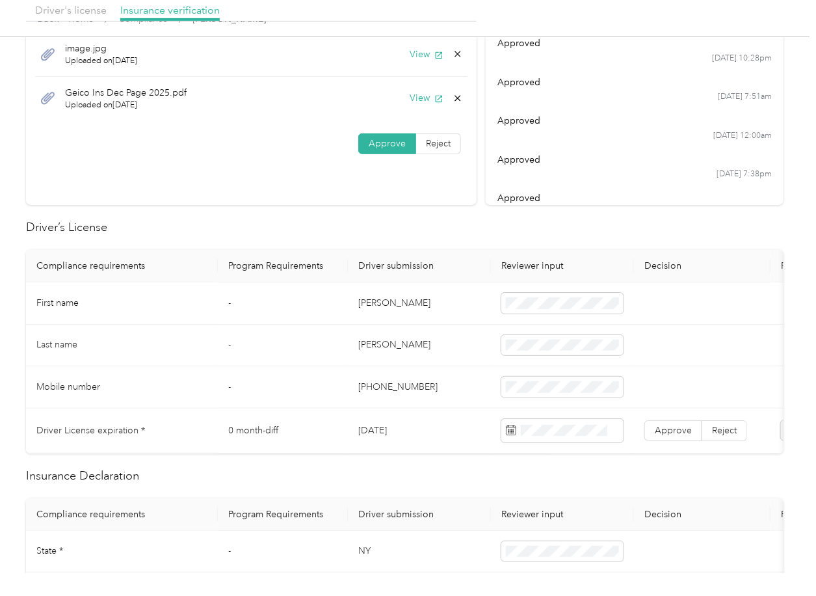
drag, startPoint x: 378, startPoint y: 430, endPoint x: 380, endPoint y: 445, distance: 15.1
click at [391, 427] on td "[DATE]" at bounding box center [419, 430] width 143 height 45
click at [591, 438] on span at bounding box center [562, 430] width 122 height 23
click at [314, 284] on td "-" at bounding box center [283, 303] width 130 height 42
click at [657, 436] on label "Approve" at bounding box center [673, 430] width 58 height 21
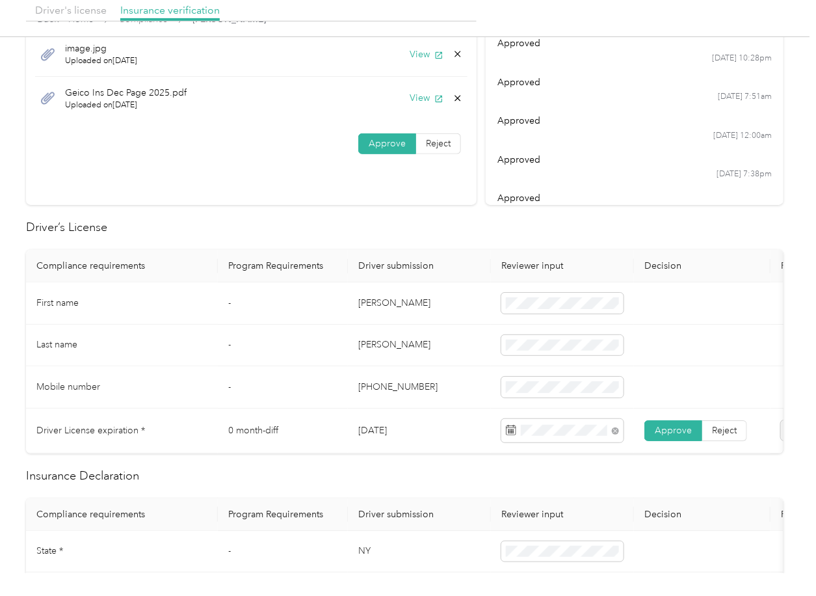
click at [331, 345] on td "-" at bounding box center [283, 345] width 130 height 42
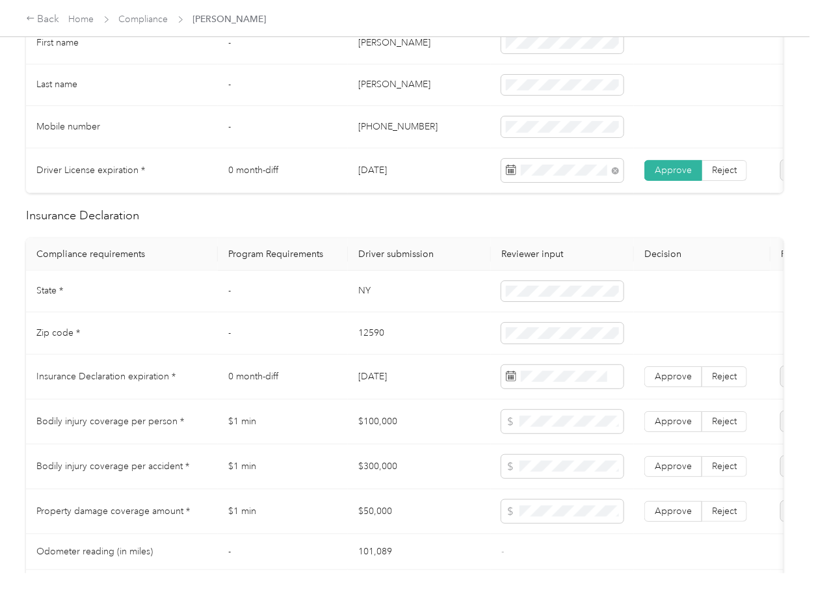
click at [366, 295] on td "NY" at bounding box center [419, 291] width 143 height 42
click at [370, 344] on td "12590" at bounding box center [419, 333] width 143 height 42
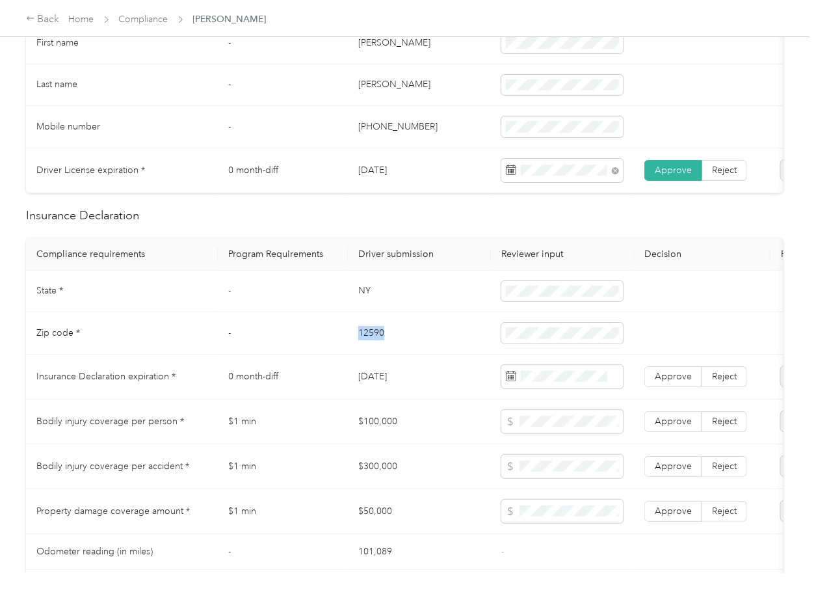
click at [370, 344] on td "12590" at bounding box center [419, 333] width 143 height 42
click at [406, 376] on td "[DATE]" at bounding box center [419, 376] width 143 height 45
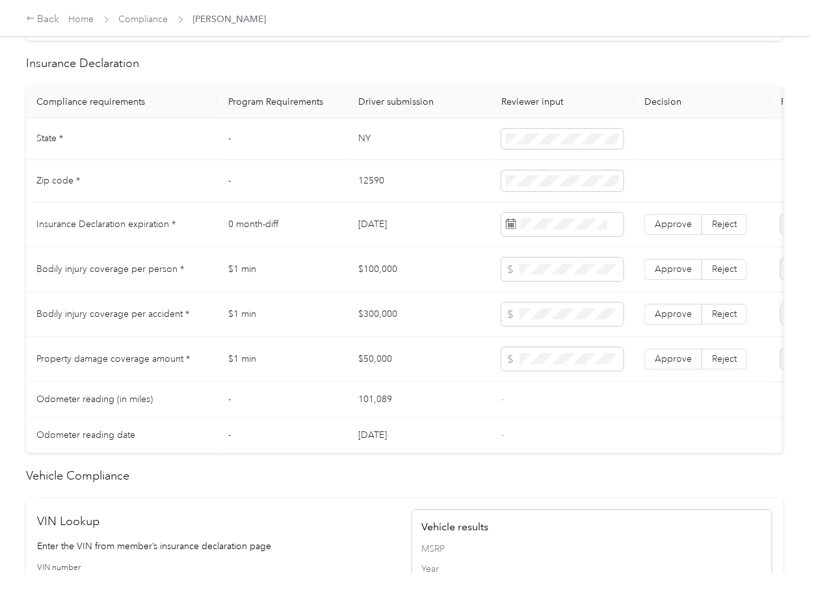
scroll to position [607, 0]
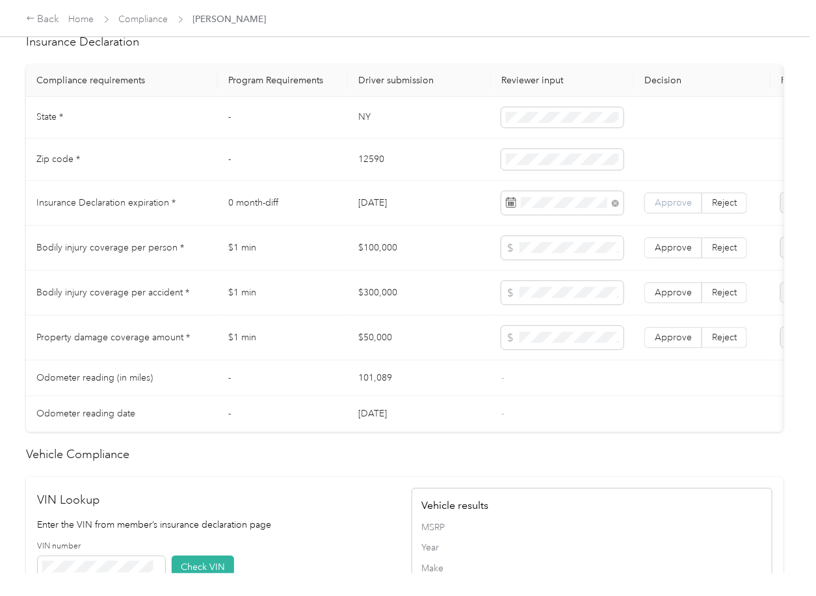
click at [680, 208] on span "Approve" at bounding box center [673, 202] width 37 height 11
click at [446, 269] on td "$100,000" at bounding box center [419, 248] width 143 height 45
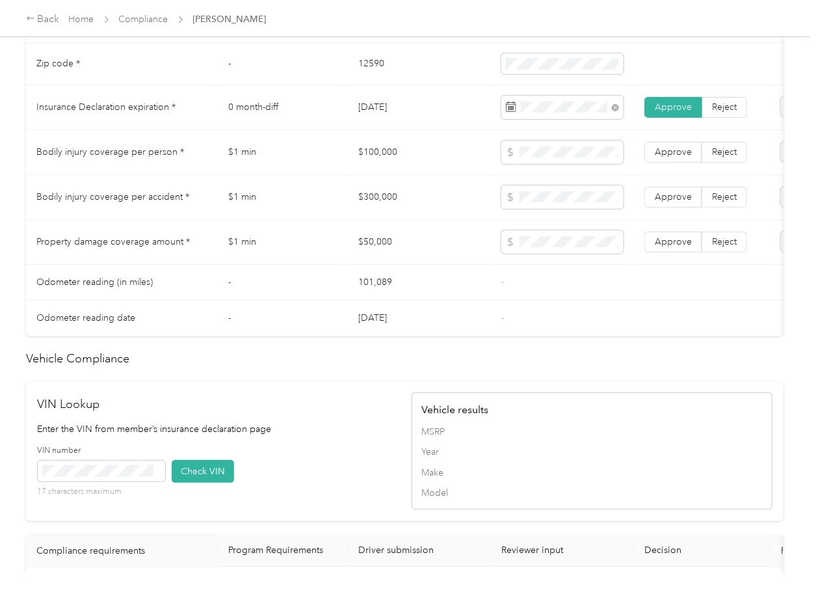
scroll to position [953, 0]
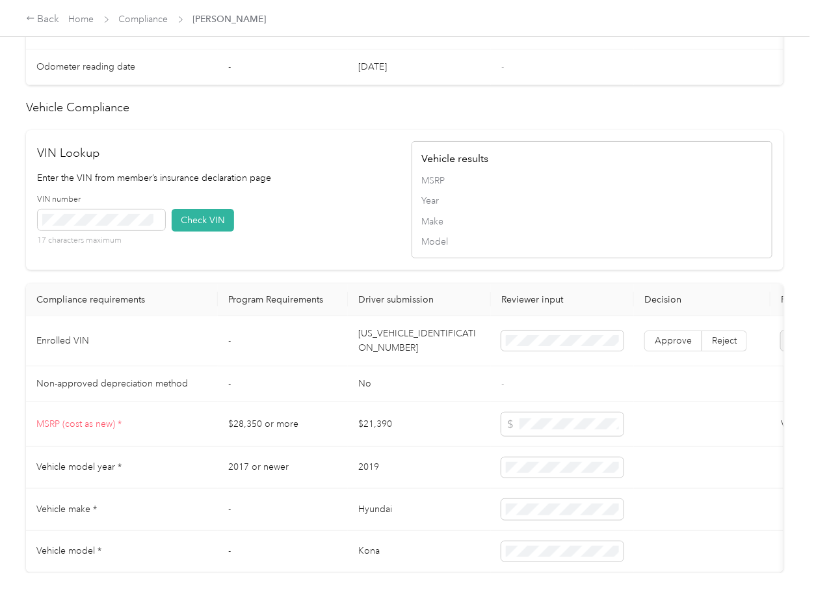
click at [401, 360] on td "[US_VEHICLE_IDENTIFICATION_NUMBER]" at bounding box center [419, 341] width 143 height 50
click at [201, 231] on button "Check VIN" at bounding box center [203, 220] width 62 height 23
click at [666, 346] on span "Approve" at bounding box center [673, 340] width 37 height 11
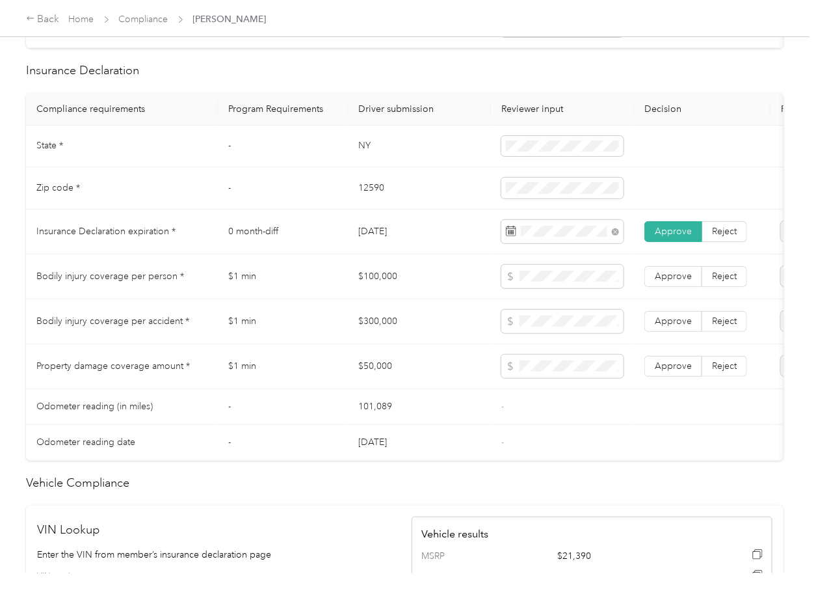
scroll to position [607, 0]
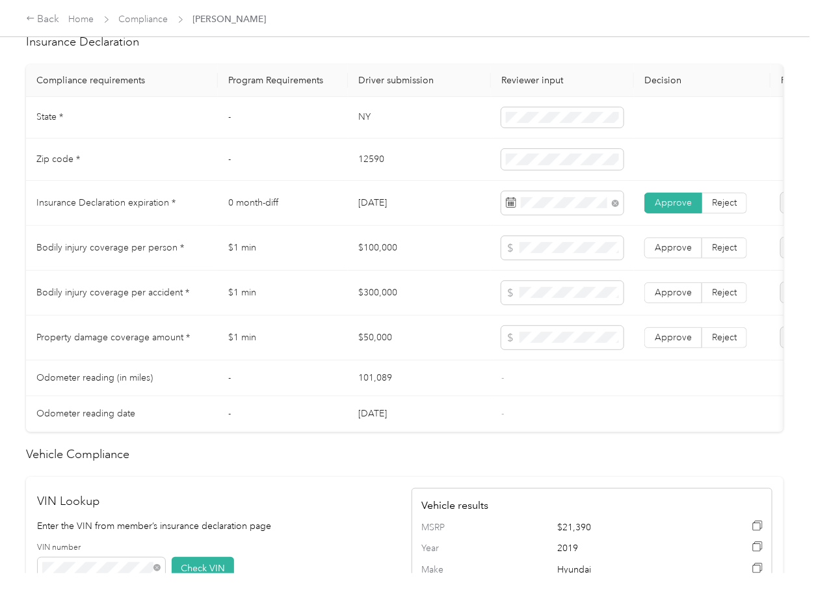
click at [384, 263] on td "$100,000" at bounding box center [419, 248] width 143 height 45
click at [388, 304] on td "$300,000" at bounding box center [419, 292] width 143 height 45
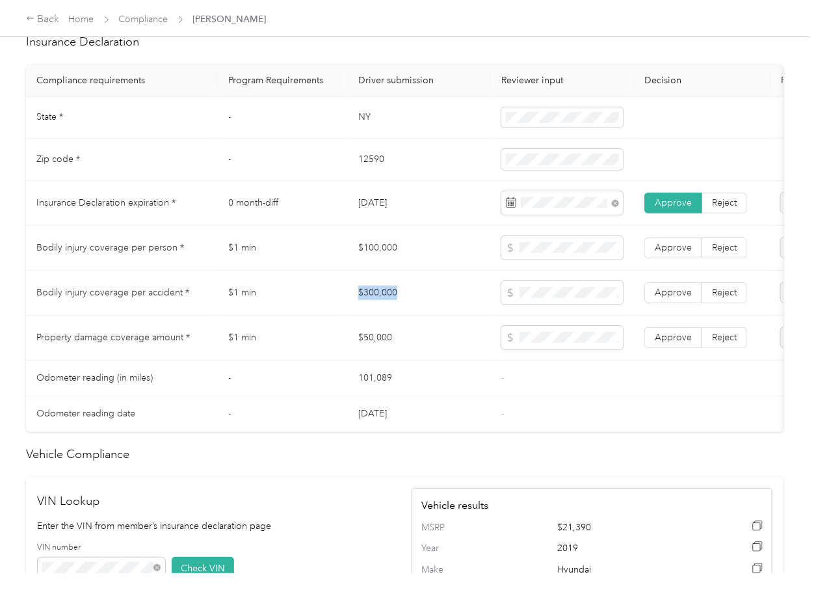
click at [388, 304] on td "$300,000" at bounding box center [419, 292] width 143 height 45
click at [376, 347] on td "$50,000" at bounding box center [419, 337] width 143 height 45
click at [569, 341] on span at bounding box center [562, 337] width 122 height 23
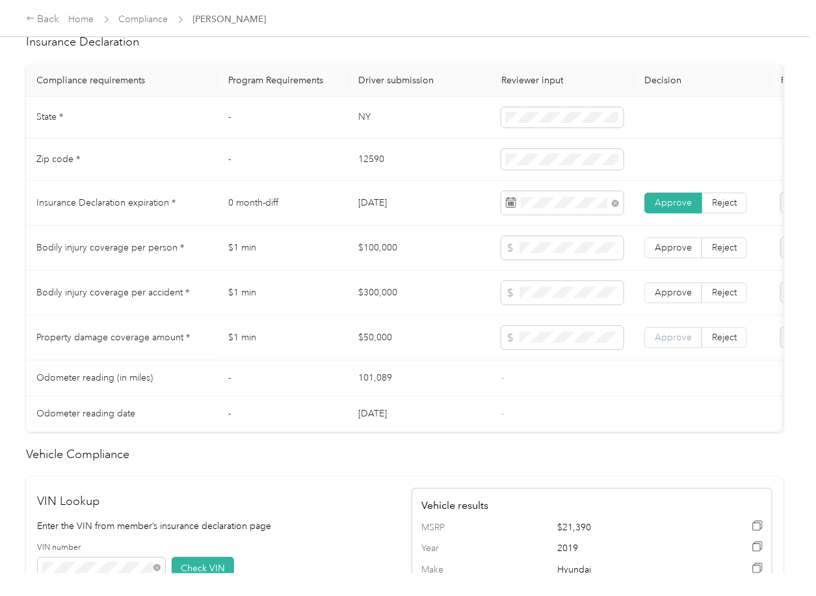
click at [671, 343] on span "Approve" at bounding box center [673, 337] width 37 height 11
drag, startPoint x: 670, startPoint y: 301, endPoint x: 674, endPoint y: 276, distance: 25.0
click at [670, 298] on span "Approve" at bounding box center [673, 292] width 37 height 11
click at [674, 253] on span "Approve" at bounding box center [673, 247] width 37 height 11
click at [423, 332] on td "$50,000" at bounding box center [419, 337] width 143 height 45
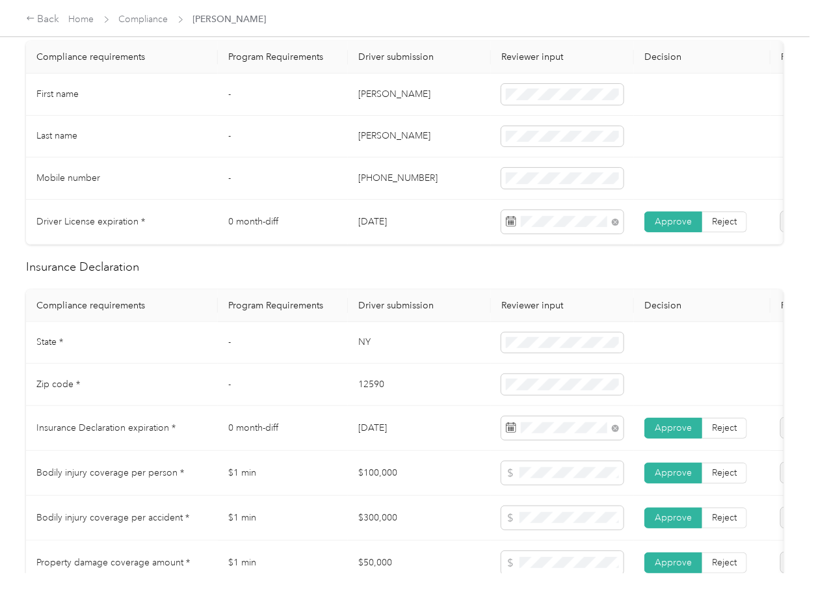
scroll to position [0, 0]
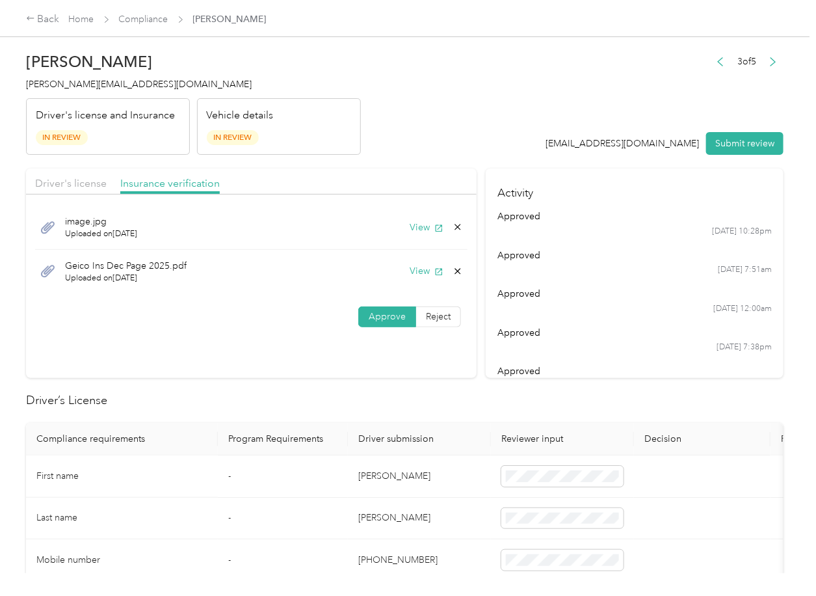
click at [456, 272] on icon at bounding box center [458, 271] width 10 height 10
click at [429, 280] on button "Yes" at bounding box center [421, 280] width 25 height 21
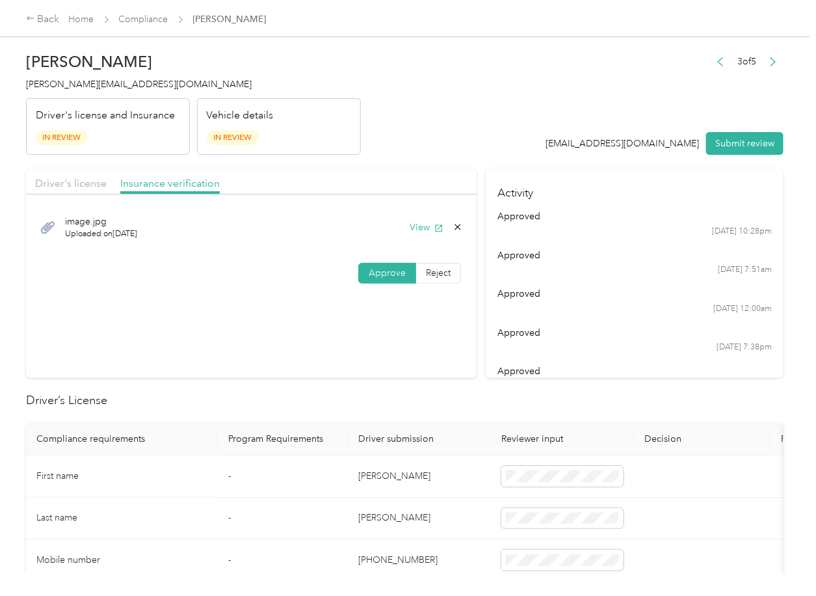
click at [79, 185] on span "Driver's license" at bounding box center [71, 183] width 72 height 12
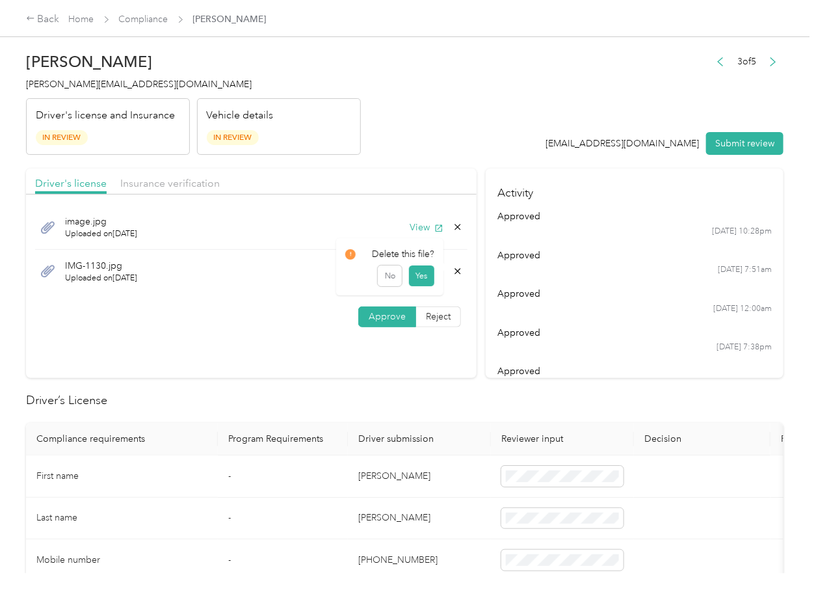
click at [453, 267] on icon at bounding box center [458, 271] width 10 height 10
click at [428, 280] on button "Yes" at bounding box center [421, 280] width 25 height 21
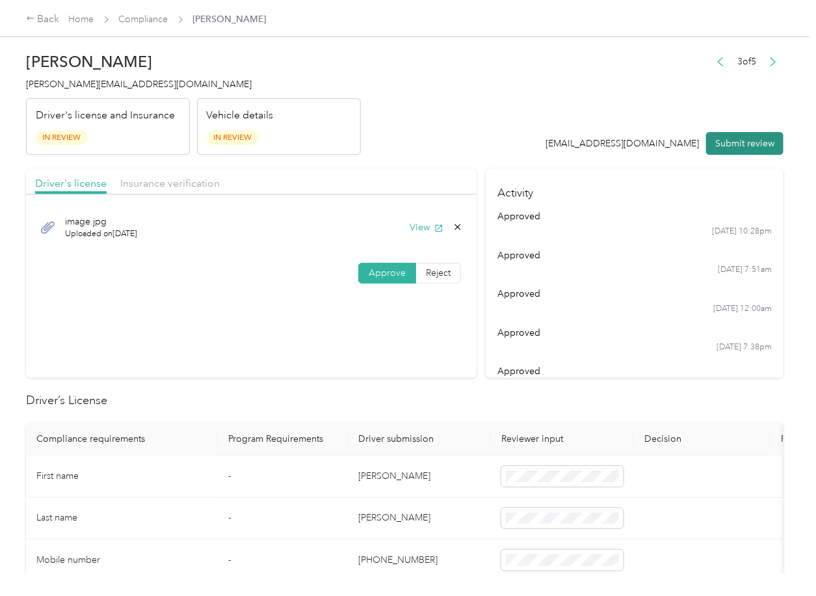
click at [716, 144] on button "Submit review" at bounding box center [744, 143] width 77 height 23
click at [133, 76] on div "[PERSON_NAME] [EMAIL_ADDRESS][DOMAIN_NAME] Driver's license and Insurance In Re…" at bounding box center [193, 100] width 335 height 109
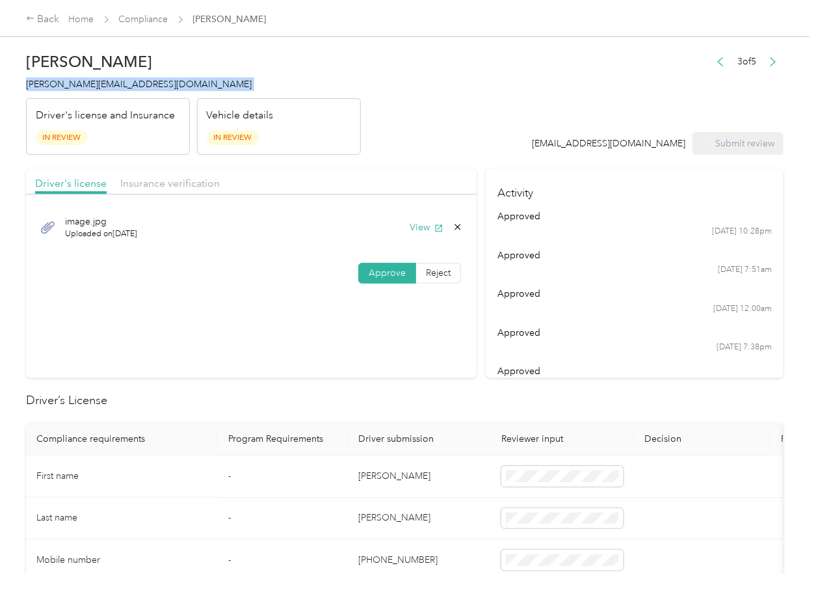
click at [133, 76] on div "[PERSON_NAME] [EMAIL_ADDRESS][DOMAIN_NAME] Driver's license and Insurance In Re…" at bounding box center [193, 100] width 335 height 109
drag, startPoint x: 133, startPoint y: 76, endPoint x: 7, endPoint y: 423, distance: 368.6
click at [132, 76] on div "[PERSON_NAME] [EMAIL_ADDRESS][DOMAIN_NAME] Driver's license and Insurance In Re…" at bounding box center [193, 100] width 335 height 109
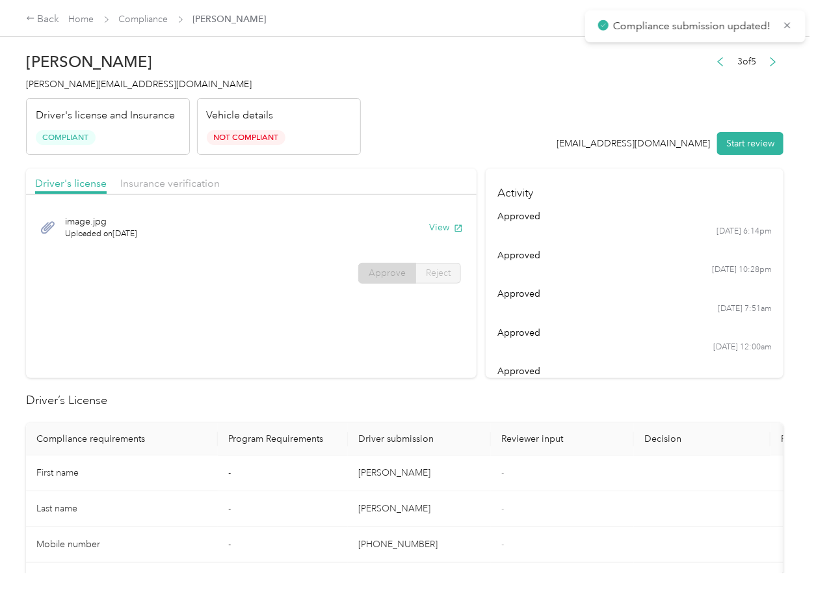
click at [294, 393] on h2 "Driver’s License" at bounding box center [404, 400] width 757 height 18
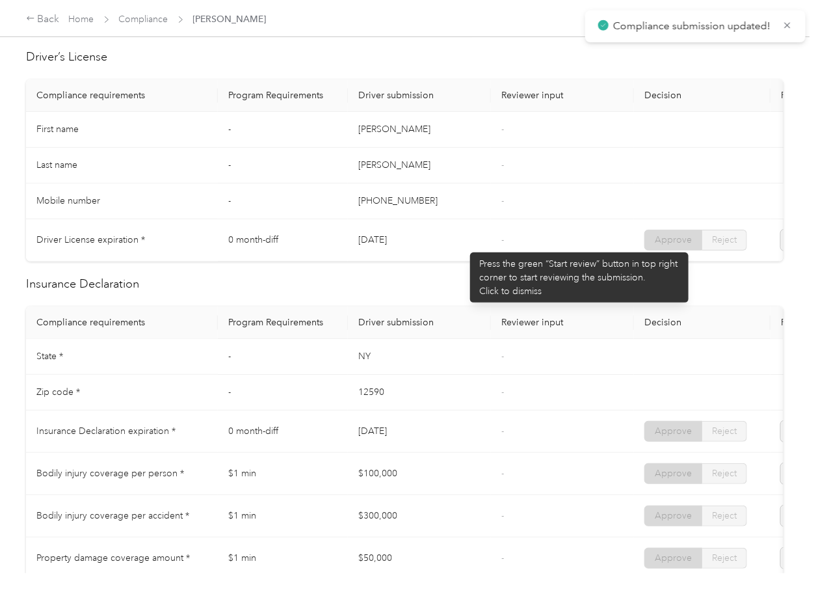
scroll to position [607, 0]
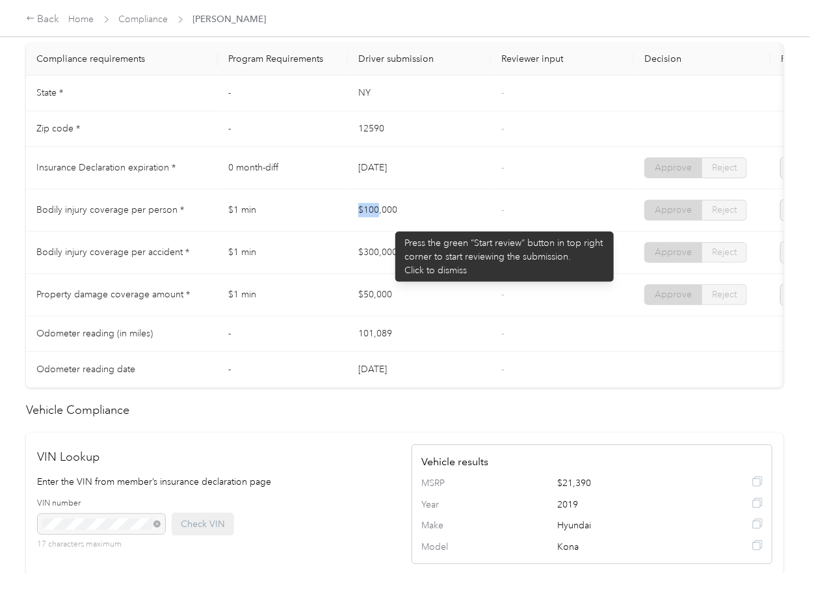
drag, startPoint x: 358, startPoint y: 209, endPoint x: 429, endPoint y: 228, distance: 73.2
click at [431, 222] on td "$100,000" at bounding box center [419, 210] width 143 height 42
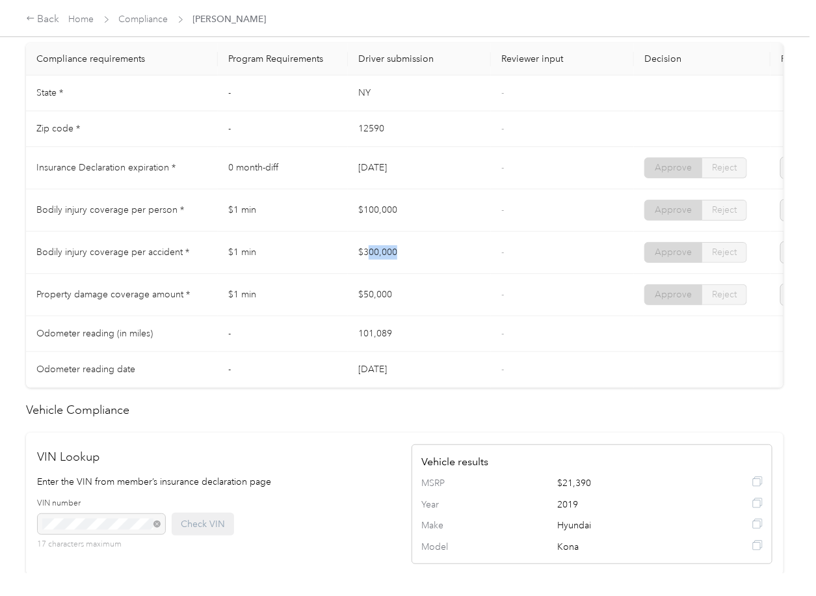
click at [423, 254] on td "$300,000" at bounding box center [419, 252] width 143 height 42
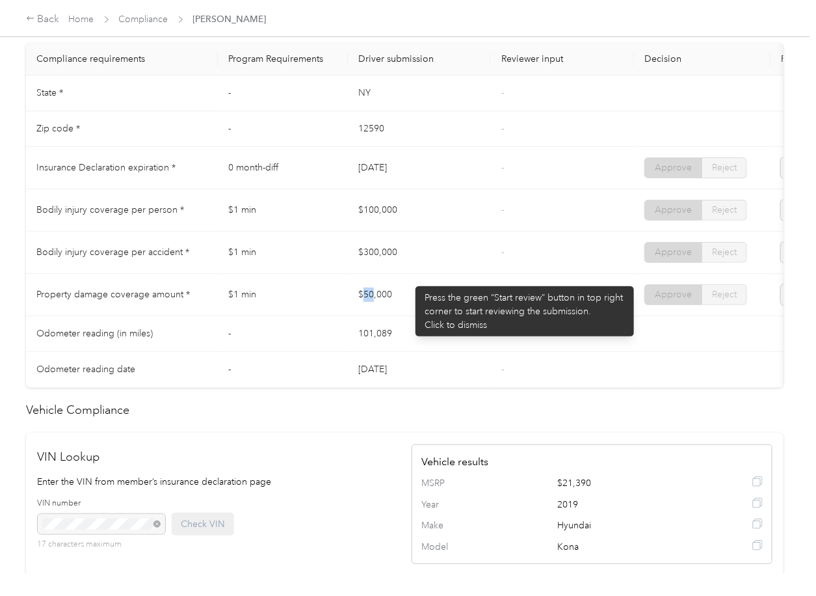
drag, startPoint x: 365, startPoint y: 295, endPoint x: 464, endPoint y: 301, distance: 98.4
click at [414, 302] on td "$50,000" at bounding box center [419, 295] width 143 height 42
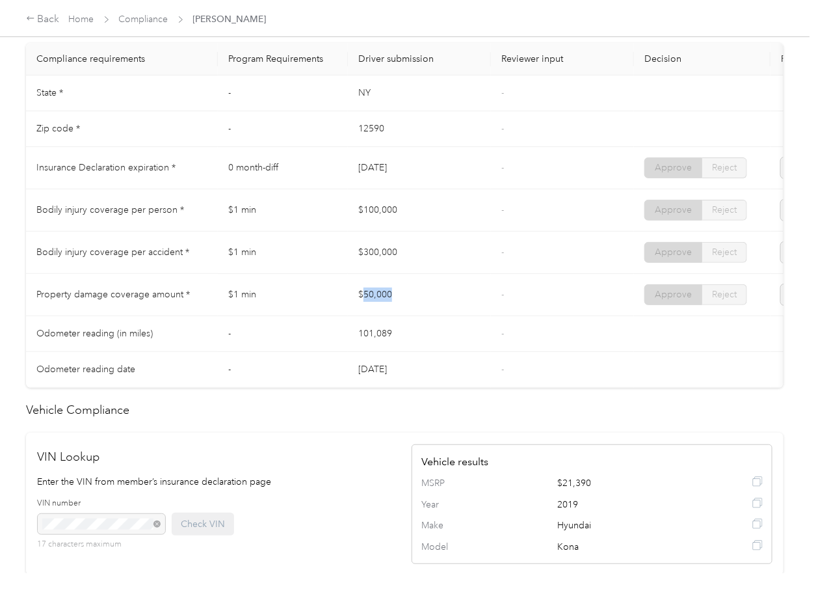
click at [464, 300] on td "$50,000" at bounding box center [419, 295] width 143 height 42
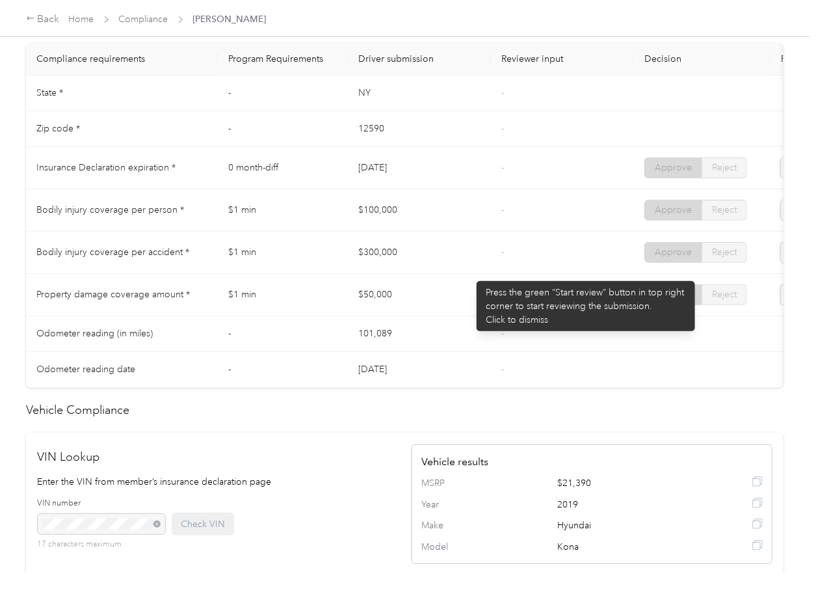
click at [470, 274] on td "$300,000" at bounding box center [419, 252] width 143 height 42
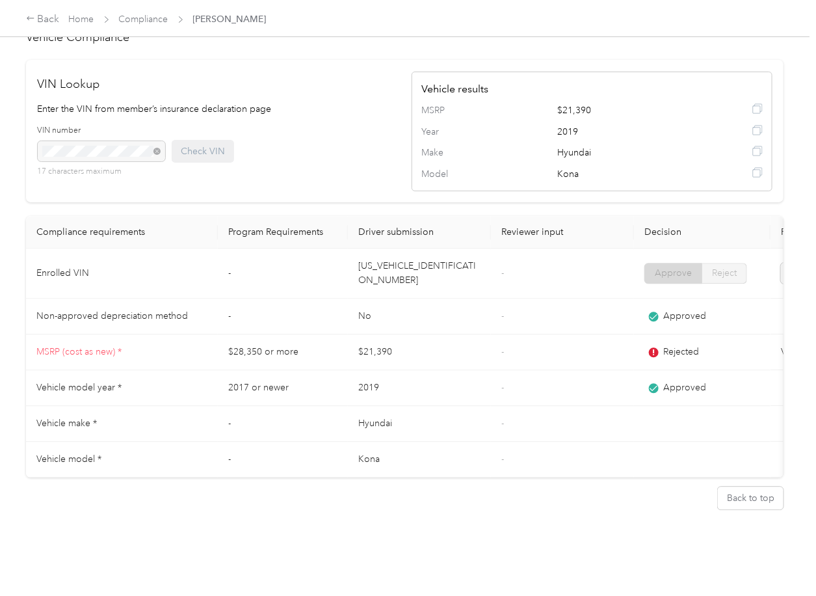
scroll to position [1023, 0]
click at [406, 248] on td "[US_VEHICLE_IDENTIFICATION_NUMBER]" at bounding box center [419, 273] width 143 height 50
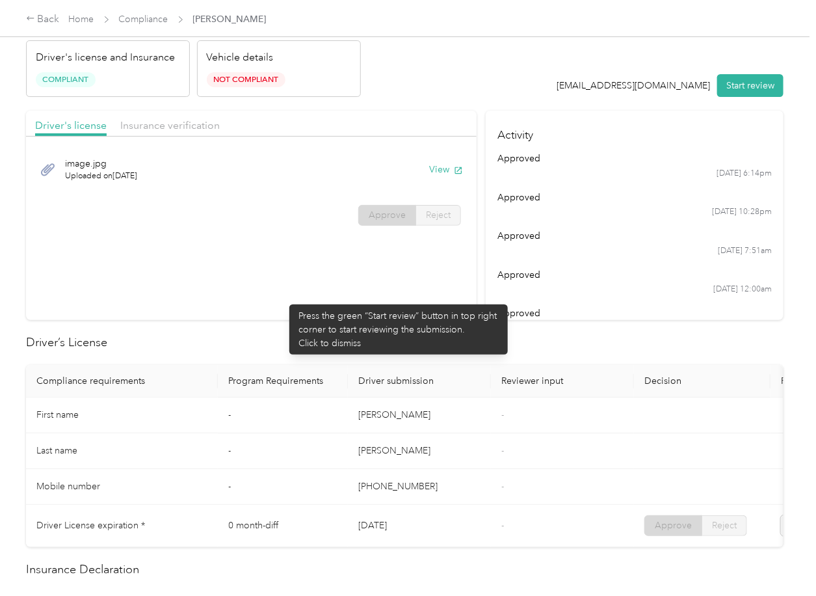
scroll to position [0, 0]
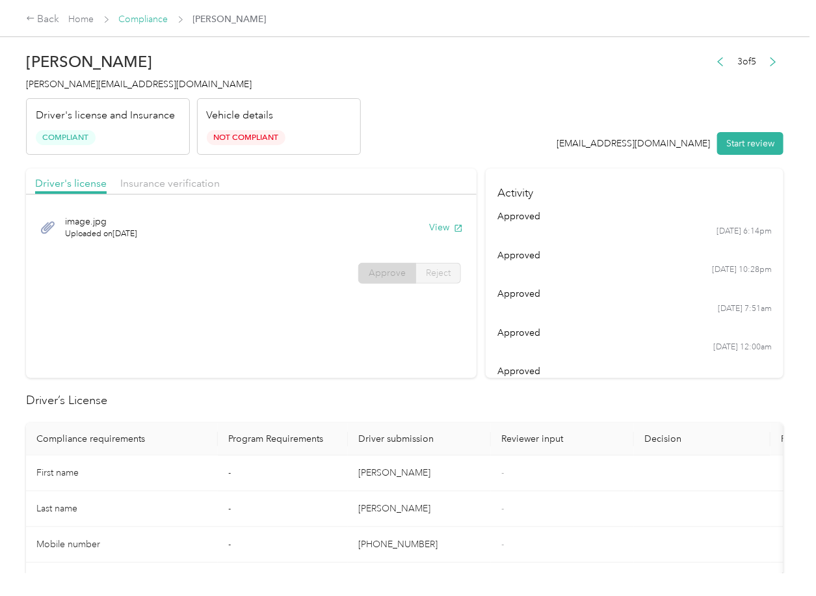
click at [144, 18] on link "Compliance" at bounding box center [143, 19] width 49 height 11
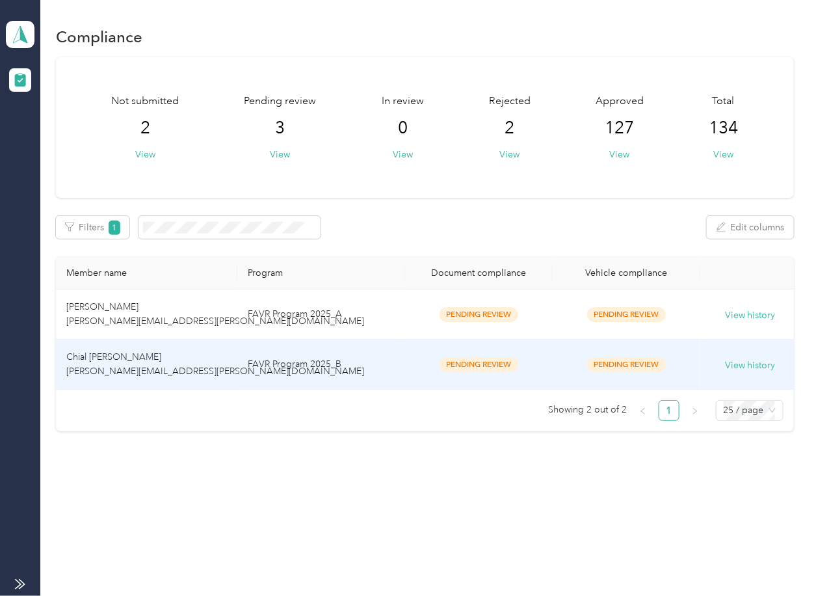
click at [206, 361] on td "Chial [PERSON_NAME] [PERSON_NAME][EMAIL_ADDRESS][PERSON_NAME][DOMAIN_NAME]" at bounding box center [146, 364] width 181 height 50
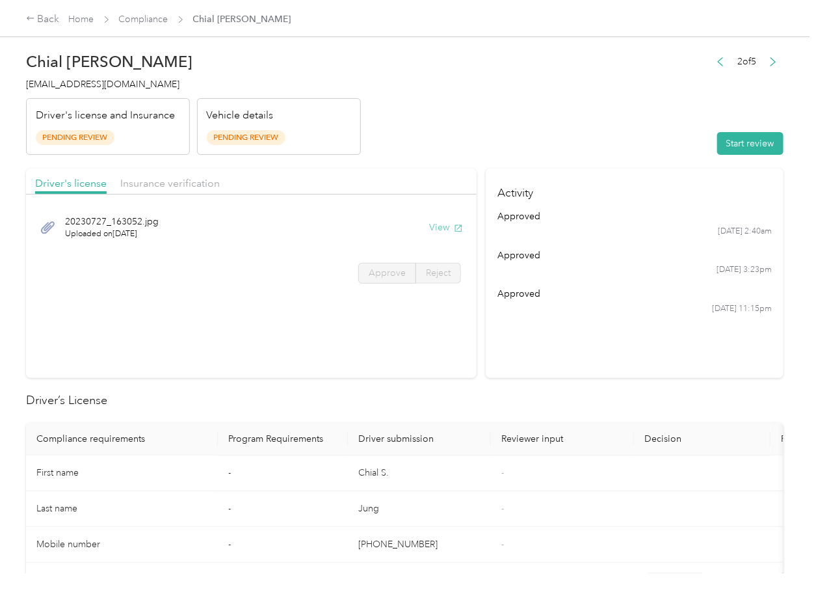
click at [443, 224] on button "View" at bounding box center [446, 227] width 34 height 14
click at [181, 185] on span "Insurance verification" at bounding box center [169, 183] width 99 height 12
click at [440, 225] on button "View" at bounding box center [446, 227] width 34 height 14
click at [521, 131] on header "Chial [PERSON_NAME] [PERSON_NAME][EMAIL_ADDRESS][PERSON_NAME][DOMAIN_NAME] Driv…" at bounding box center [404, 100] width 757 height 109
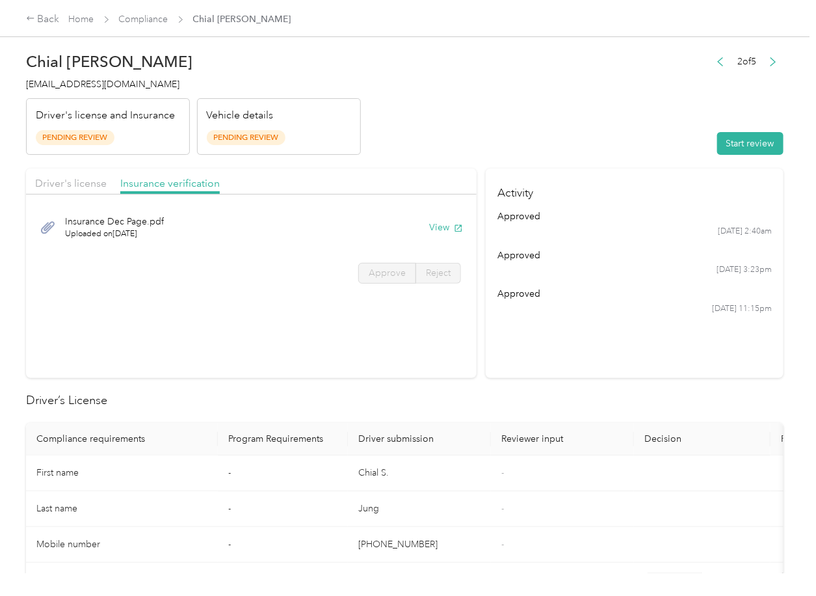
drag, startPoint x: 731, startPoint y: 149, endPoint x: 194, endPoint y: 151, distance: 537.0
click at [731, 148] on button "Start review" at bounding box center [750, 143] width 66 height 23
drag, startPoint x: 72, startPoint y: 179, endPoint x: 78, endPoint y: 181, distance: 6.6
click at [72, 180] on span "Driver's license" at bounding box center [71, 183] width 72 height 12
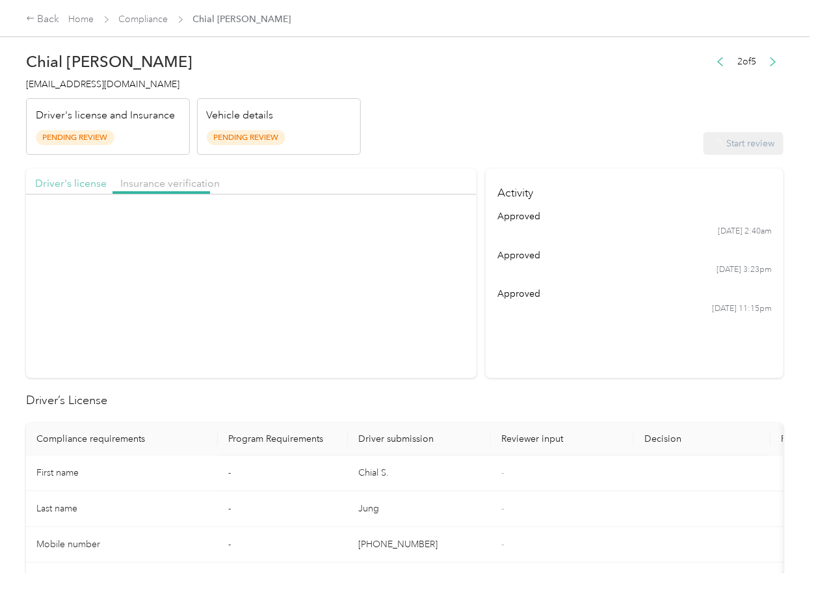
click at [92, 181] on span "Driver's license" at bounding box center [71, 183] width 72 height 12
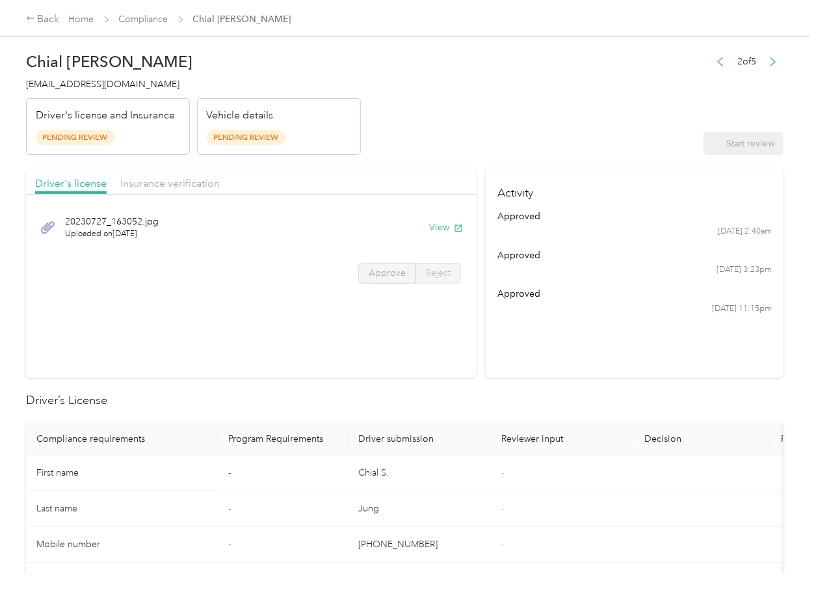
click at [380, 274] on span "Approve" at bounding box center [387, 272] width 37 height 11
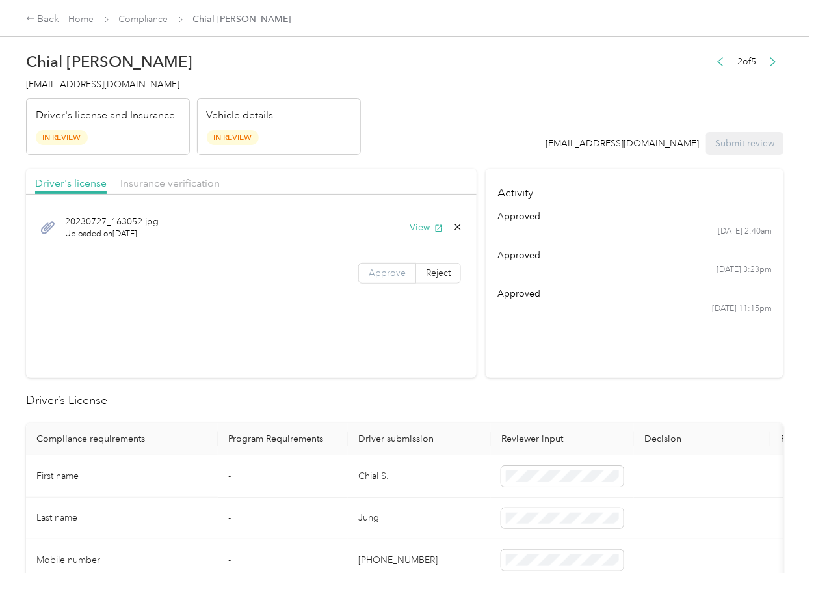
click at [388, 273] on span "Approve" at bounding box center [387, 272] width 37 height 11
click at [179, 191] on div "Insurance verification" at bounding box center [169, 184] width 99 height 16
click at [167, 183] on span "Insurance verification" at bounding box center [169, 183] width 99 height 12
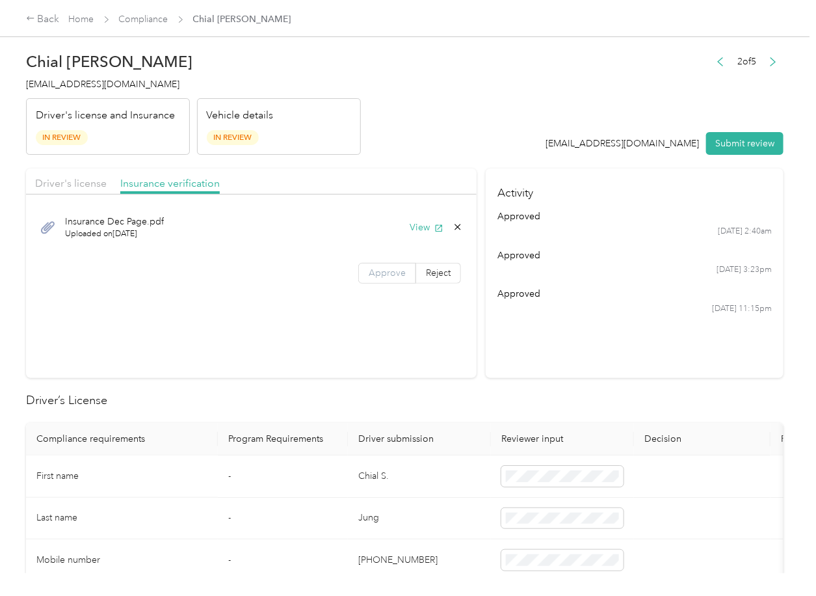
click at [386, 272] on span "Approve" at bounding box center [387, 272] width 37 height 11
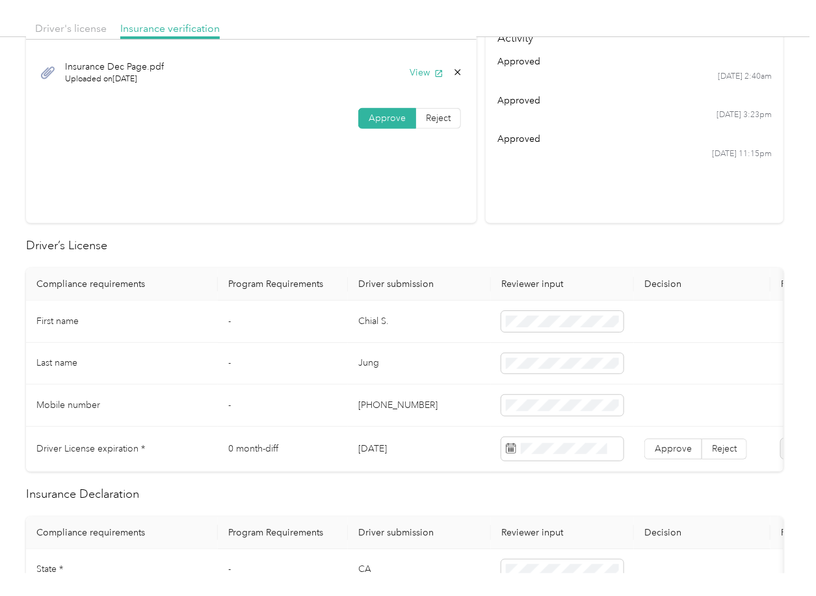
scroll to position [260, 0]
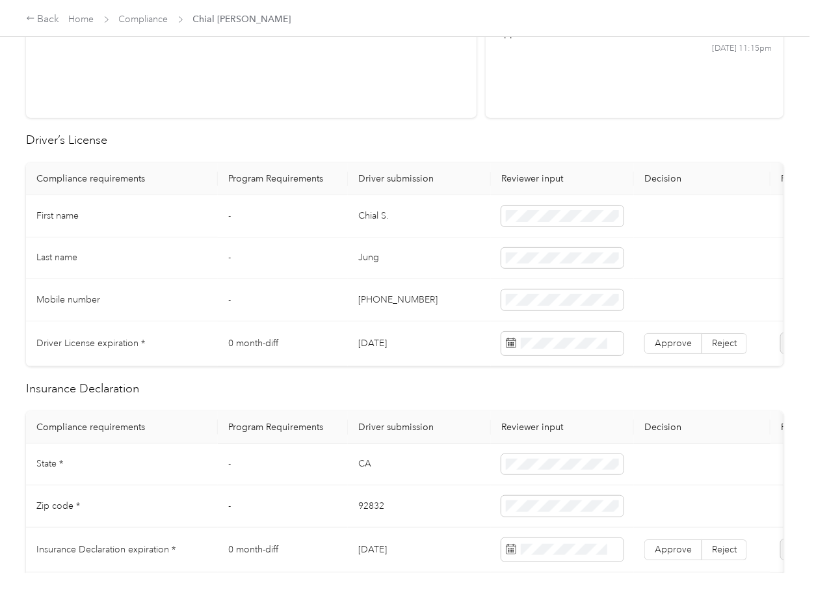
click at [380, 347] on td "[DATE]" at bounding box center [419, 343] width 143 height 45
click at [677, 343] on span "Approve" at bounding box center [673, 342] width 37 height 11
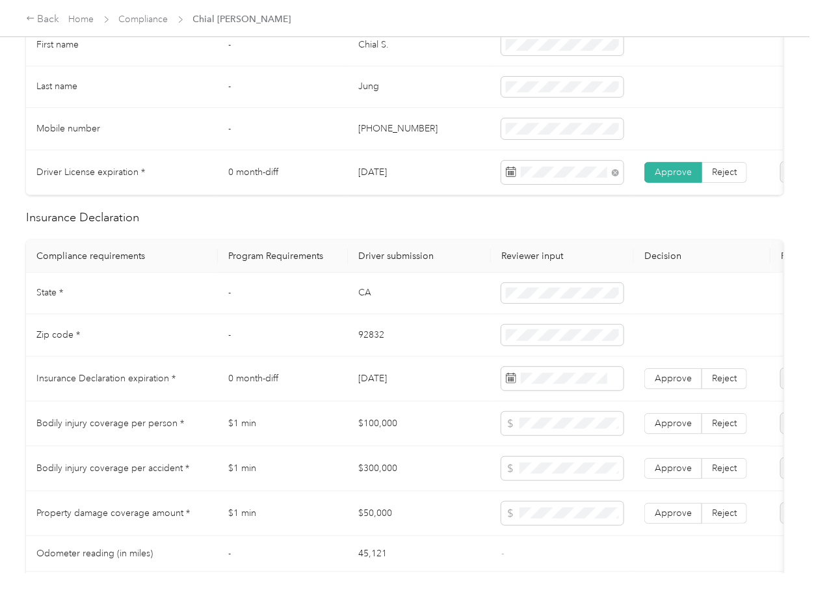
scroll to position [433, 0]
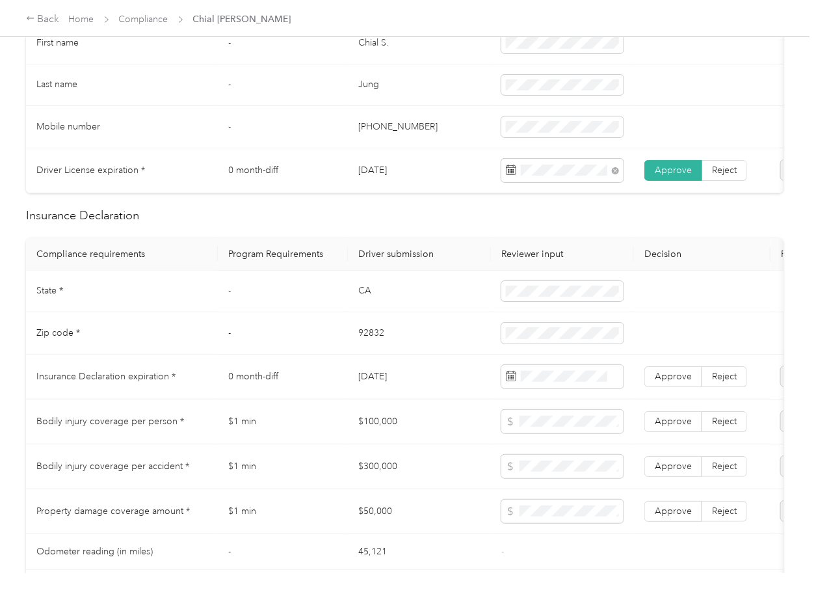
click at [356, 296] on td "CA" at bounding box center [419, 291] width 143 height 42
click at [518, 302] on span at bounding box center [562, 291] width 122 height 21
click at [365, 345] on td "92832" at bounding box center [419, 333] width 143 height 42
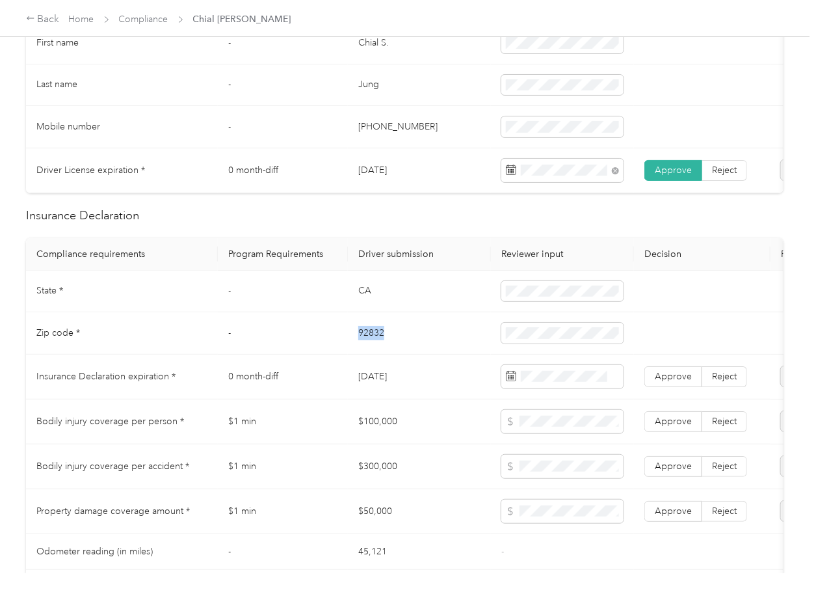
click at [365, 345] on td "92832" at bounding box center [419, 333] width 143 height 42
drag, startPoint x: 406, startPoint y: 404, endPoint x: 141, endPoint y: 391, distance: 264.9
click at [401, 399] on td "[DATE]" at bounding box center [419, 376] width 143 height 45
click at [360, 307] on td "CA" at bounding box center [419, 291] width 143 height 42
drag, startPoint x: 655, startPoint y: 381, endPoint x: 315, endPoint y: 363, distance: 341.1
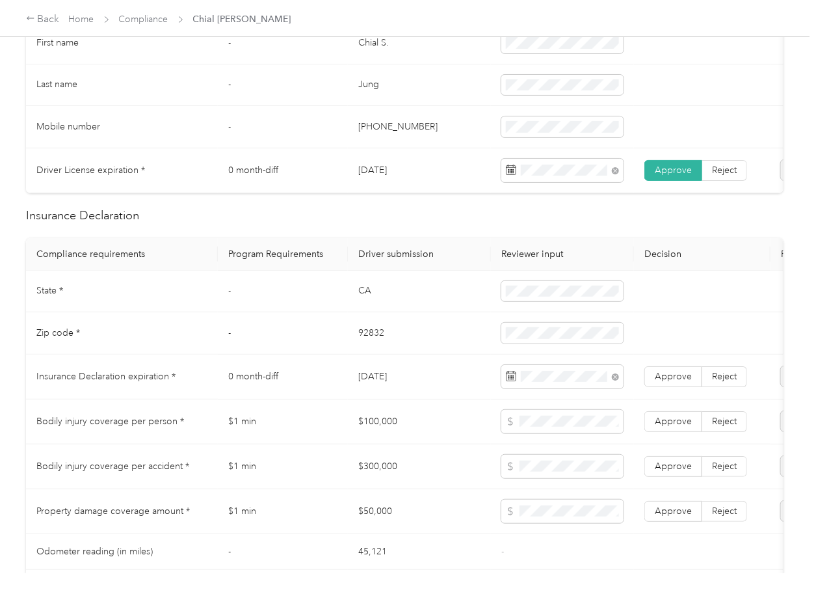
click at [657, 381] on label "Approve" at bounding box center [673, 376] width 58 height 21
drag, startPoint x: 315, startPoint y: 363, endPoint x: 362, endPoint y: 315, distance: 67.6
click at [315, 354] on td "-" at bounding box center [283, 333] width 130 height 42
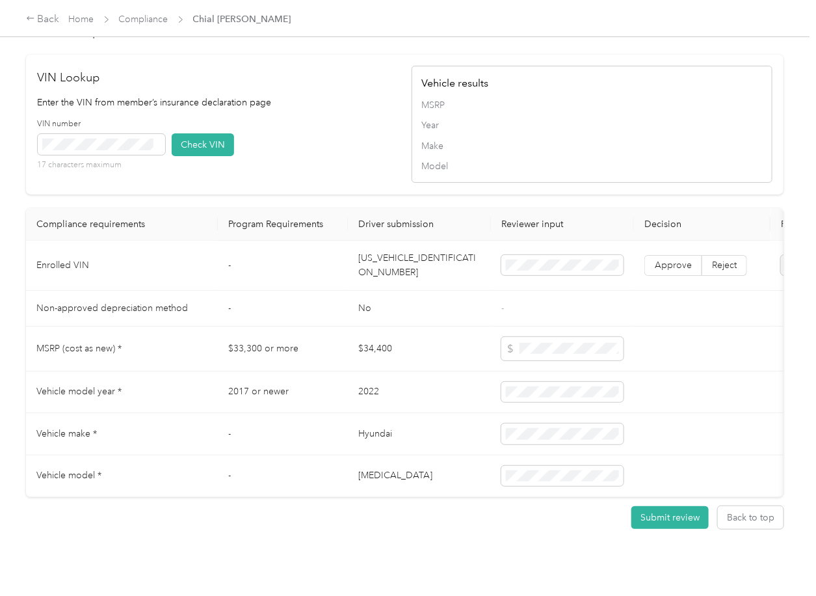
scroll to position [1040, 0]
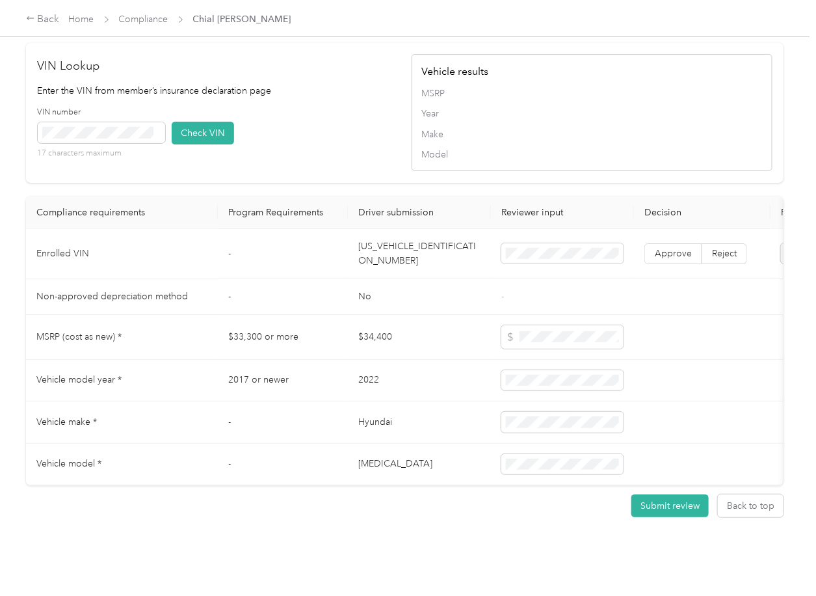
click at [381, 279] on td "[US_VEHICLE_IDENTIFICATION_NUMBER]" at bounding box center [419, 254] width 143 height 50
click at [189, 144] on button "Check VIN" at bounding box center [203, 133] width 62 height 23
click at [652, 264] on label "Approve" at bounding box center [673, 253] width 58 height 21
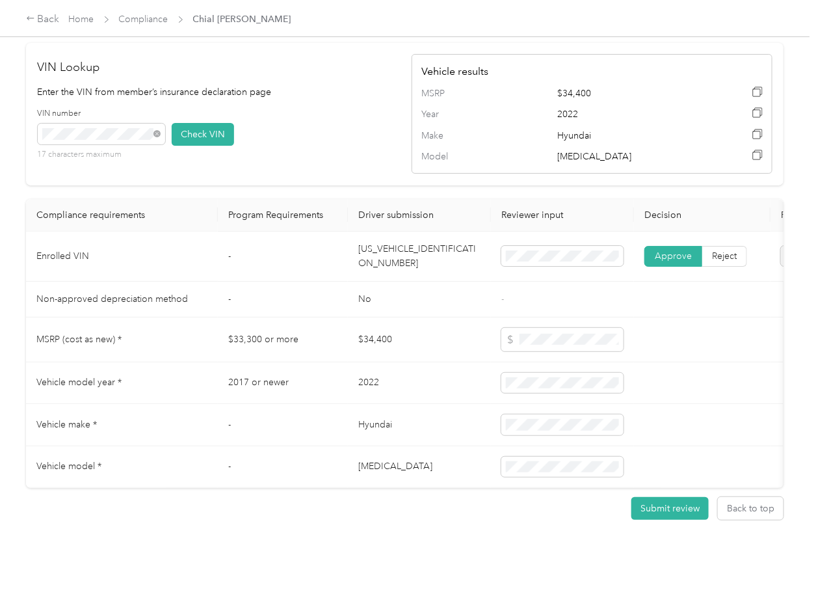
click at [671, 261] on span "Approve" at bounding box center [673, 255] width 37 height 11
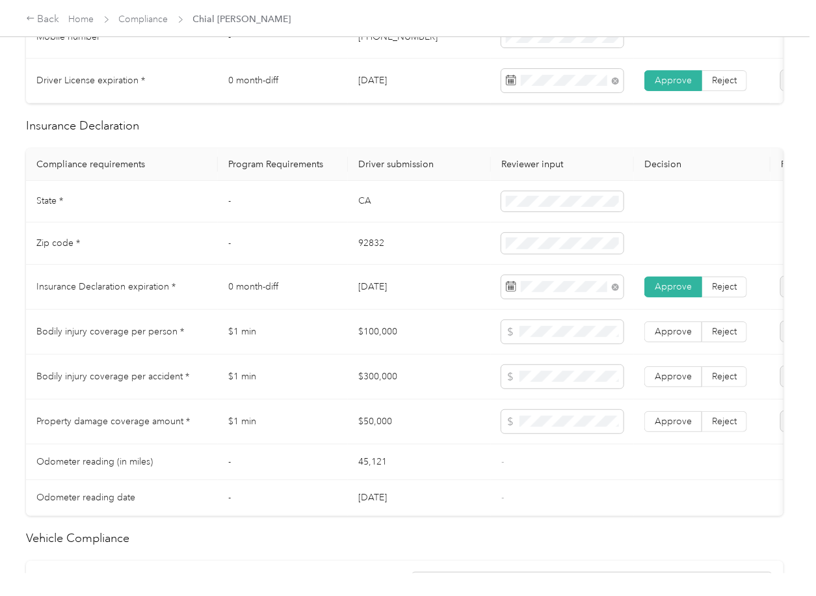
scroll to position [520, 0]
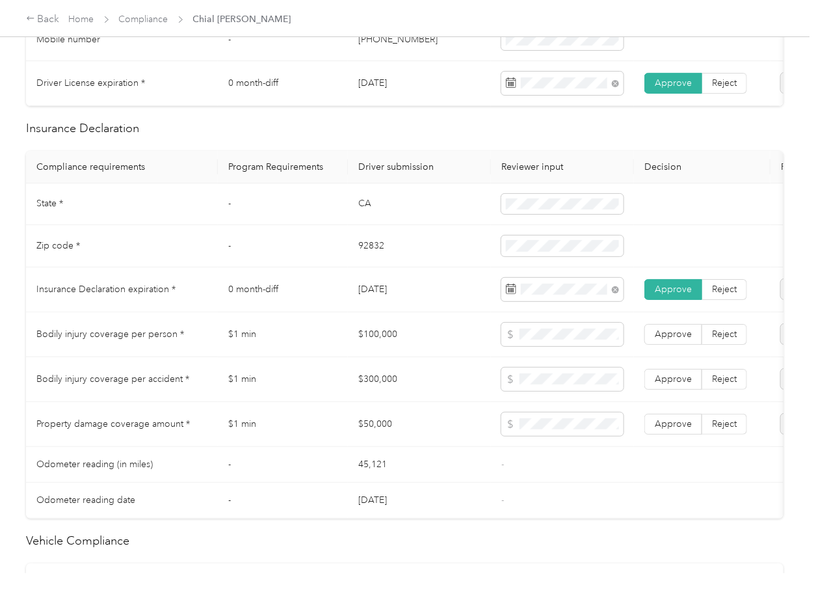
click at [400, 347] on td "$100,000" at bounding box center [419, 334] width 143 height 45
click at [350, 402] on td "$300,000" at bounding box center [419, 379] width 143 height 45
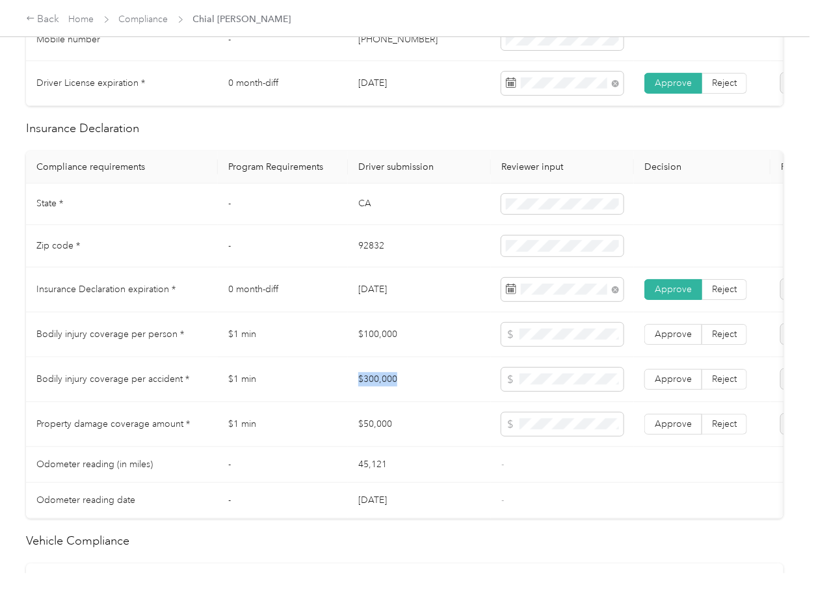
click at [350, 402] on td "$300,000" at bounding box center [419, 379] width 143 height 45
click at [391, 442] on td "$50,000" at bounding box center [419, 424] width 143 height 45
click at [664, 429] on span "Approve" at bounding box center [673, 423] width 37 height 11
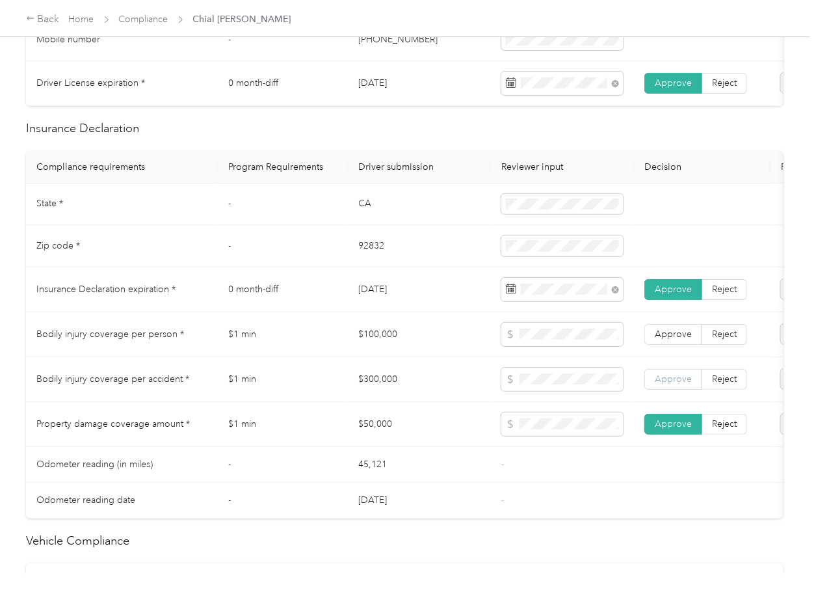
click at [668, 384] on span "Approve" at bounding box center [673, 378] width 37 height 11
click at [679, 339] on span "Approve" at bounding box center [673, 333] width 37 height 11
click at [289, 369] on td "$1 min" at bounding box center [283, 379] width 130 height 45
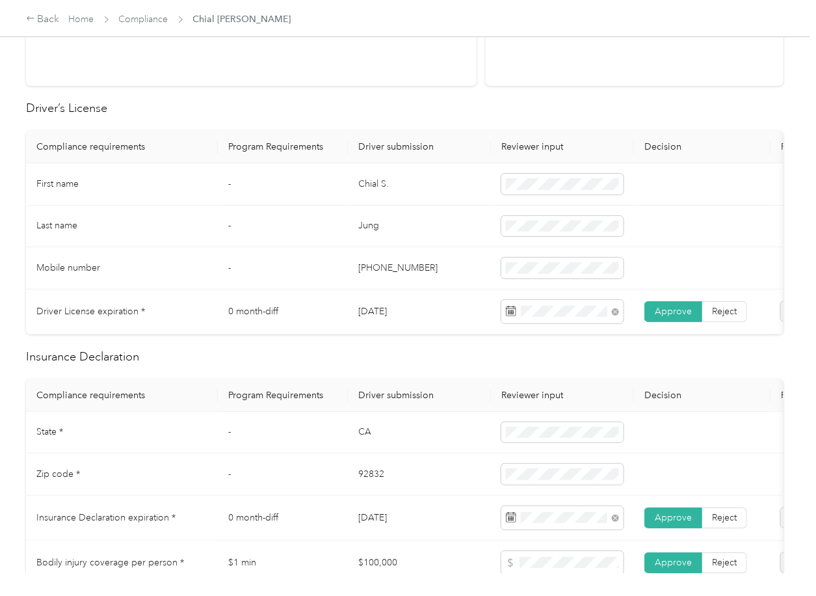
scroll to position [0, 0]
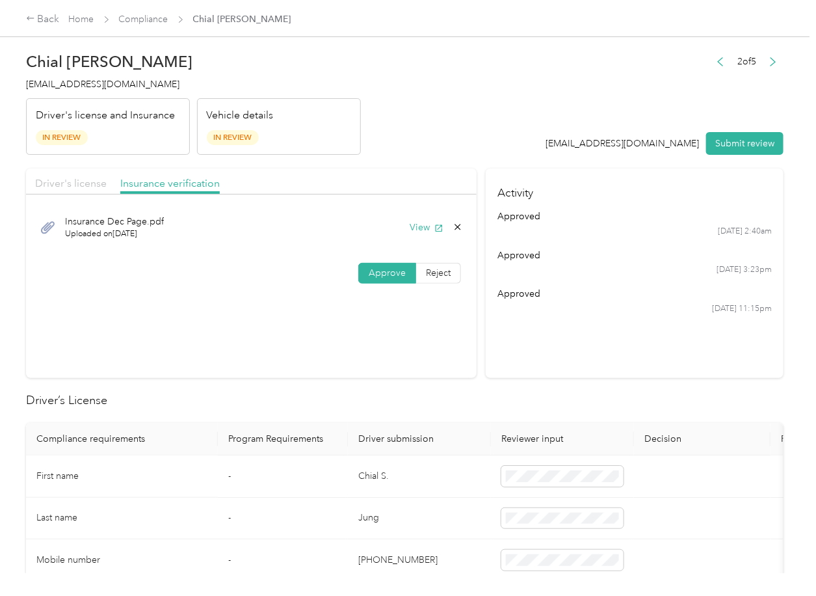
click at [89, 182] on span "Driver's license" at bounding box center [71, 183] width 72 height 12
click at [741, 143] on button "Submit review" at bounding box center [744, 143] width 77 height 23
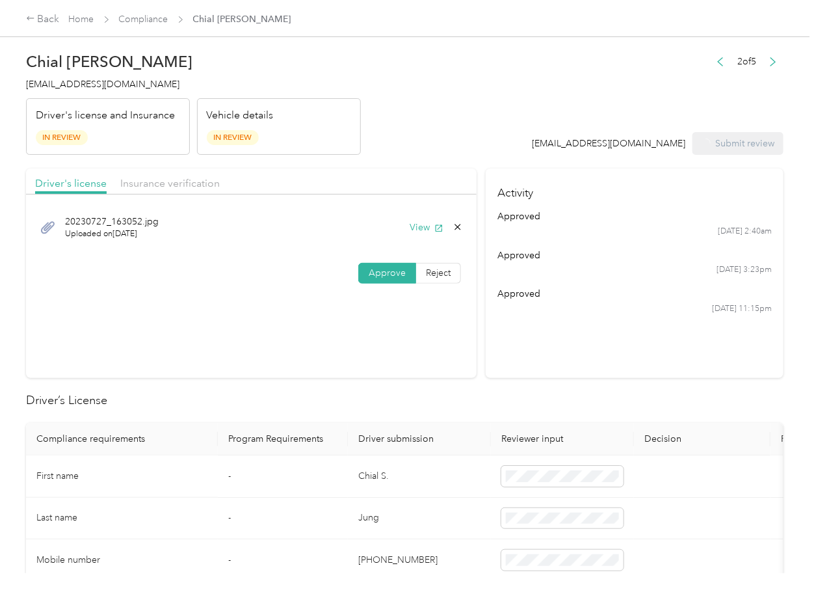
click at [97, 88] on span "[EMAIL_ADDRESS][DOMAIN_NAME]" at bounding box center [102, 84] width 153 height 11
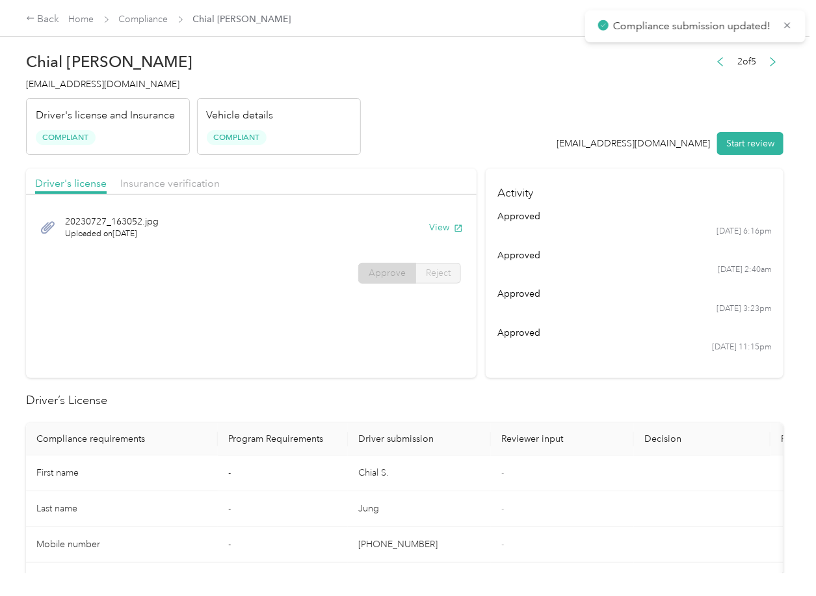
click at [653, 409] on h2 "Driver’s License" at bounding box center [404, 400] width 757 height 18
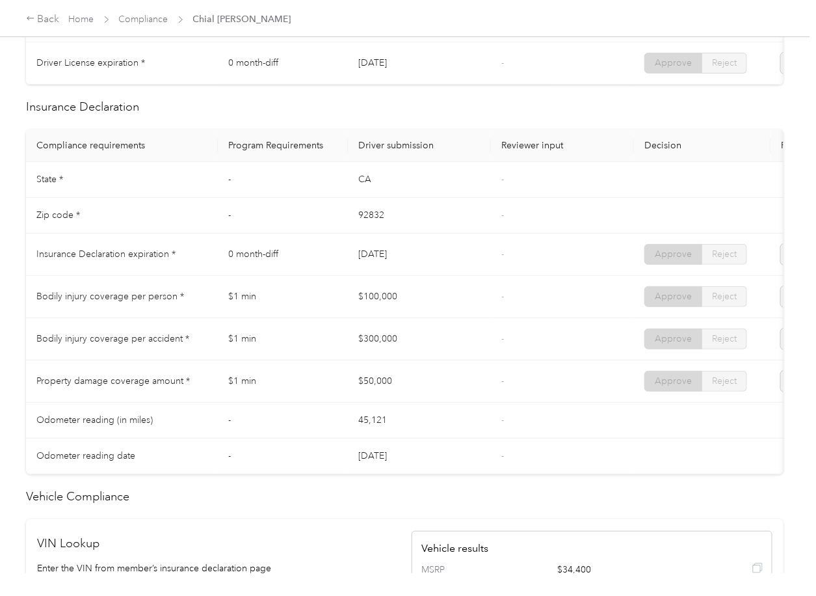
drag, startPoint x: 515, startPoint y: 297, endPoint x: 419, endPoint y: 295, distance: 96.2
click at [515, 298] on td "-" at bounding box center [562, 297] width 143 height 42
click at [466, 276] on td "[DATE]" at bounding box center [419, 254] width 143 height 42
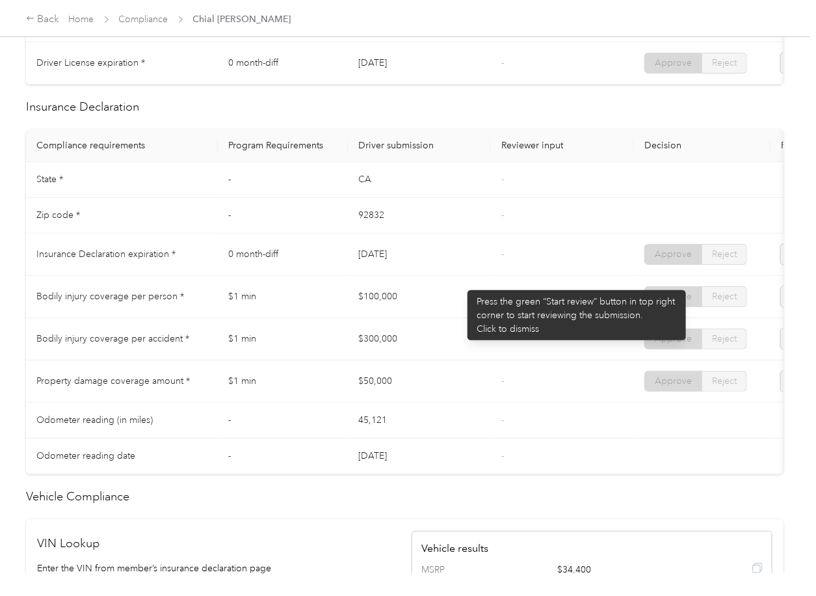
click at [448, 291] on td "$100,000" at bounding box center [419, 297] width 143 height 42
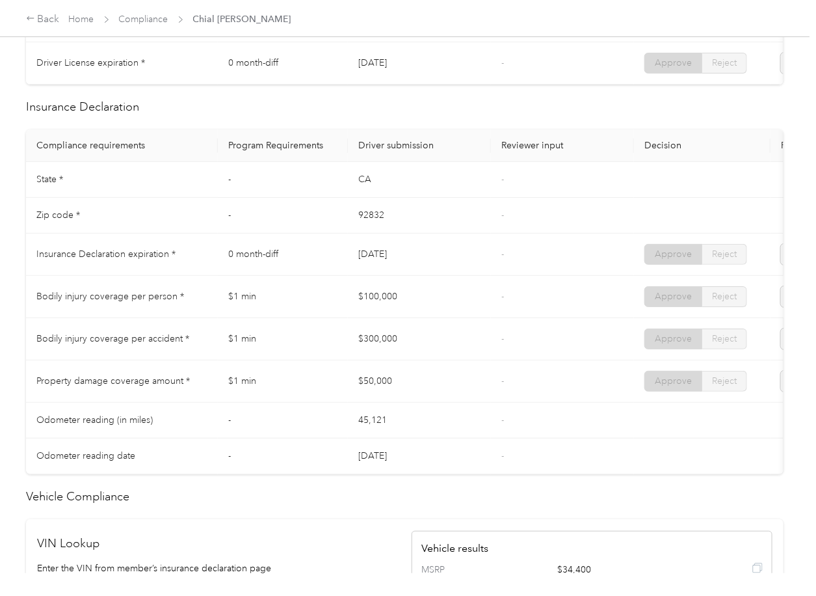
drag, startPoint x: 371, startPoint y: 310, endPoint x: 349, endPoint y: 349, distance: 44.8
click at [432, 318] on td "$100,000" at bounding box center [419, 297] width 143 height 42
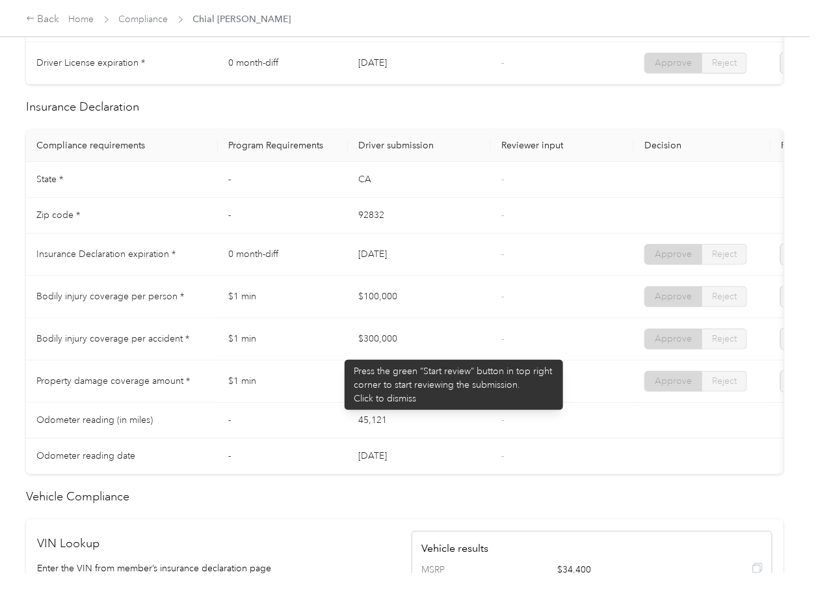
drag, startPoint x: 412, startPoint y: 363, endPoint x: 406, endPoint y: 380, distance: 18.5
click at [446, 360] on tr "Bodily injury coverage per accident * $1 min $300,000 - Approve Reject" at bounding box center [484, 339] width 917 height 42
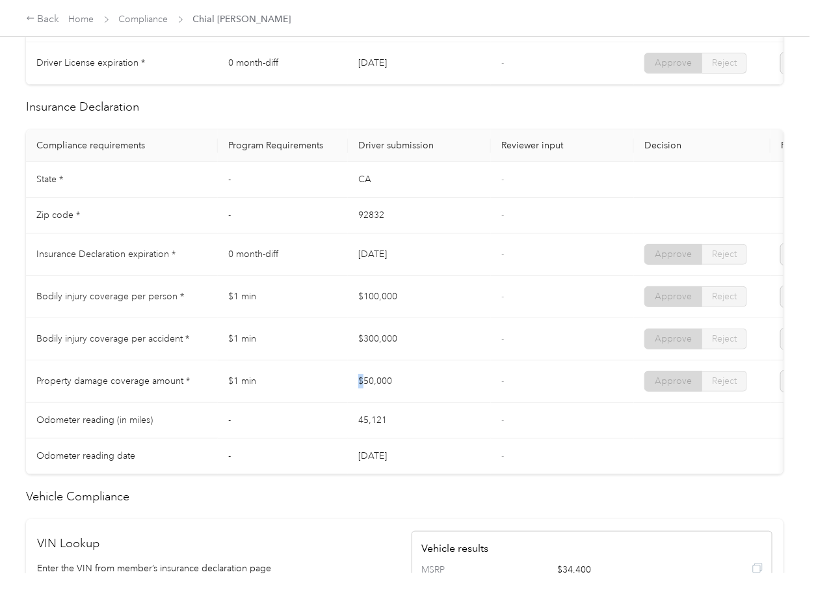
click at [443, 395] on td "$50,000" at bounding box center [419, 381] width 143 height 42
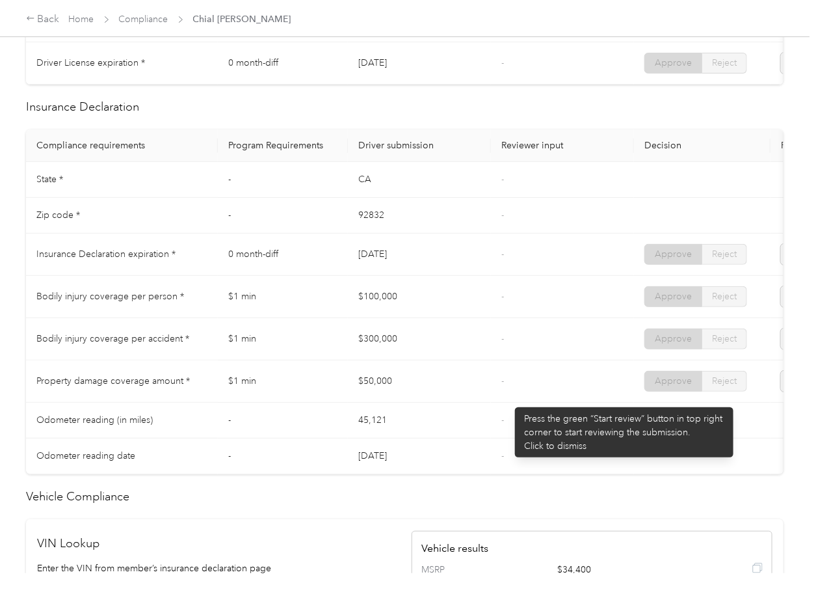
click at [508, 401] on td "-" at bounding box center [562, 381] width 143 height 42
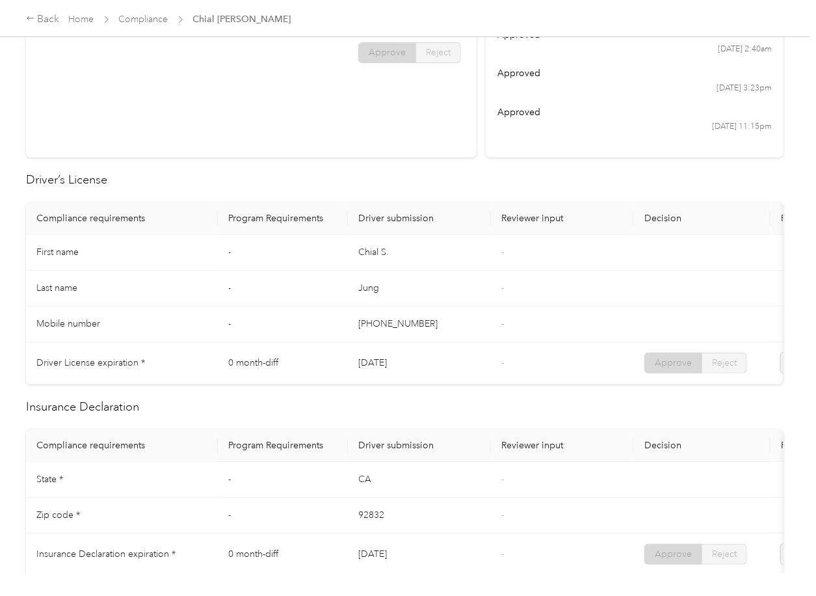
scroll to position [0, 0]
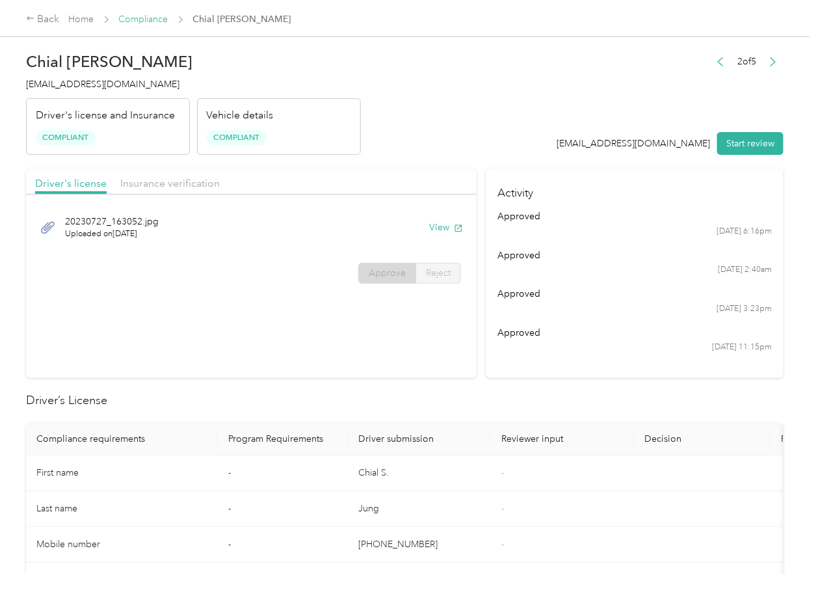
click at [151, 24] on link "Compliance" at bounding box center [143, 19] width 49 height 11
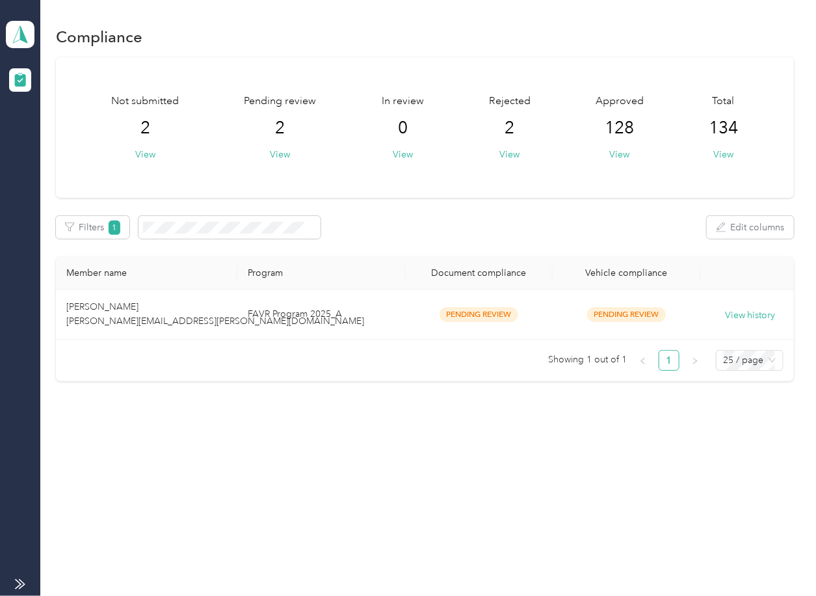
click at [186, 326] on td "[PERSON_NAME] [PERSON_NAME][EMAIL_ADDRESS][PERSON_NAME][DOMAIN_NAME]" at bounding box center [146, 314] width 181 height 50
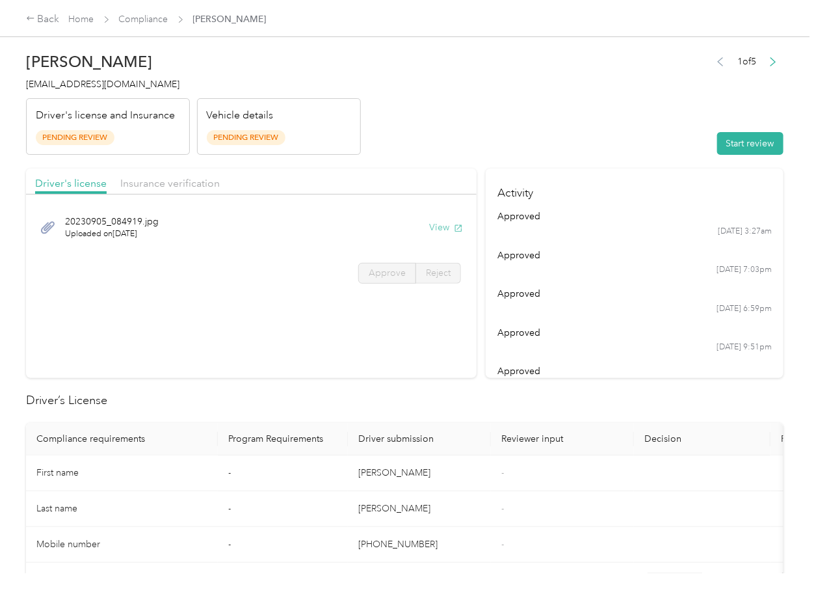
click at [447, 229] on button "View" at bounding box center [446, 227] width 34 height 14
click at [159, 182] on span "Insurance verification" at bounding box center [169, 183] width 99 height 12
click at [188, 183] on span "Insurance verification" at bounding box center [169, 183] width 99 height 12
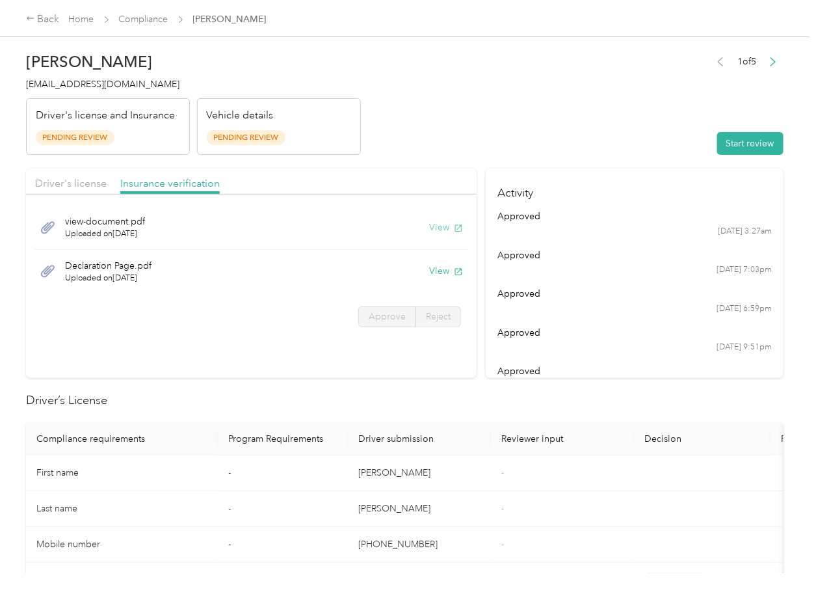
click at [433, 225] on button "View" at bounding box center [446, 227] width 34 height 14
click at [432, 269] on button "View" at bounding box center [446, 271] width 34 height 14
click at [542, 150] on header "[PERSON_NAME] [PERSON_NAME][EMAIL_ADDRESS][PERSON_NAME][DOMAIN_NAME] Driver's l…" at bounding box center [404, 100] width 757 height 109
click at [744, 142] on button "Start review" at bounding box center [750, 143] width 66 height 23
click at [85, 196] on div at bounding box center [251, 197] width 451 height 7
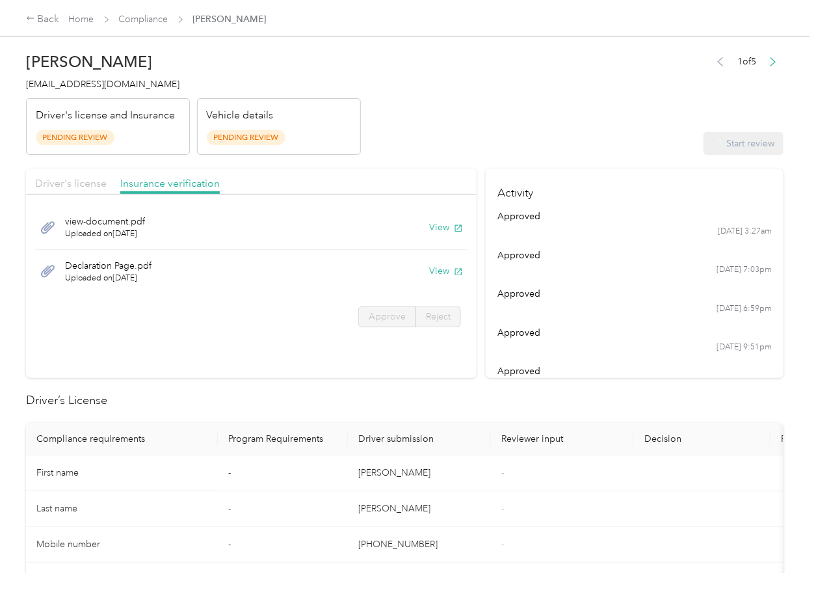
click at [84, 191] on div "Driver's license" at bounding box center [71, 184] width 72 height 16
click at [85, 185] on span "Driver's license" at bounding box center [71, 183] width 72 height 12
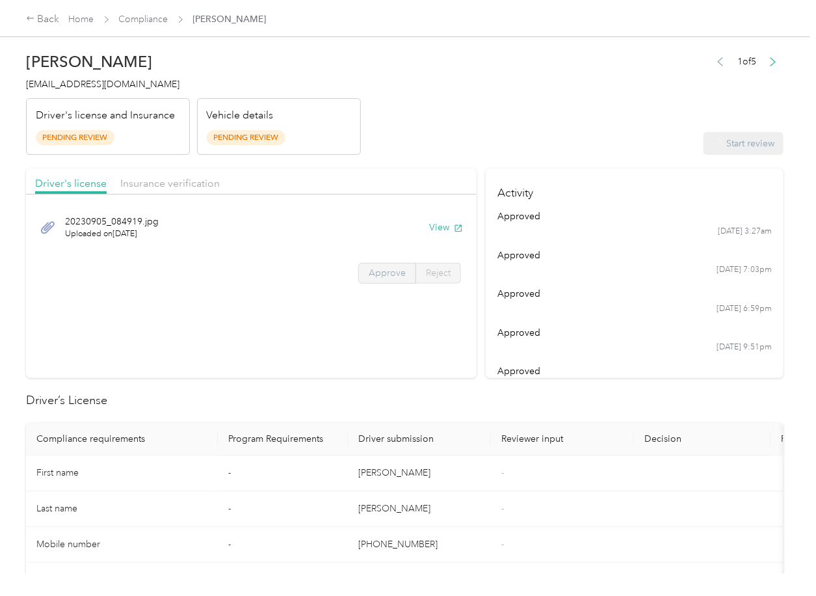
click at [381, 275] on span "Approve" at bounding box center [387, 272] width 37 height 11
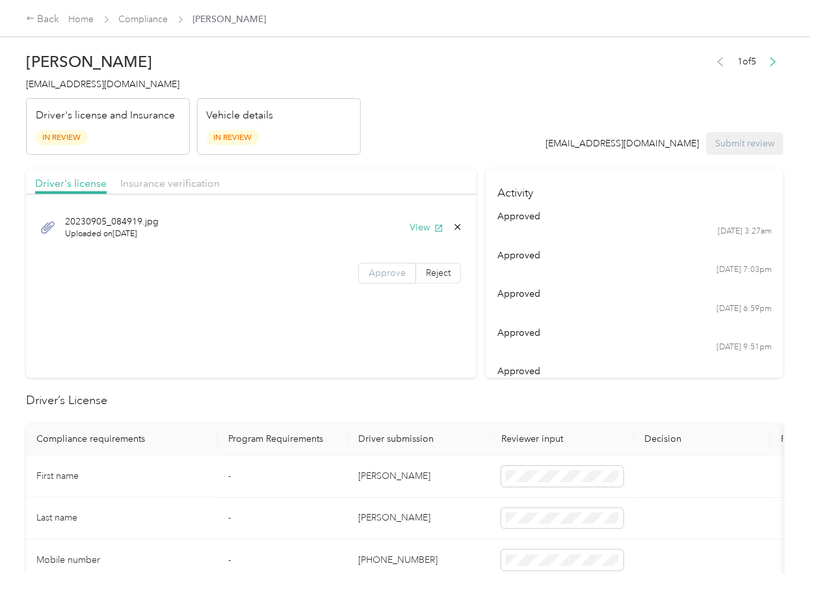
click at [389, 271] on span "Approve" at bounding box center [387, 272] width 37 height 11
click at [188, 187] on span "Insurance verification" at bounding box center [169, 183] width 99 height 12
click at [179, 184] on span "Insurance verification" at bounding box center [169, 183] width 99 height 12
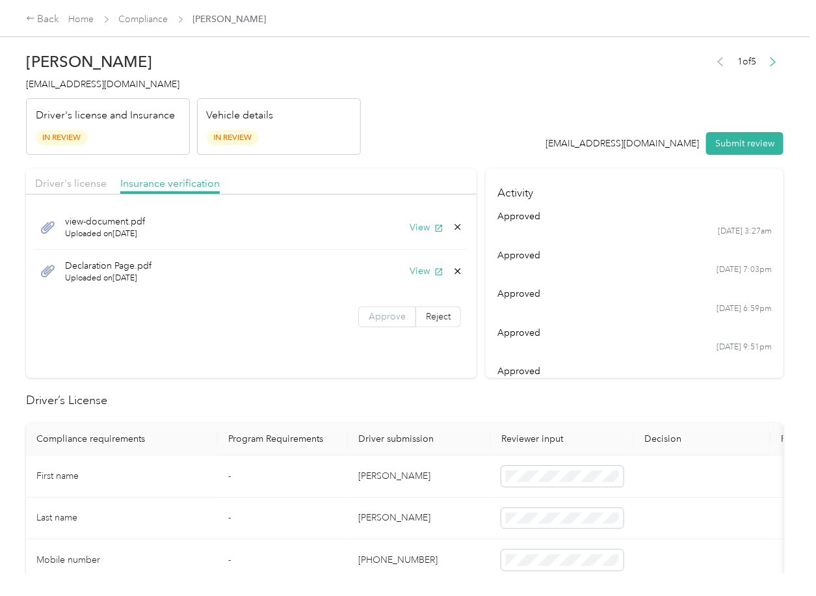
click at [383, 313] on span "Approve" at bounding box center [387, 316] width 37 height 11
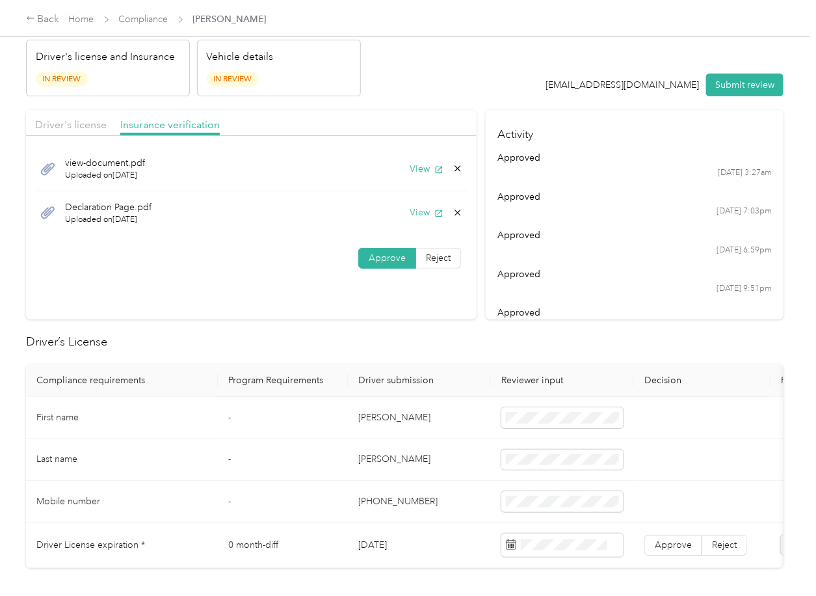
scroll to position [173, 0]
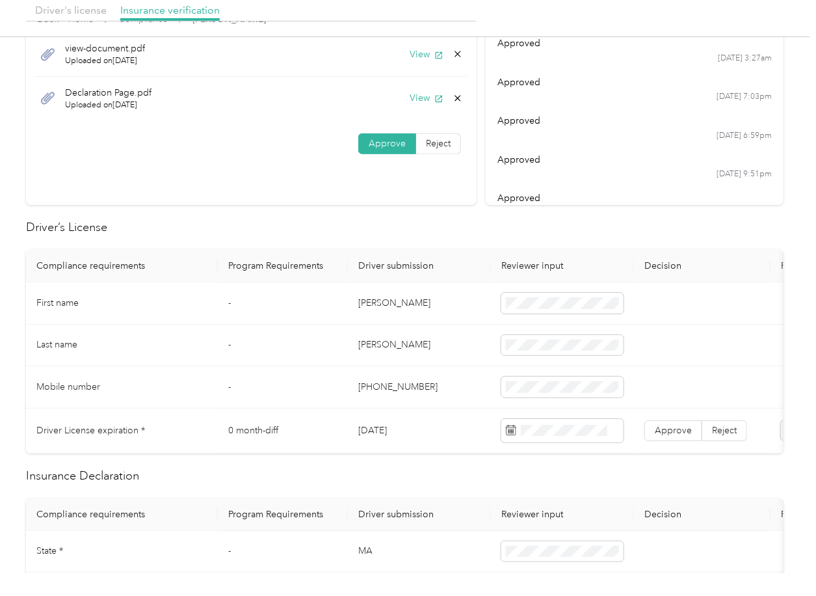
click at [373, 417] on td "[DATE]" at bounding box center [419, 430] width 143 height 45
drag, startPoint x: 421, startPoint y: 222, endPoint x: 450, endPoint y: 269, distance: 55.2
click at [421, 225] on h2 "Driver’s License" at bounding box center [404, 227] width 757 height 18
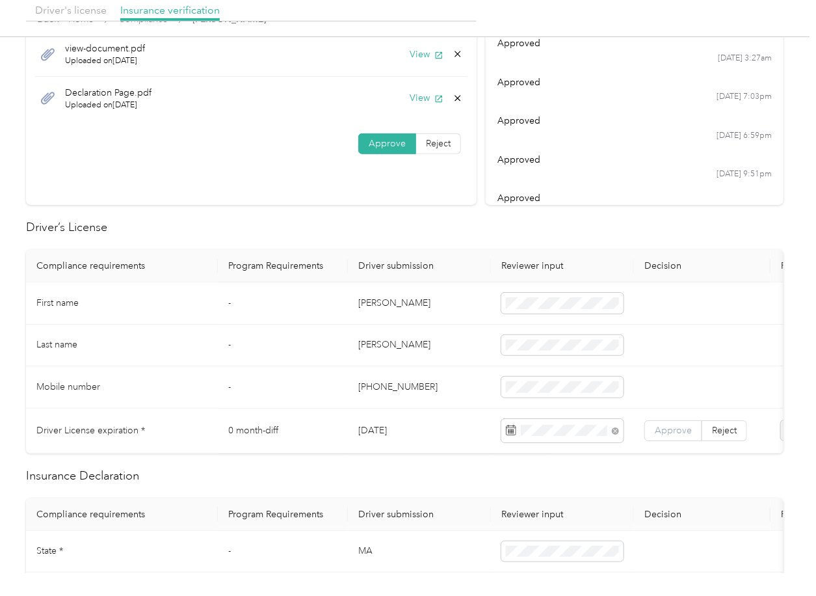
click at [670, 425] on span "Approve" at bounding box center [673, 430] width 37 height 11
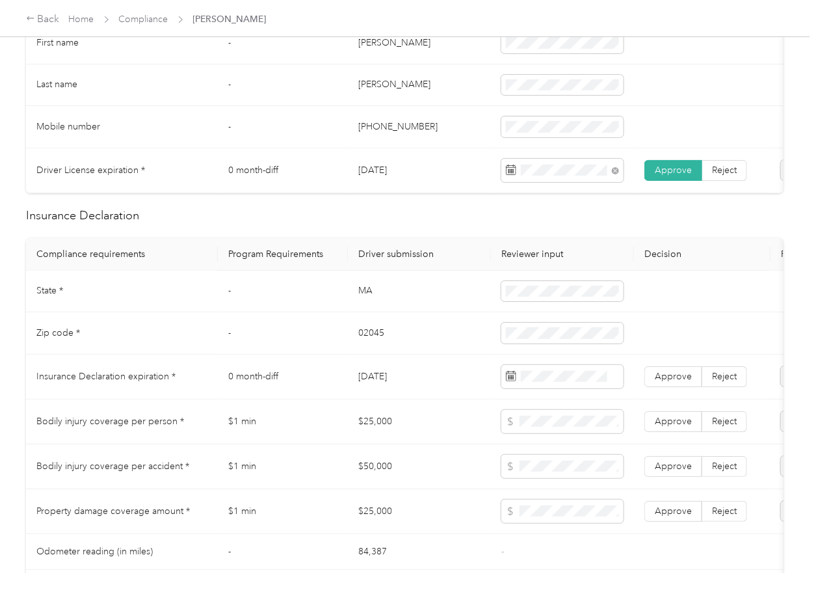
click at [365, 307] on td "MA" at bounding box center [419, 291] width 143 height 42
click at [0, 274] on html "Back Home Compliance [PERSON_NAME] [PERSON_NAME] [PERSON_NAME][EMAIL_ADDRESS][P…" at bounding box center [404, 298] width 809 height 596
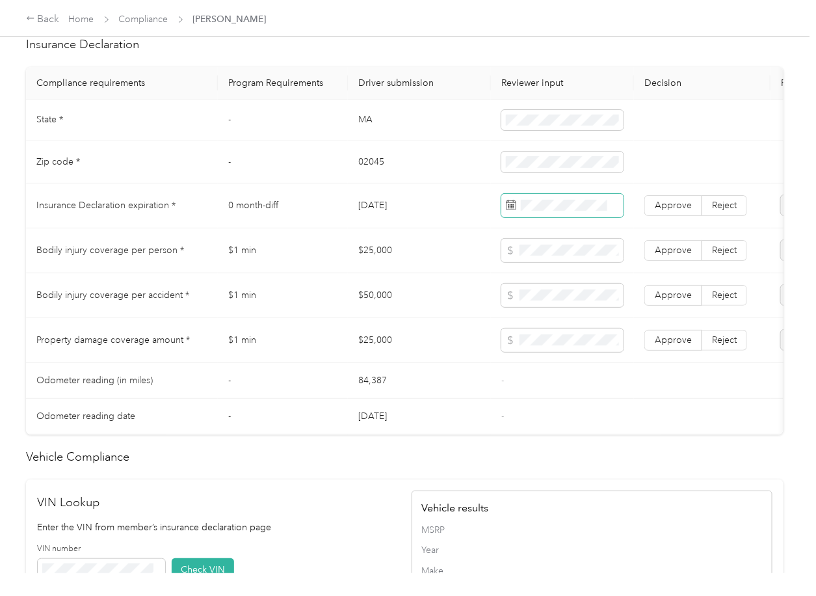
scroll to position [607, 0]
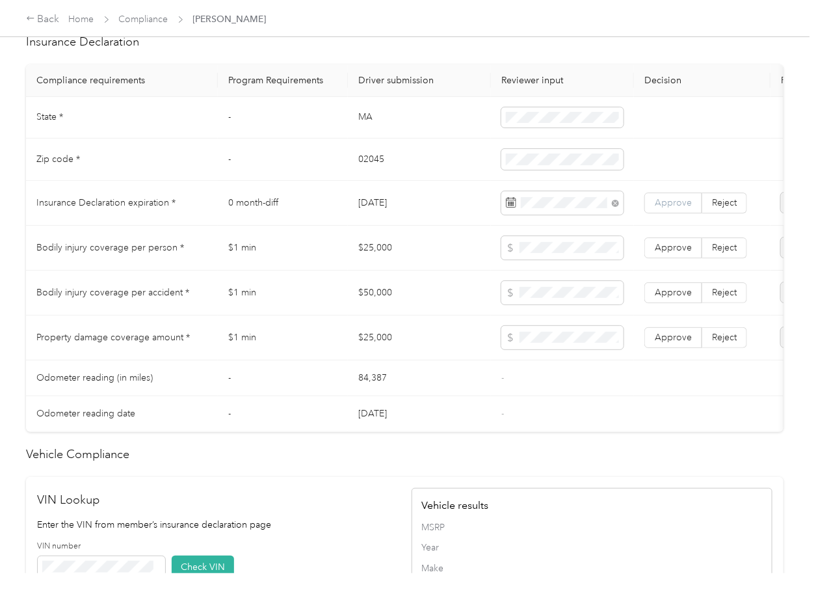
click at [653, 213] on label "Approve" at bounding box center [673, 202] width 58 height 21
click at [411, 292] on td "$50,000" at bounding box center [419, 292] width 143 height 45
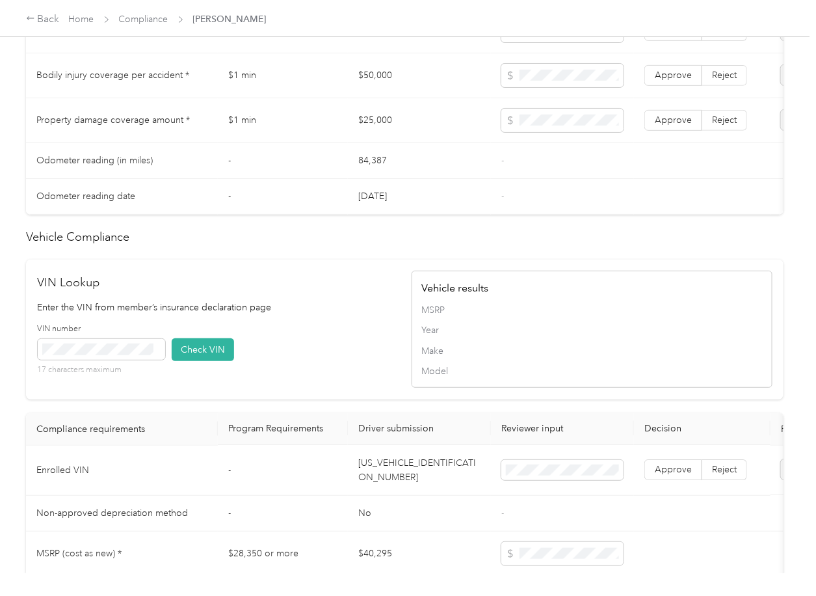
scroll to position [1092, 0]
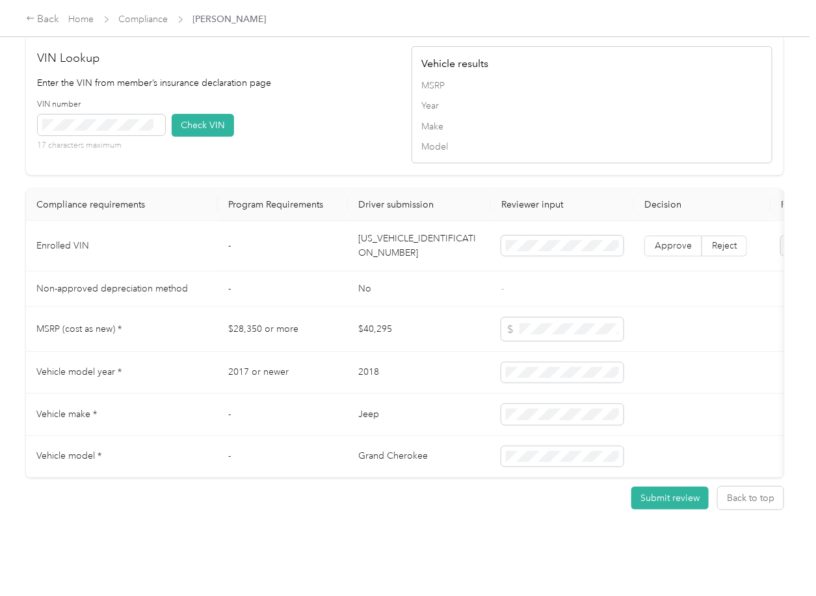
click at [440, 224] on td "[US_VEHICLE_IDENTIFICATION_NUMBER]" at bounding box center [419, 246] width 143 height 50
click at [209, 114] on button "Check VIN" at bounding box center [203, 125] width 62 height 23
click at [681, 240] on span "Approve" at bounding box center [673, 245] width 37 height 11
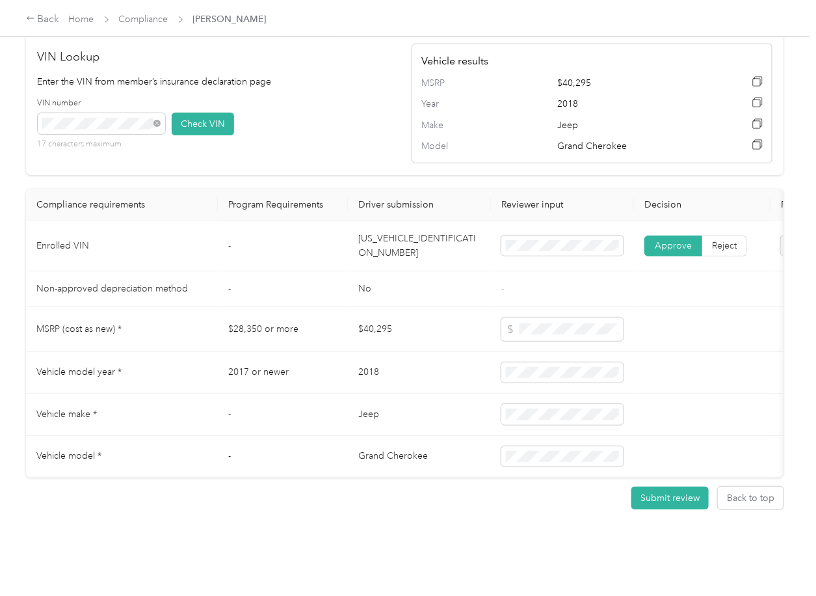
scroll to position [745, 0]
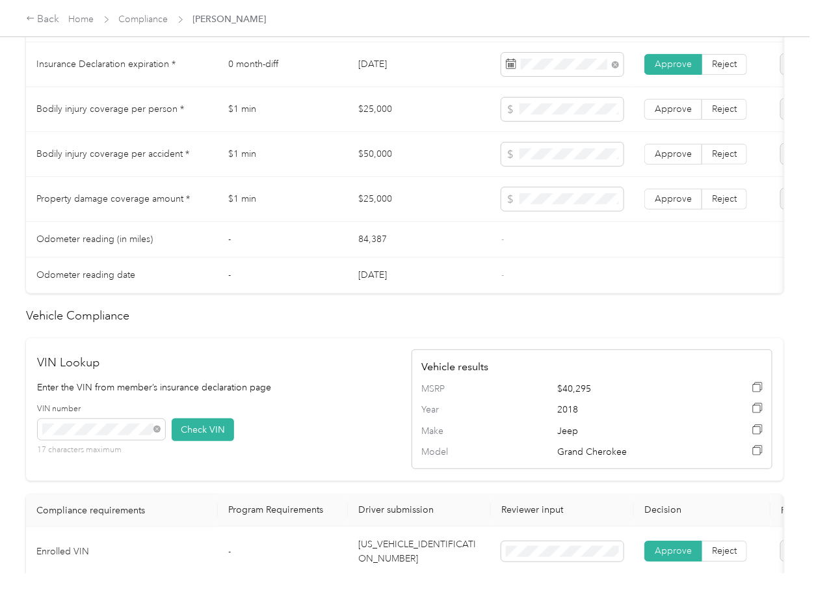
click at [378, 120] on td "$25,000" at bounding box center [419, 109] width 143 height 45
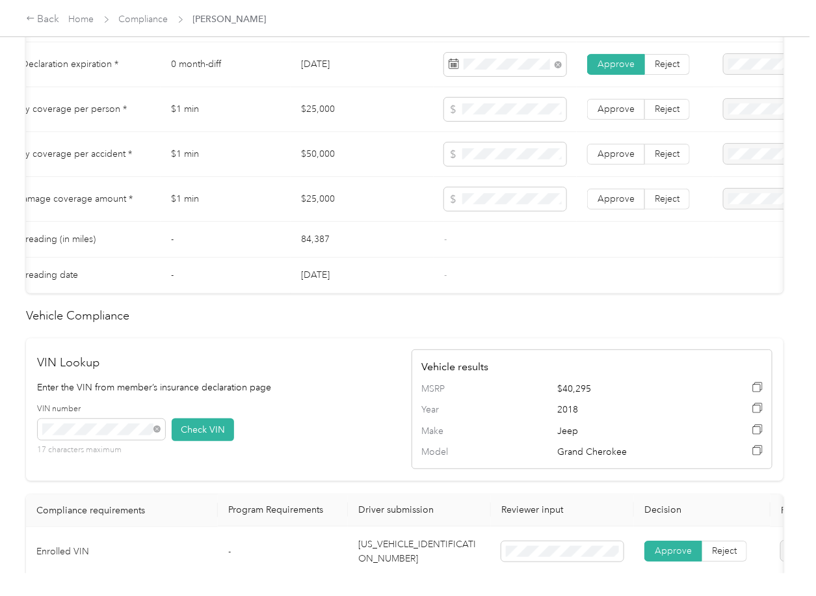
click at [324, 167] on td "$50,000" at bounding box center [362, 154] width 143 height 45
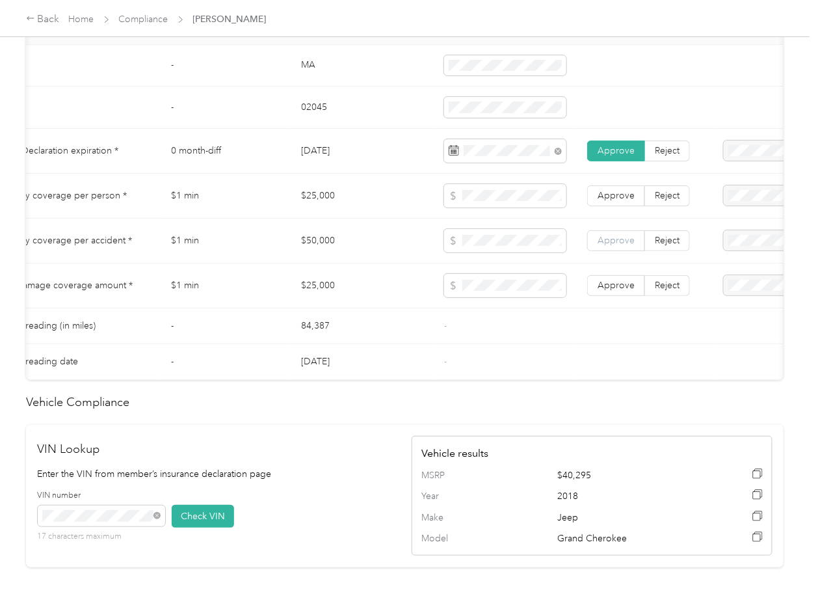
click at [625, 246] on span "Approve" at bounding box center [616, 240] width 37 height 11
click at [625, 201] on span "Approve" at bounding box center [616, 195] width 37 height 11
click at [620, 291] on span "Approve" at bounding box center [616, 285] width 37 height 11
click at [369, 308] on td "$25,000" at bounding box center [362, 285] width 143 height 45
click at [367, 280] on td "$25,000" at bounding box center [362, 285] width 143 height 45
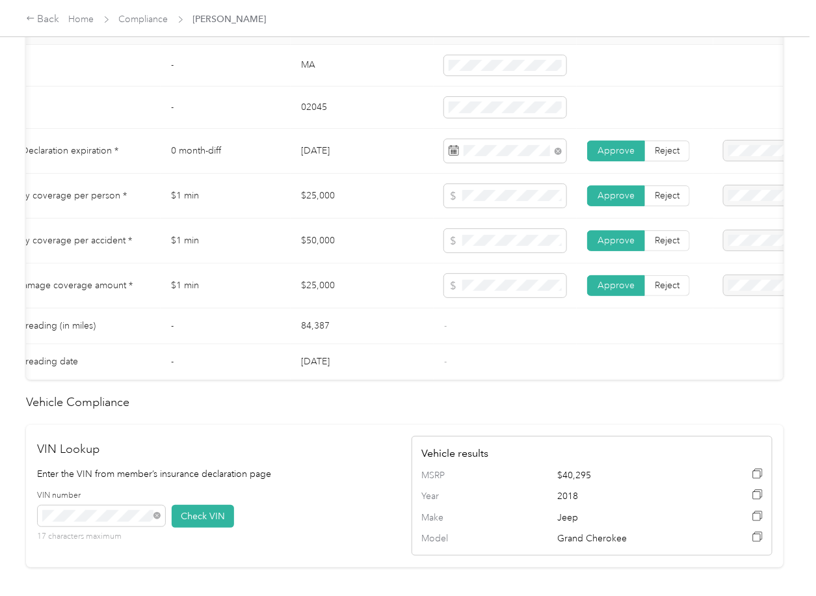
click at [383, 306] on td "$25,000" at bounding box center [362, 285] width 143 height 45
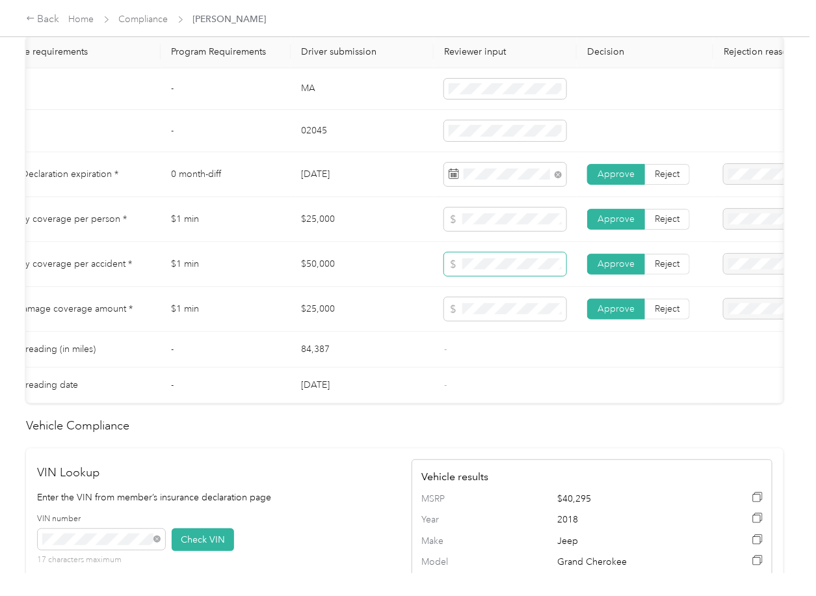
scroll to position [631, 0]
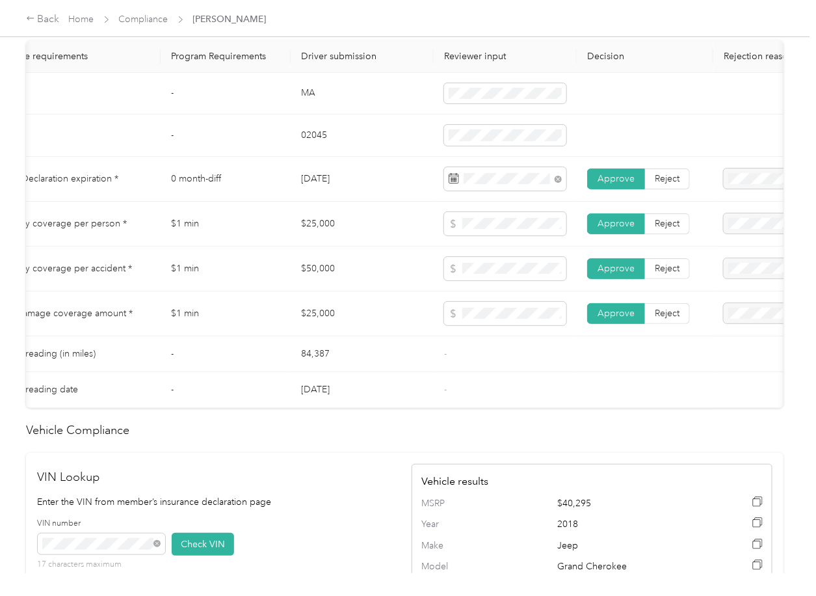
click at [300, 271] on td "$50,000" at bounding box center [362, 268] width 143 height 45
click at [352, 259] on td "$50,000" at bounding box center [362, 268] width 143 height 45
click at [278, 291] on td "$1 min" at bounding box center [226, 268] width 130 height 45
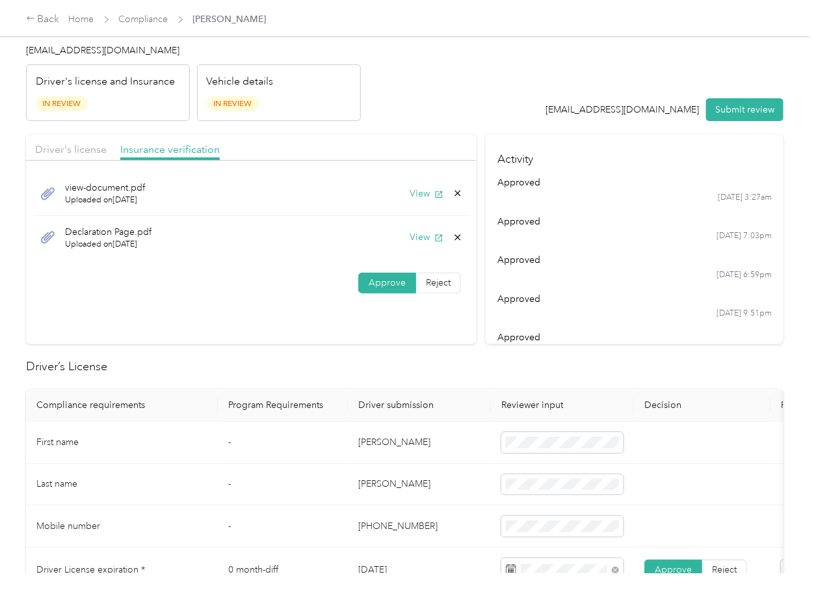
scroll to position [0, 0]
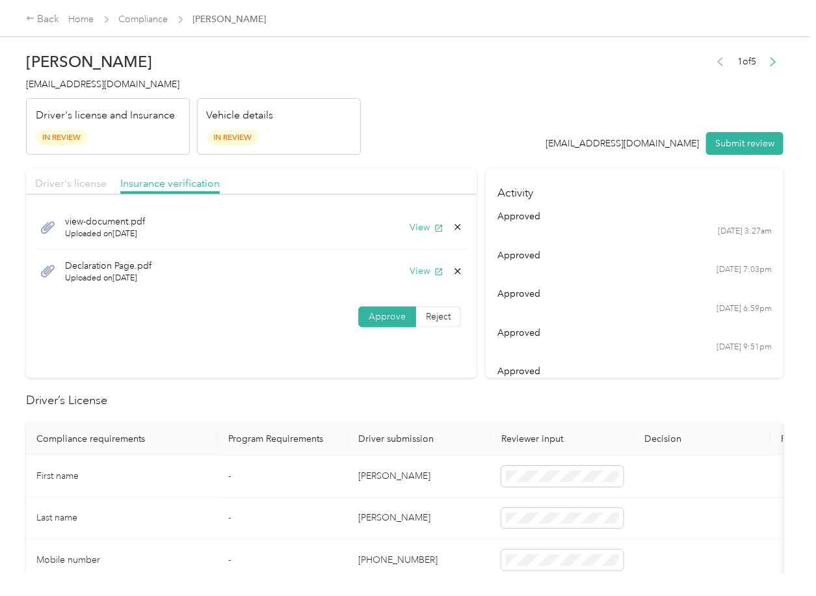
click at [84, 184] on span "Driver's license" at bounding box center [71, 183] width 72 height 12
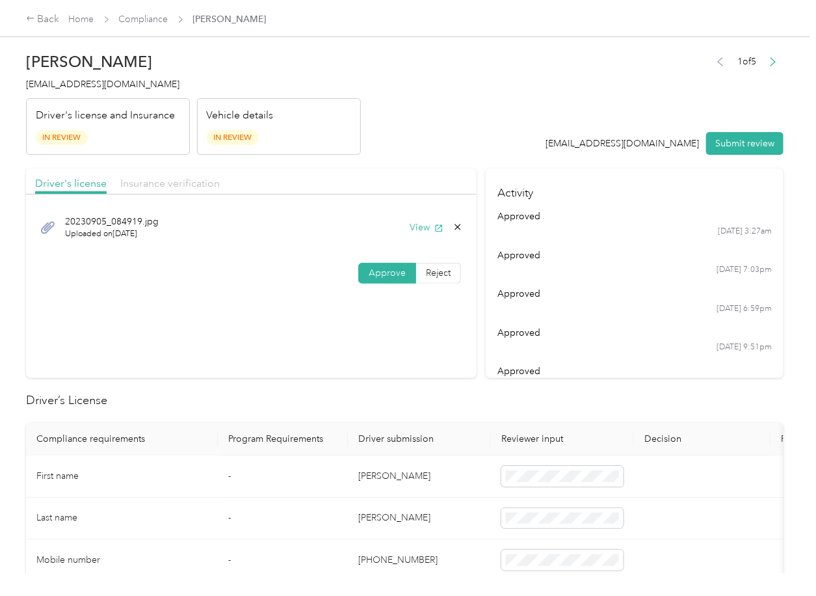
click at [167, 181] on span "Insurance verification" at bounding box center [169, 183] width 99 height 12
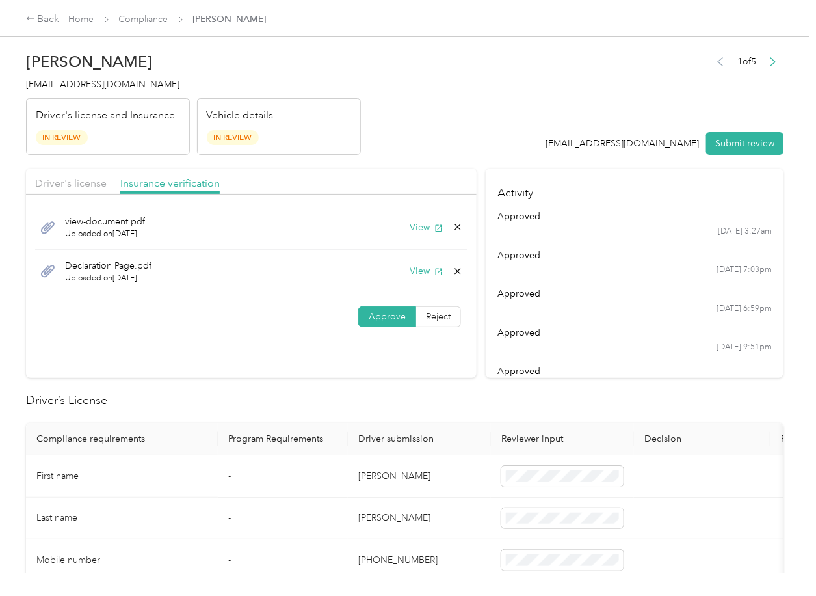
click at [460, 264] on div "Declaration Page.pdf Uploaded on [DATE] View" at bounding box center [251, 272] width 432 height 44
click at [453, 267] on icon at bounding box center [458, 271] width 10 height 10
click at [410, 282] on button "Yes" at bounding box center [421, 280] width 25 height 21
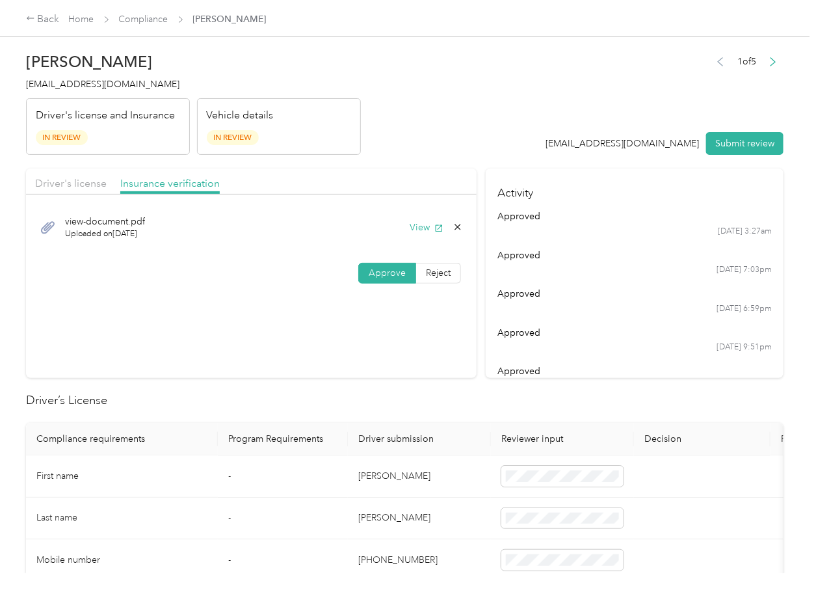
click at [332, 326] on section "Driver's license Insurance verification view-document.pdf Uploaded on [DATE] Vi…" at bounding box center [251, 272] width 451 height 209
click at [734, 140] on button "Submit review" at bounding box center [744, 143] width 77 height 23
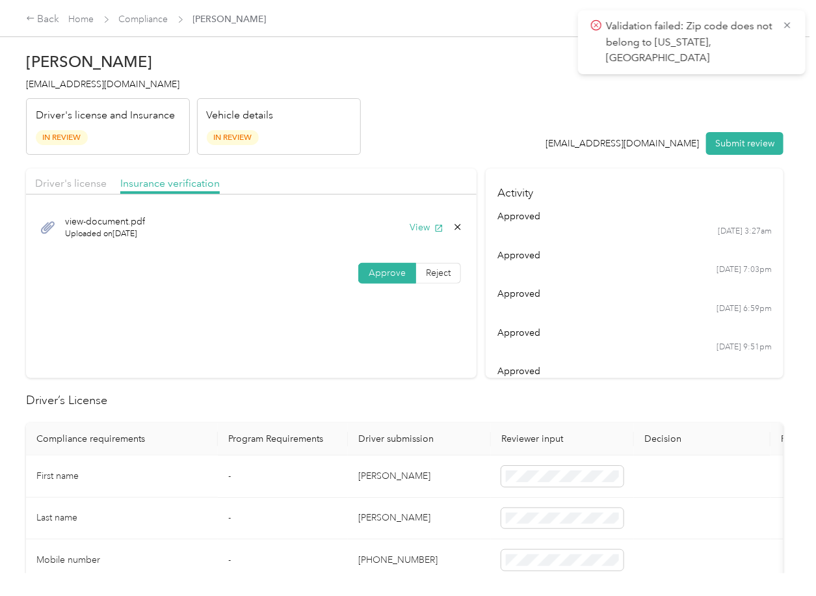
click at [73, 79] on span "[EMAIL_ADDRESS][DOMAIN_NAME]" at bounding box center [102, 84] width 153 height 11
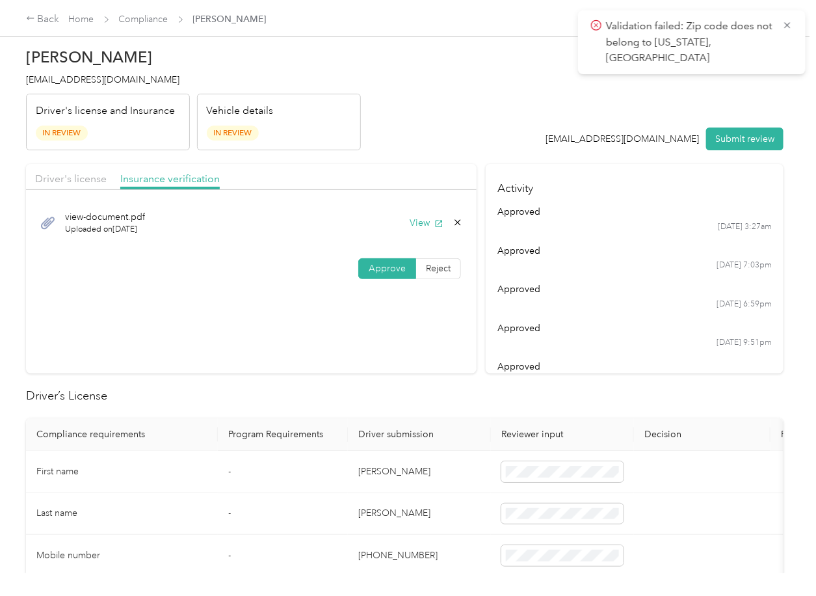
drag, startPoint x: 217, startPoint y: 356, endPoint x: 230, endPoint y: 334, distance: 25.6
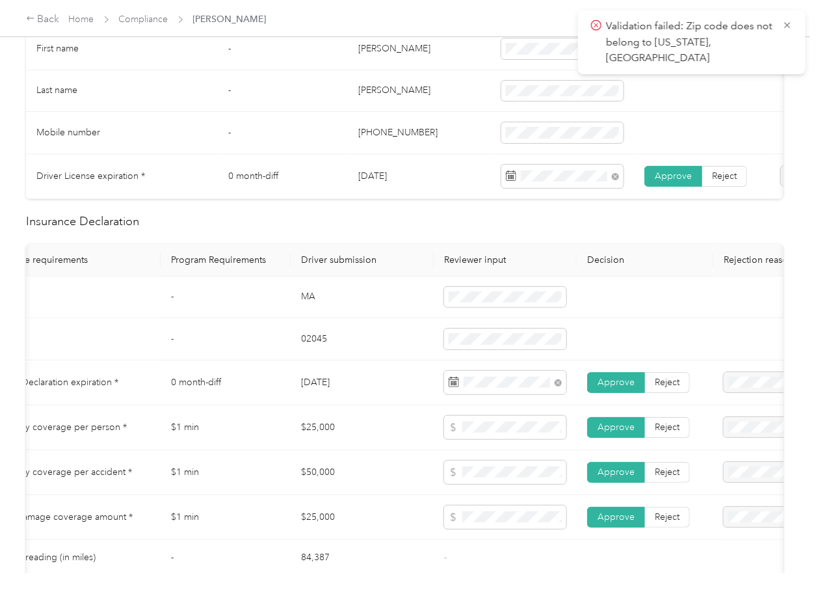
scroll to position [438, 0]
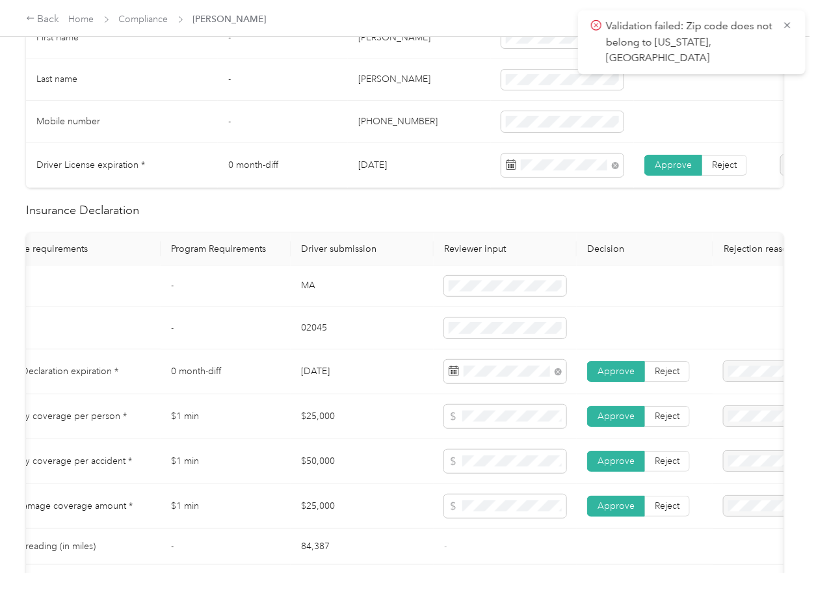
click at [328, 325] on td "02045" at bounding box center [362, 328] width 143 height 42
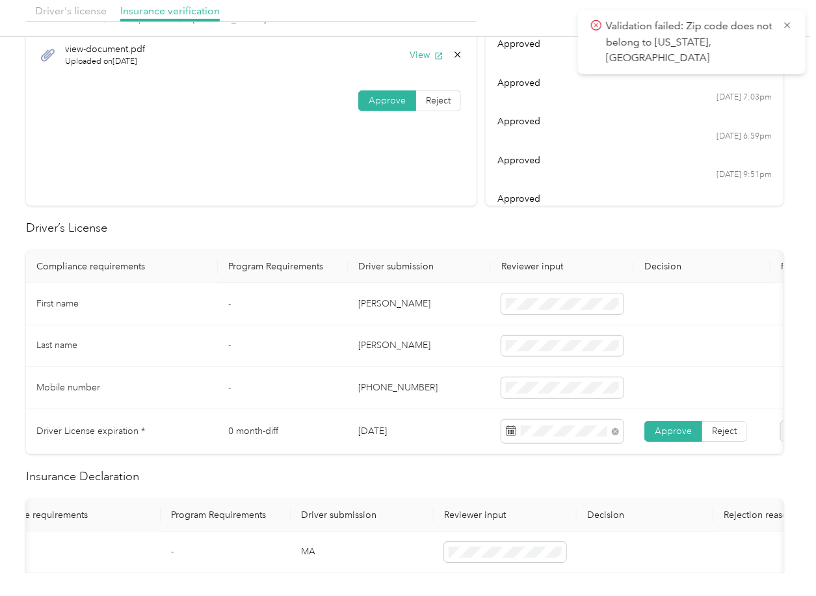
scroll to position [0, 0]
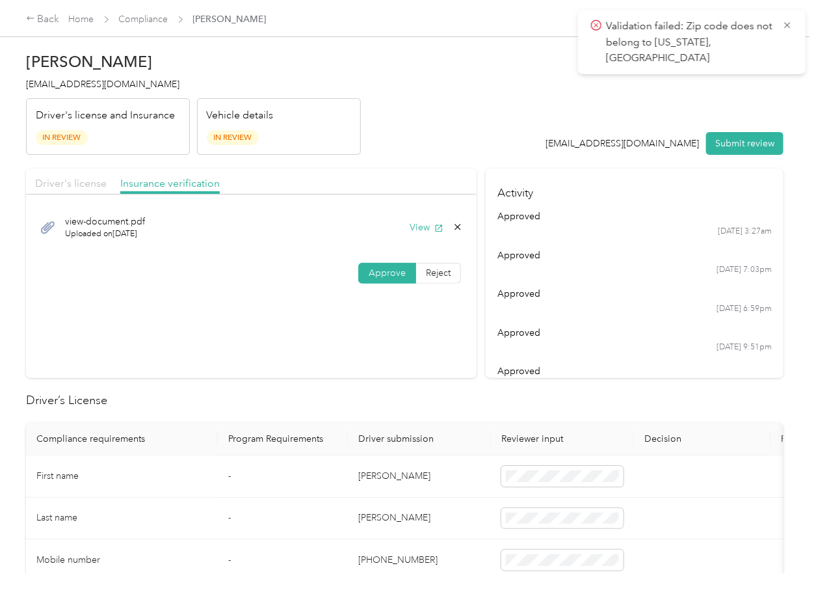
click at [92, 184] on span "Driver's license" at bounding box center [71, 183] width 72 height 12
click at [443, 222] on div "View" at bounding box center [436, 227] width 53 height 14
click at [428, 222] on button "View" at bounding box center [427, 227] width 34 height 14
click at [287, 423] on th "Program Requirements" at bounding box center [283, 439] width 130 height 33
click at [237, 369] on section "Driver's license Insurance verification [DRIVERS_LICENSE_NUMBER]_[DRIVERS_LICEN…" at bounding box center [251, 272] width 451 height 209
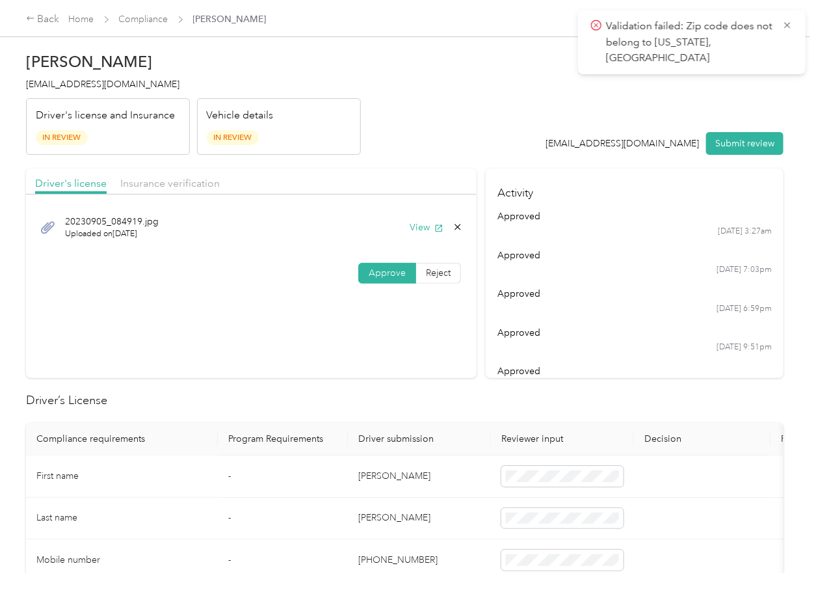
drag, startPoint x: 731, startPoint y: 145, endPoint x: 125, endPoint y: 73, distance: 609.6
click at [731, 144] on button "Submit review" at bounding box center [744, 143] width 77 height 23
click at [99, 85] on span "[EMAIL_ADDRESS][DOMAIN_NAME]" at bounding box center [102, 84] width 153 height 11
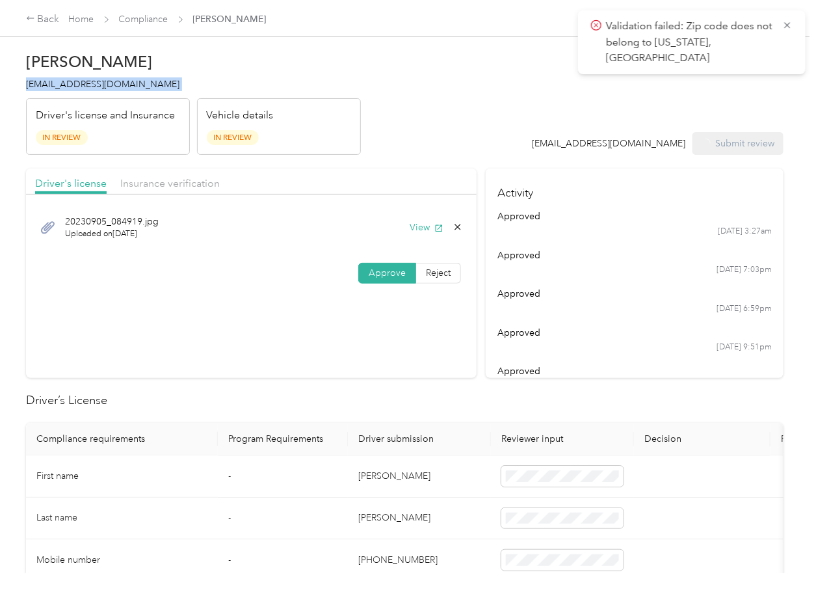
click at [99, 85] on span "[EMAIL_ADDRESS][DOMAIN_NAME]" at bounding box center [102, 84] width 153 height 11
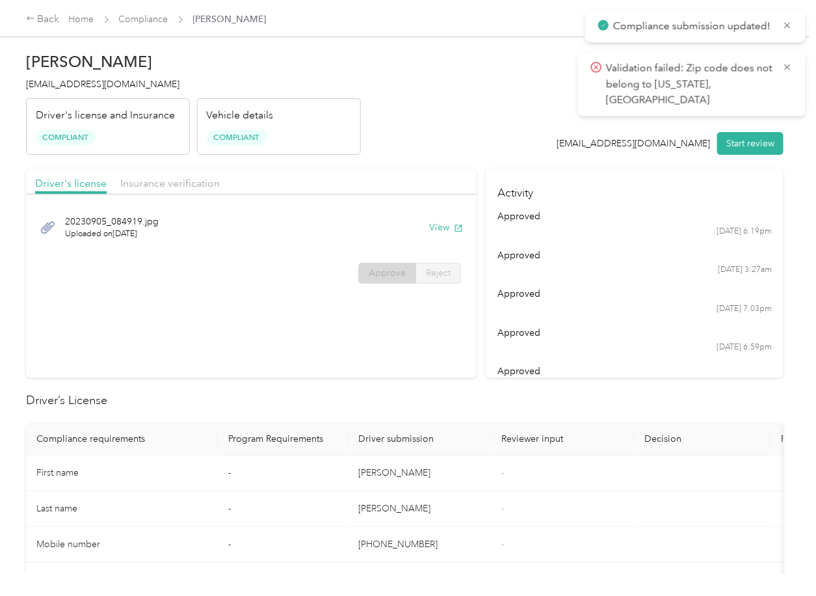
click at [464, 451] on th "Driver submission" at bounding box center [419, 439] width 143 height 33
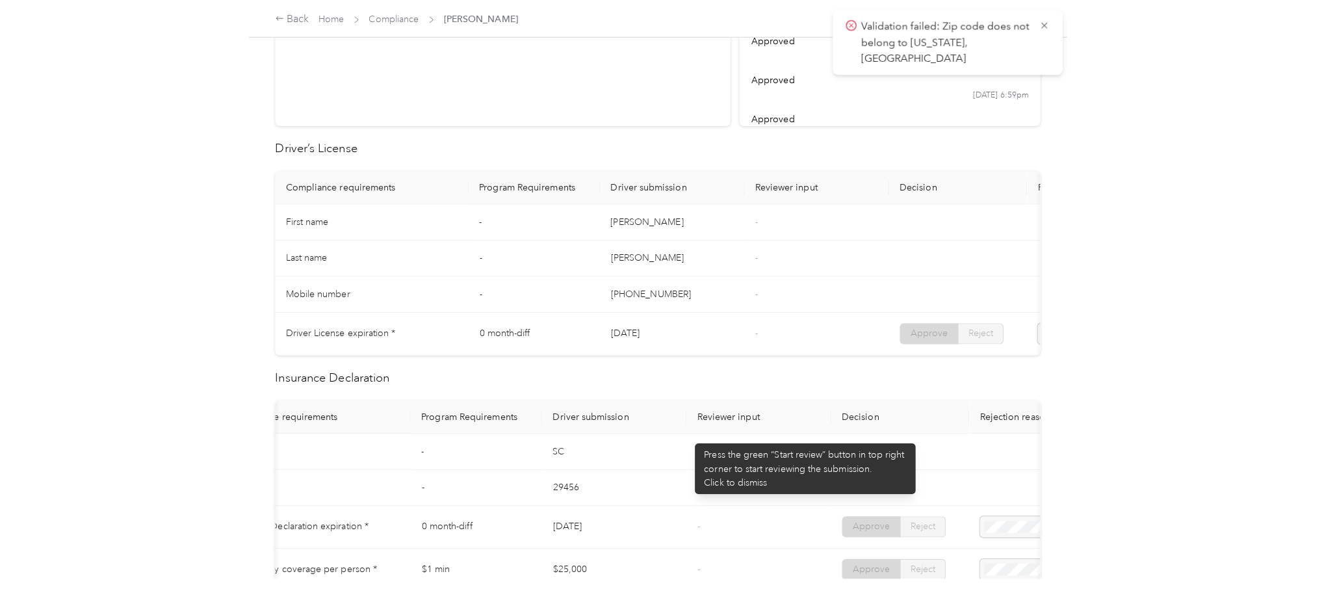
scroll to position [260, 0]
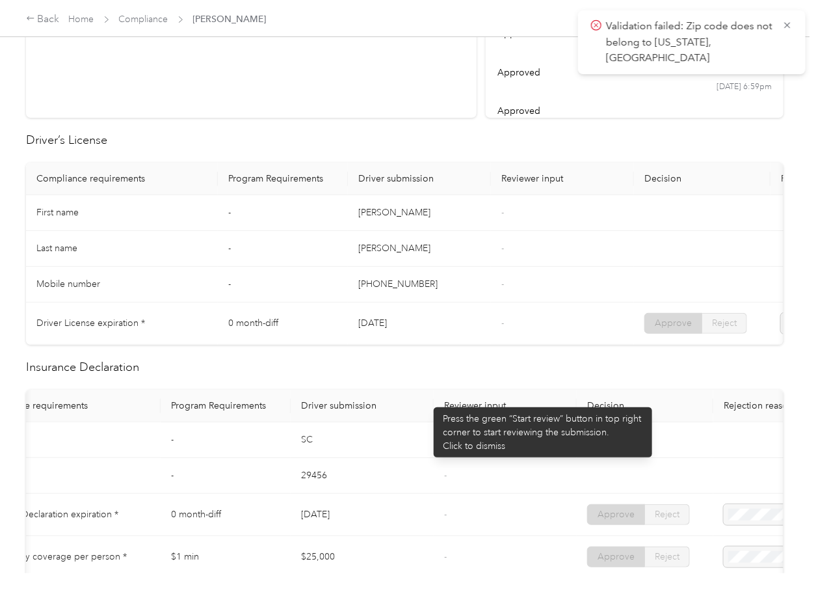
click at [427, 308] on td "[DATE]" at bounding box center [419, 323] width 143 height 42
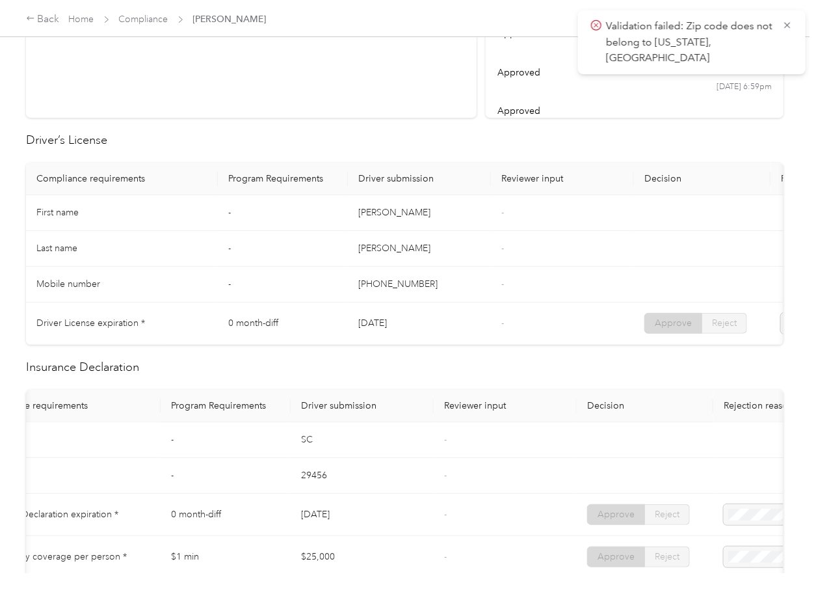
scroll to position [0, 0]
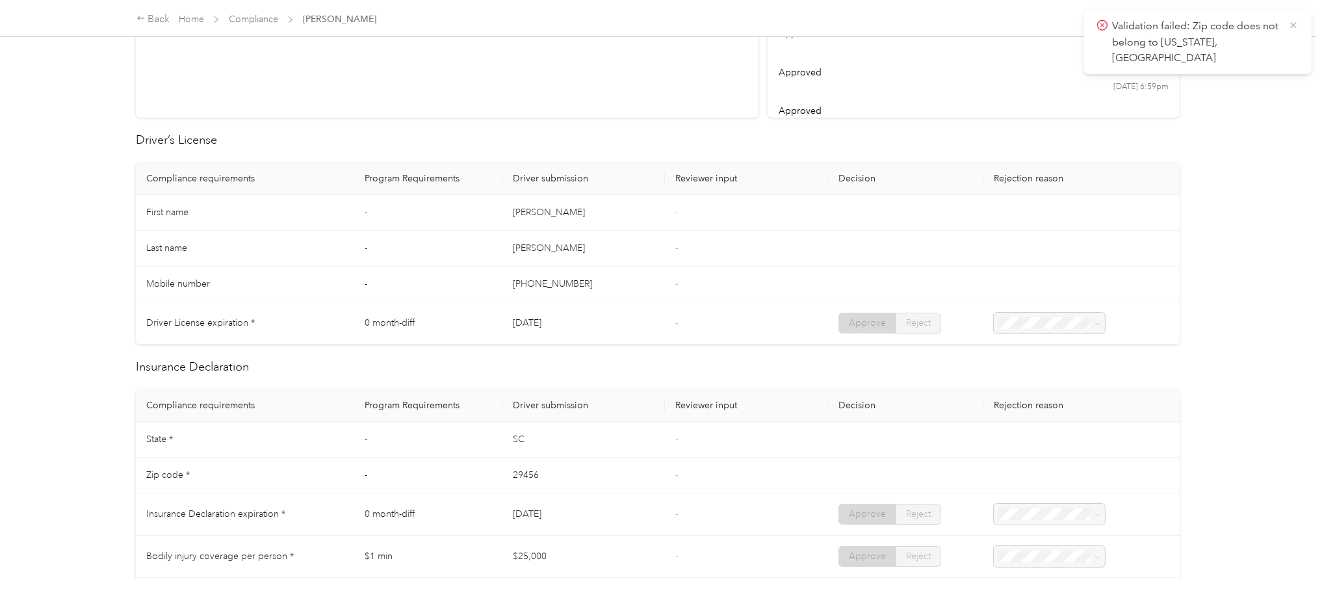
click at [815, 29] on icon at bounding box center [1294, 26] width 10 height 12
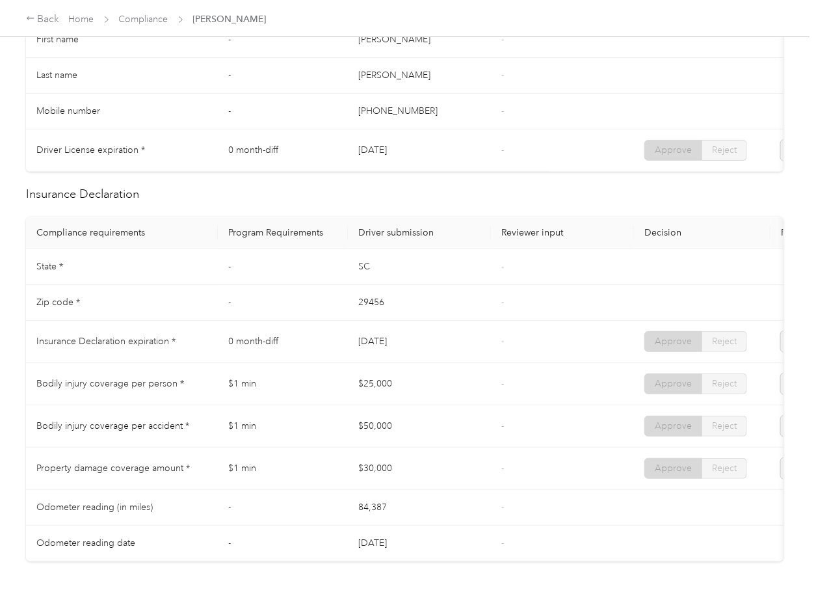
scroll to position [520, 0]
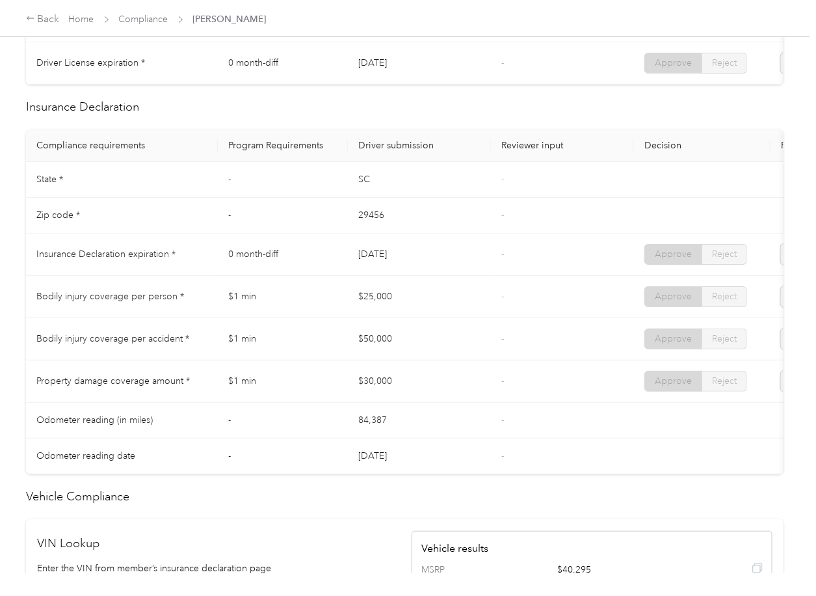
click at [420, 261] on td "[DATE]" at bounding box center [419, 254] width 143 height 42
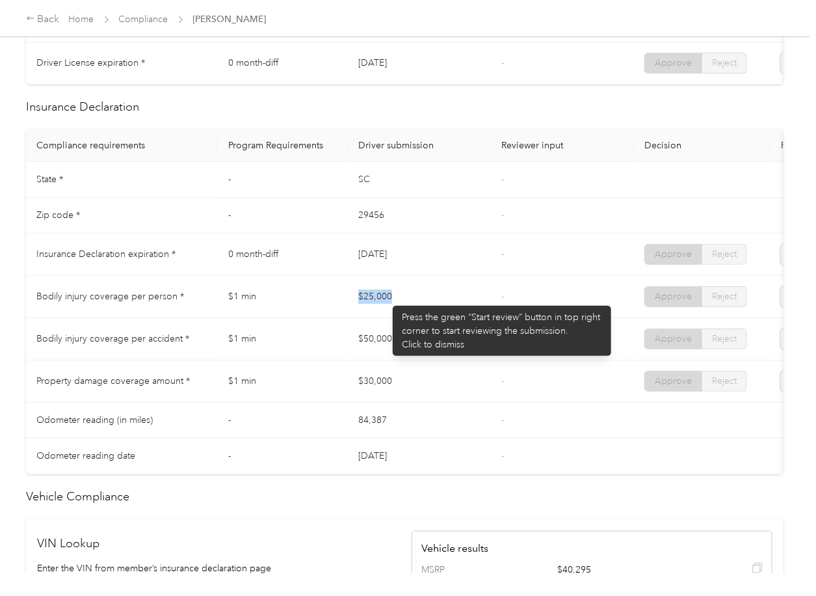
drag, startPoint x: 386, startPoint y: 299, endPoint x: 417, endPoint y: 299, distance: 30.6
click at [417, 299] on tr "Bodily injury coverage per person * $1 min $25,000 - Approve Reject" at bounding box center [484, 297] width 917 height 42
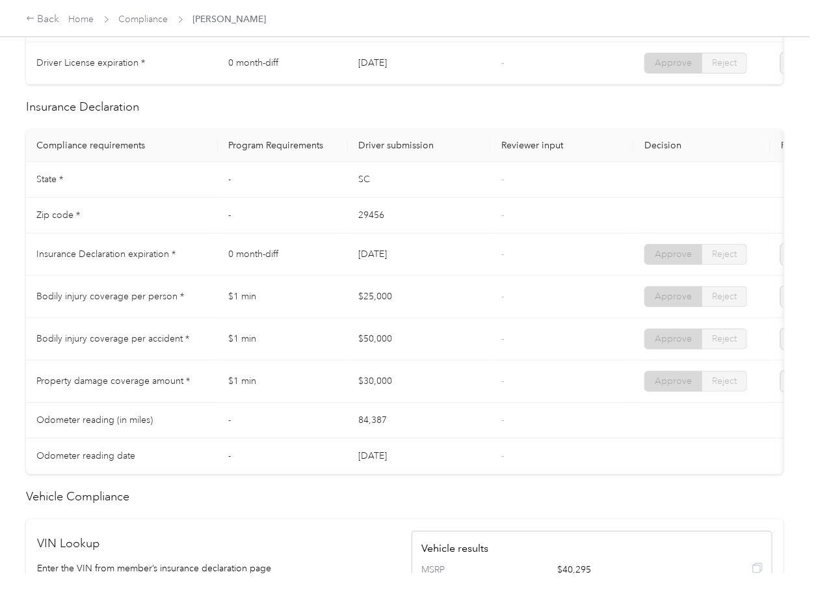
drag, startPoint x: 337, startPoint y: 340, endPoint x: 395, endPoint y: 361, distance: 62.1
click at [400, 352] on tr "Bodily injury coverage per accident * $1 min $50,000 - Approve Reject" at bounding box center [484, 339] width 917 height 42
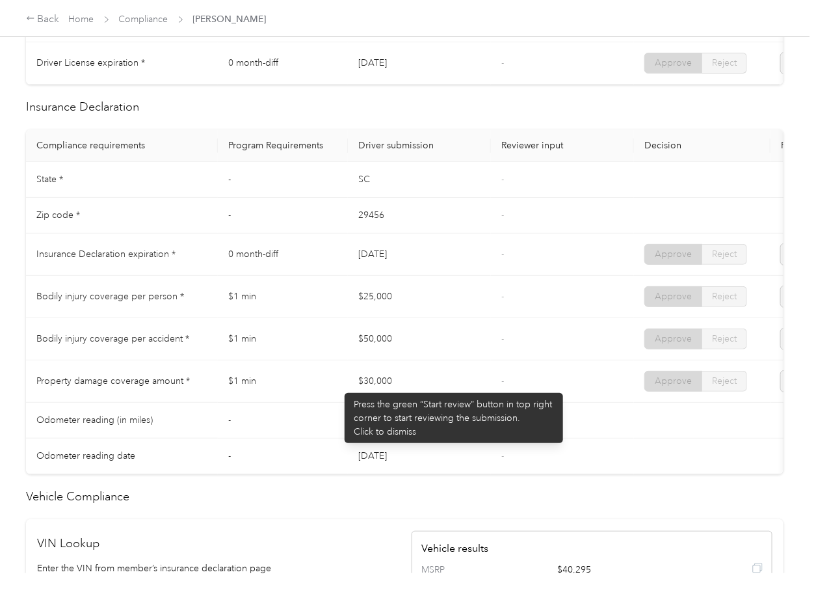
drag, startPoint x: 391, startPoint y: 394, endPoint x: 464, endPoint y: 395, distance: 73.5
click at [425, 394] on tr "Property damage coverage amount * $1 min $30,000 - Approve Reject" at bounding box center [484, 381] width 917 height 42
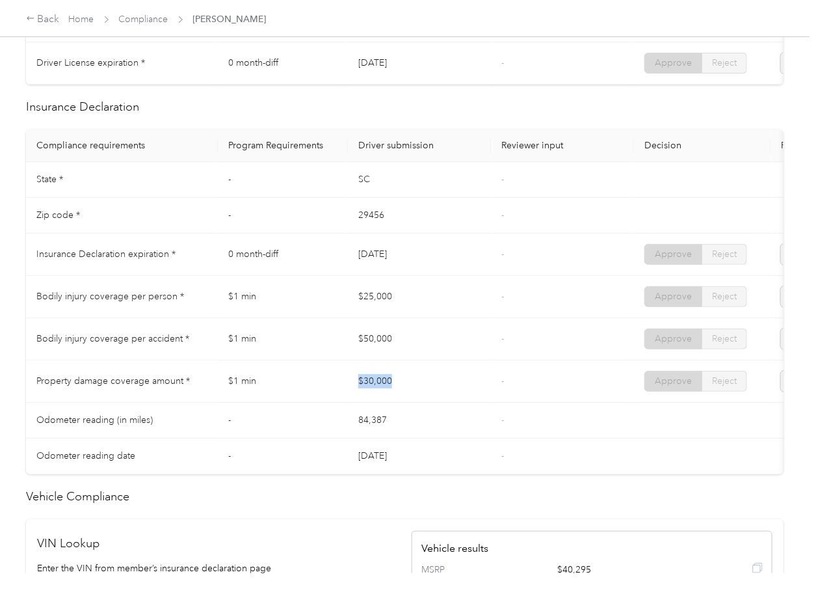
click at [465, 395] on td "$30,000" at bounding box center [419, 381] width 143 height 42
click at [151, 19] on link "Compliance" at bounding box center [143, 19] width 49 height 11
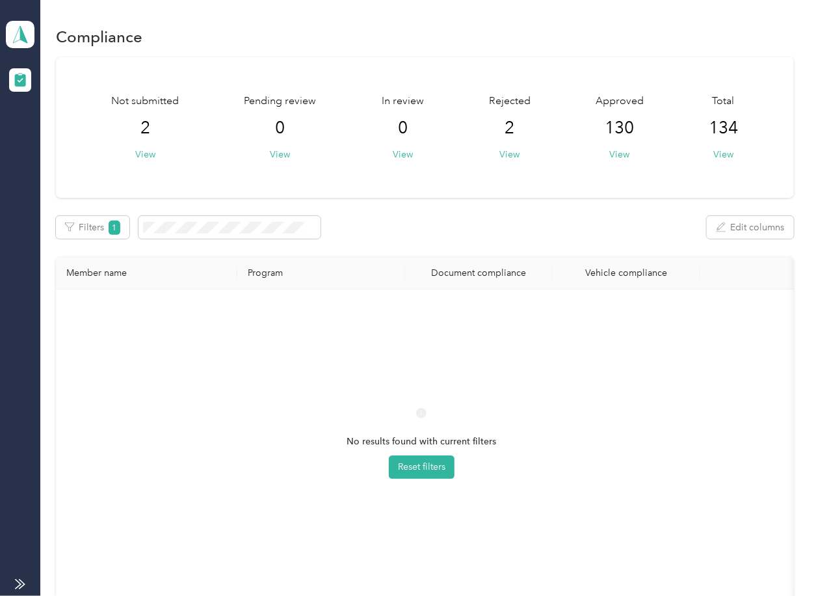
click at [428, 196] on div "Not submitted 2 View Pending review 0 View In review 0 View Rejected 2 View App…" at bounding box center [424, 127] width 737 height 140
click at [24, 31] on icon at bounding box center [20, 34] width 20 height 18
click at [73, 135] on div "Log out" at bounding box center [143, 136] width 256 height 23
